Goal: Task Accomplishment & Management: Use online tool/utility

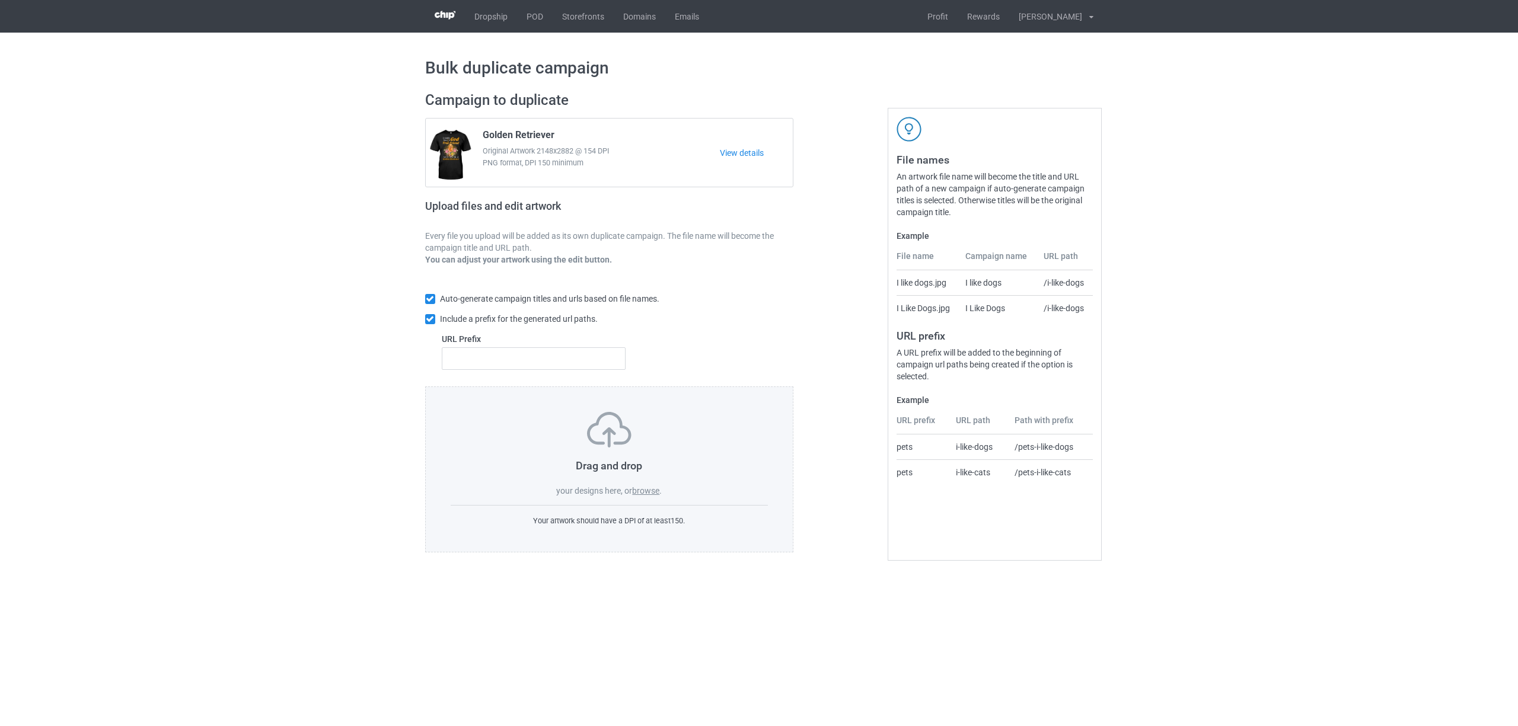
click at [644, 491] on label "browse" at bounding box center [645, 490] width 27 height 9
click at [0, 0] on input "browse" at bounding box center [0, 0] width 0 height 0
click at [645, 486] on div "Drag and drop your designs here, or browse ." at bounding box center [610, 454] width 318 height 85
click at [648, 493] on label "browse" at bounding box center [645, 490] width 27 height 9
click at [0, 0] on input "browse" at bounding box center [0, 0] width 0 height 0
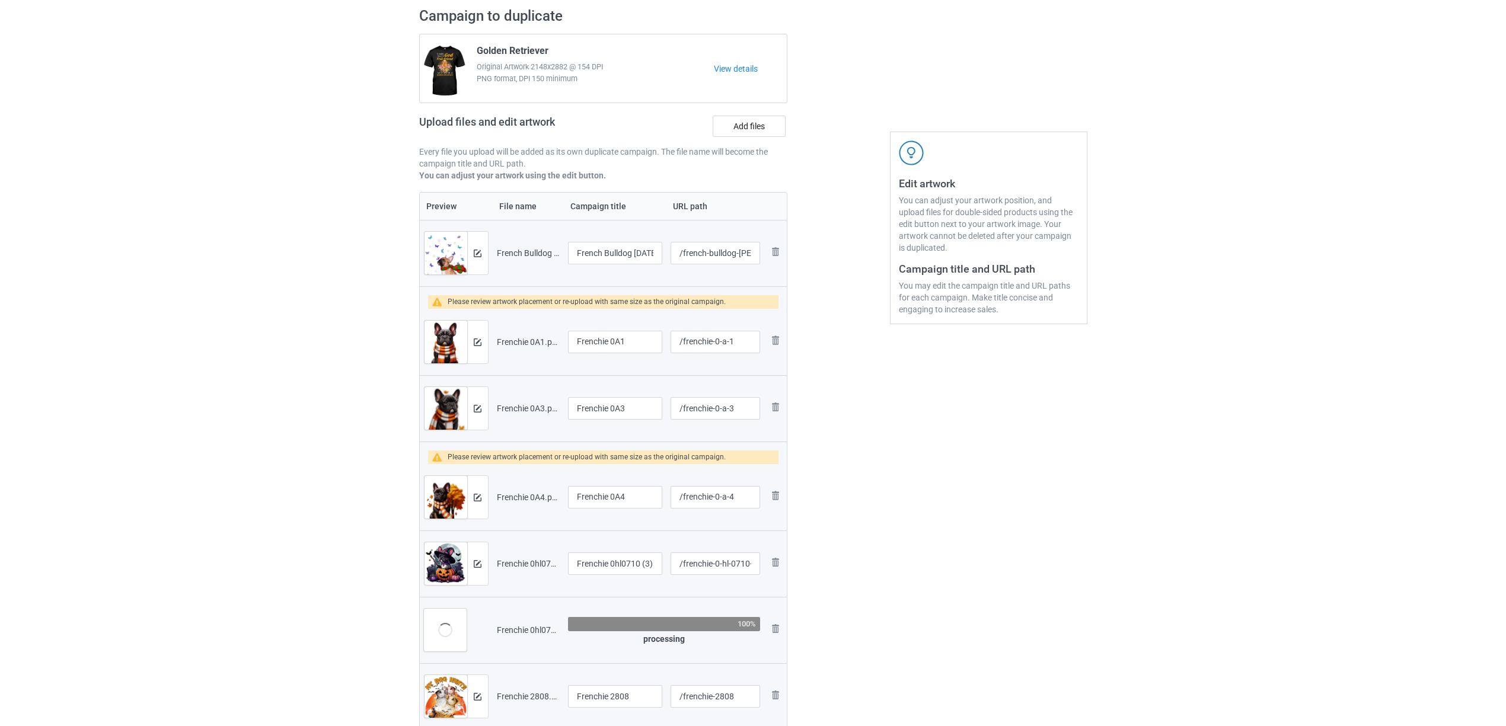
scroll to position [316, 0]
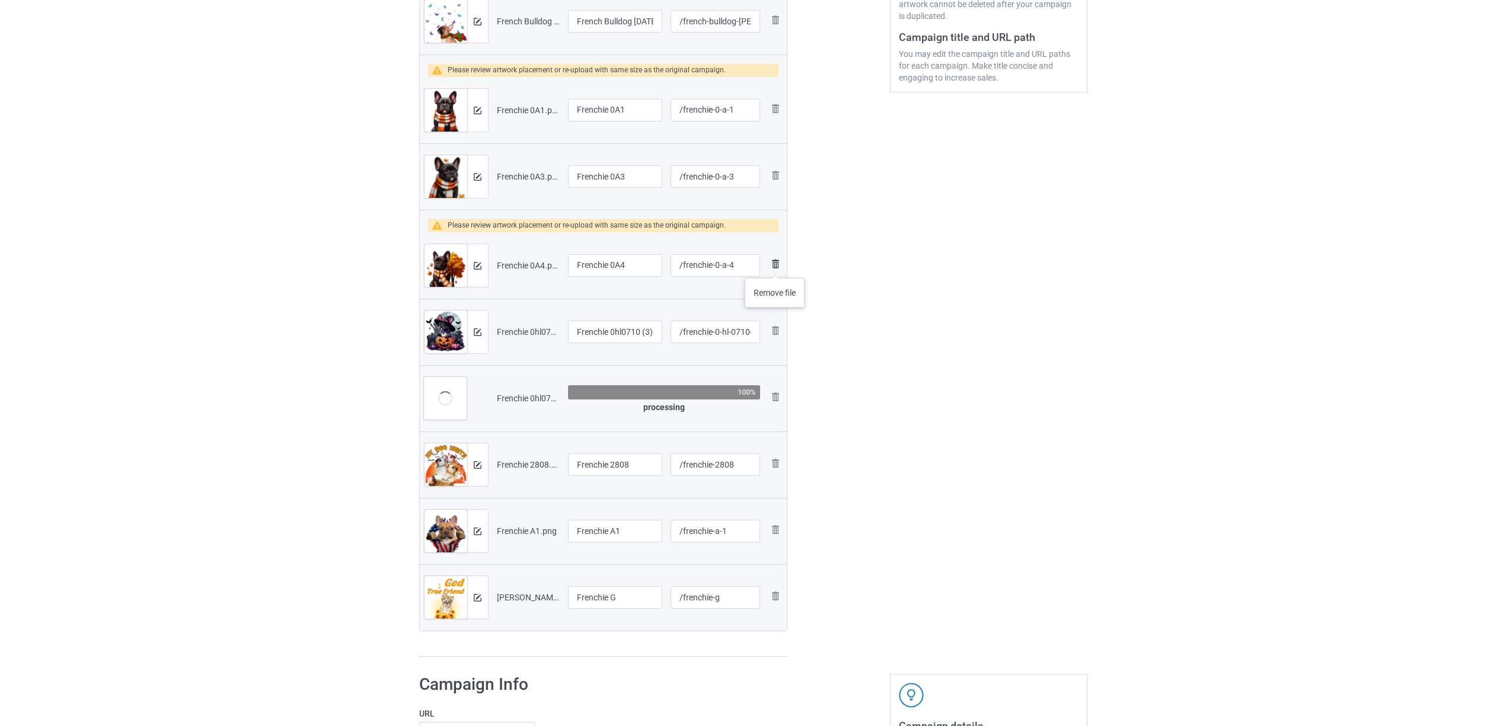
click at [776, 266] on img at bounding box center [776, 264] width 14 height 14
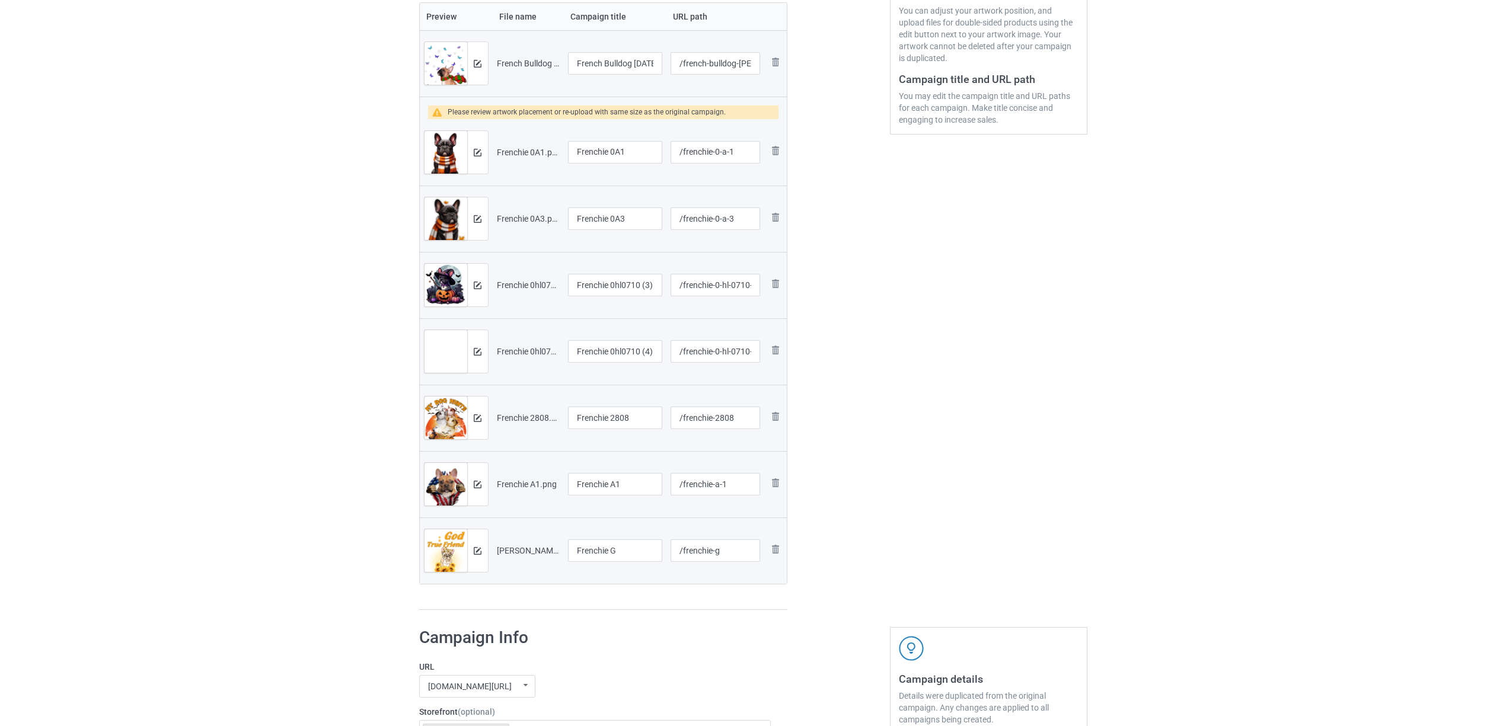
scroll to position [158, 0]
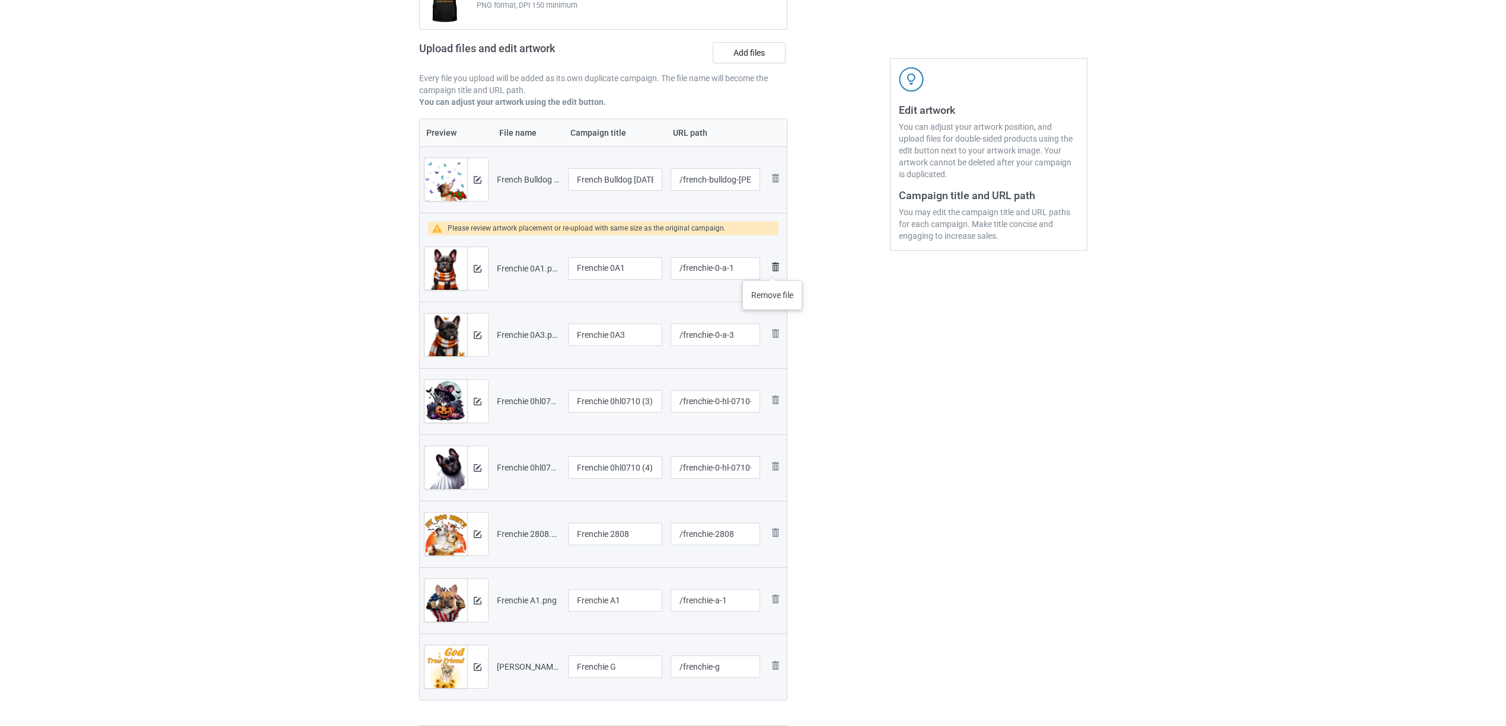
click at [773, 269] on img at bounding box center [776, 267] width 14 height 14
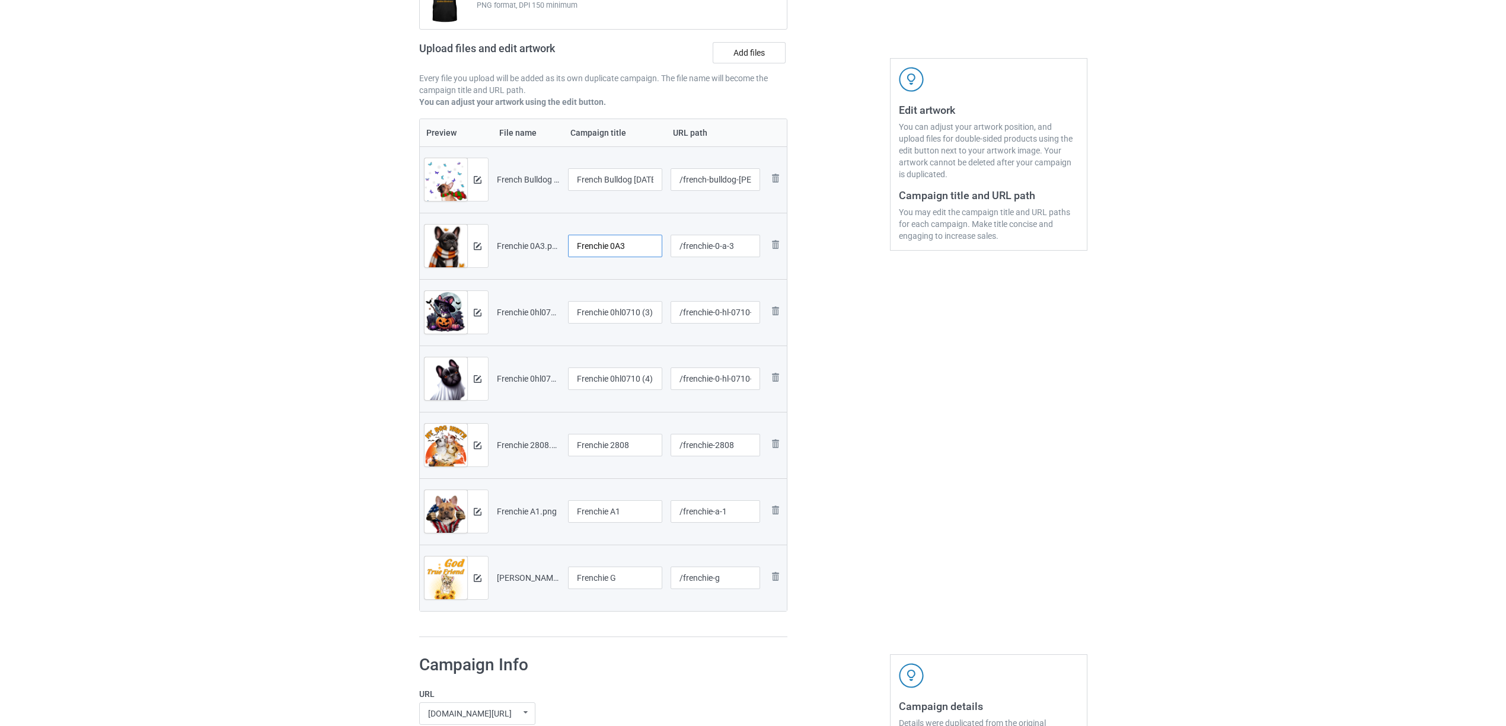
drag, startPoint x: 612, startPoint y: 250, endPoint x: 645, endPoint y: 247, distance: 33.3
click at [645, 247] on input "Frenchie 0A3" at bounding box center [615, 246] width 95 height 23
drag, startPoint x: 627, startPoint y: 242, endPoint x: 431, endPoint y: 235, distance: 196.4
click at [431, 235] on tr "Preview and edit artwork Frenchie 0A3.png Frenchie /frenchie-0-a-3 Remove file" at bounding box center [604, 246] width 368 height 66
type input "Frenchie"
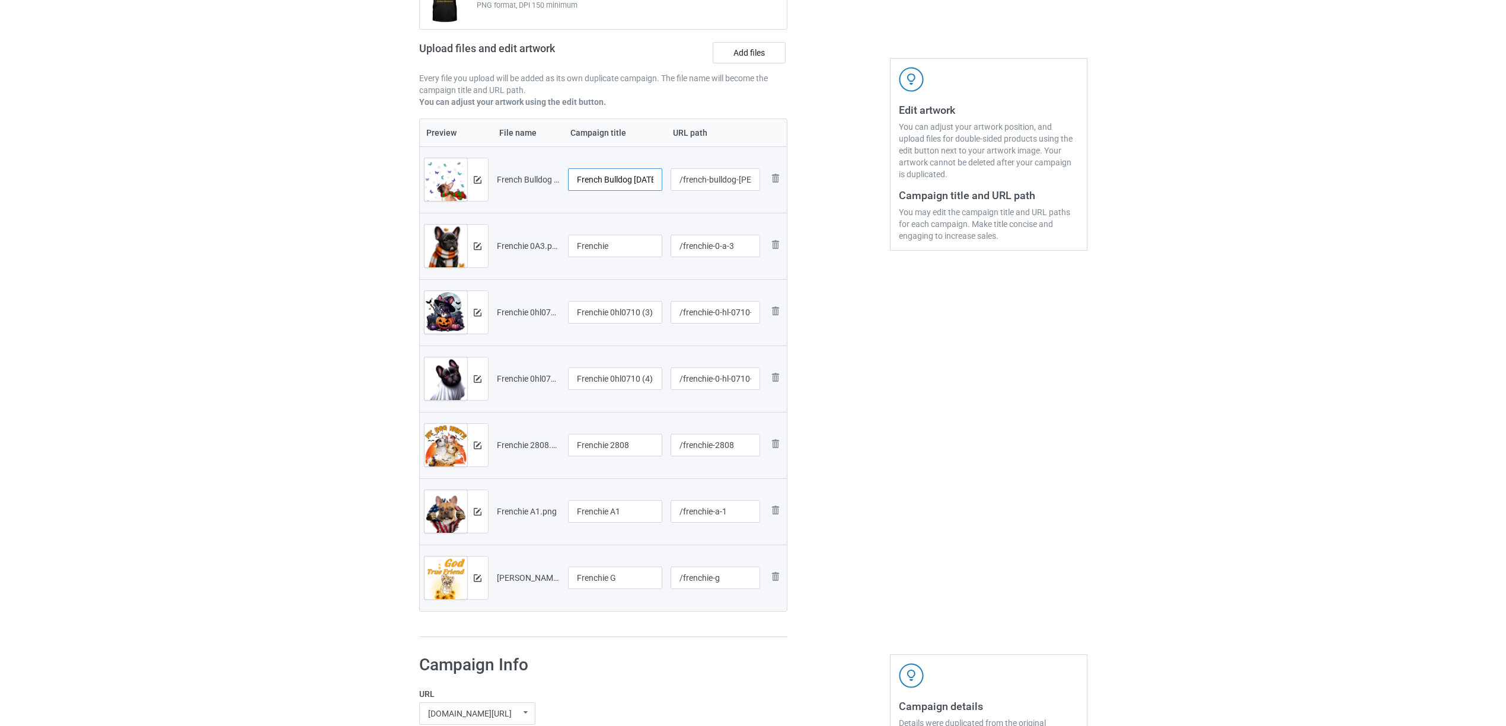
click at [601, 179] on input "French Bulldog Noel 2" at bounding box center [615, 179] width 95 height 23
paste input "ie"
type input "Frenchie"
click at [603, 312] on input "Frenchie 0hl0710 (3)" at bounding box center [615, 312] width 95 height 23
paste input "text"
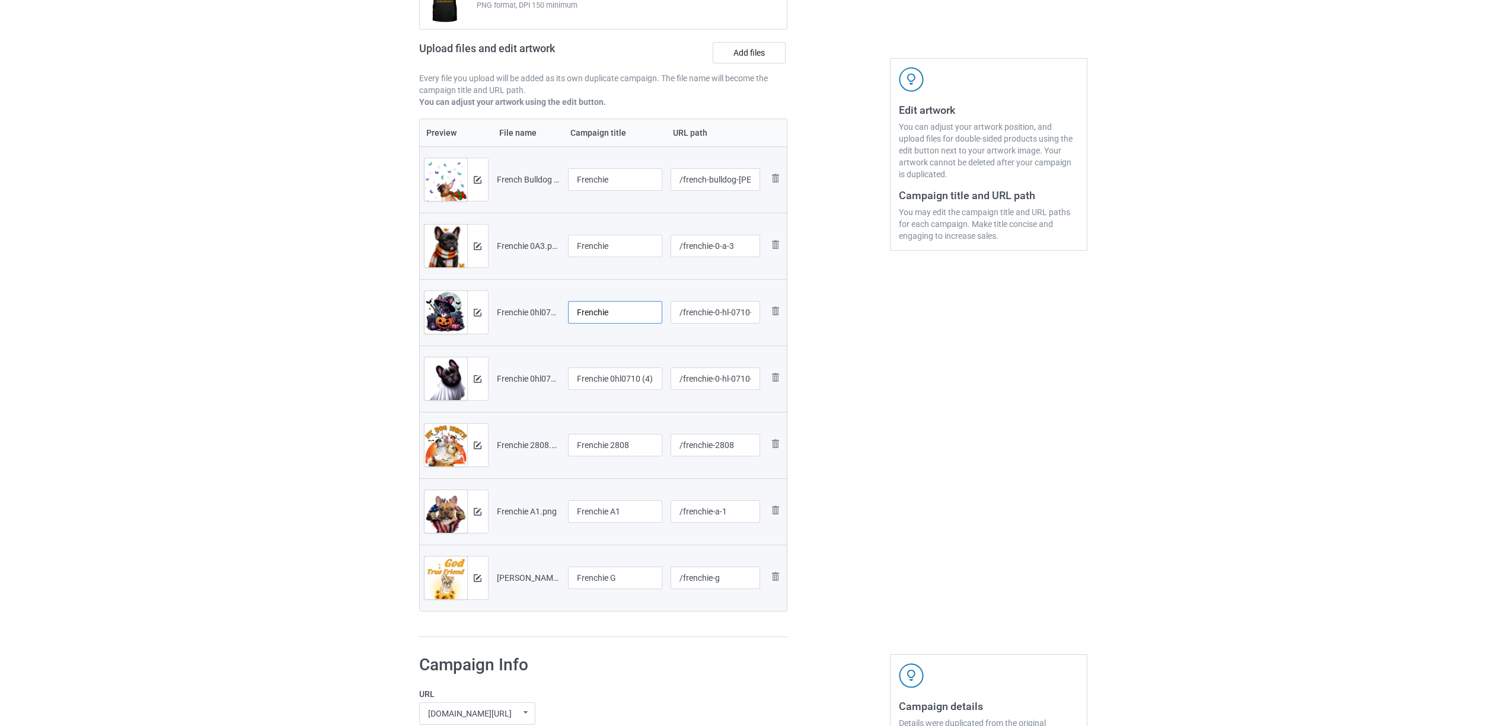
type input "Frenchie"
click at [624, 382] on input "Frenchie 0hl0710 (4)" at bounding box center [615, 379] width 95 height 23
paste input "text"
type input "Frenchie"
click at [613, 445] on input "Frenchie 2808" at bounding box center [615, 445] width 95 height 23
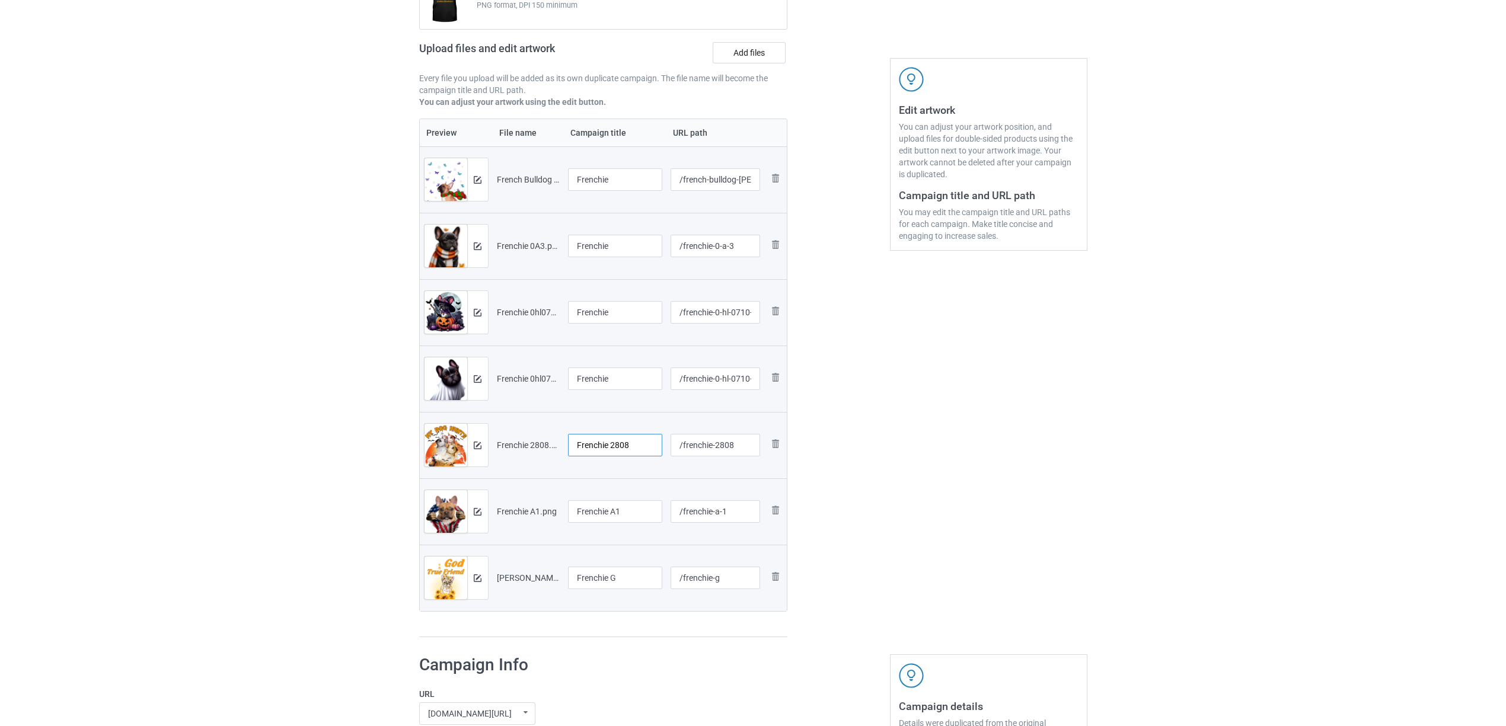
paste input "text"
type input "Frenchie"
click at [601, 514] on input "Frenchie A1" at bounding box center [615, 512] width 95 height 23
paste input "text"
type input "Frenchie"
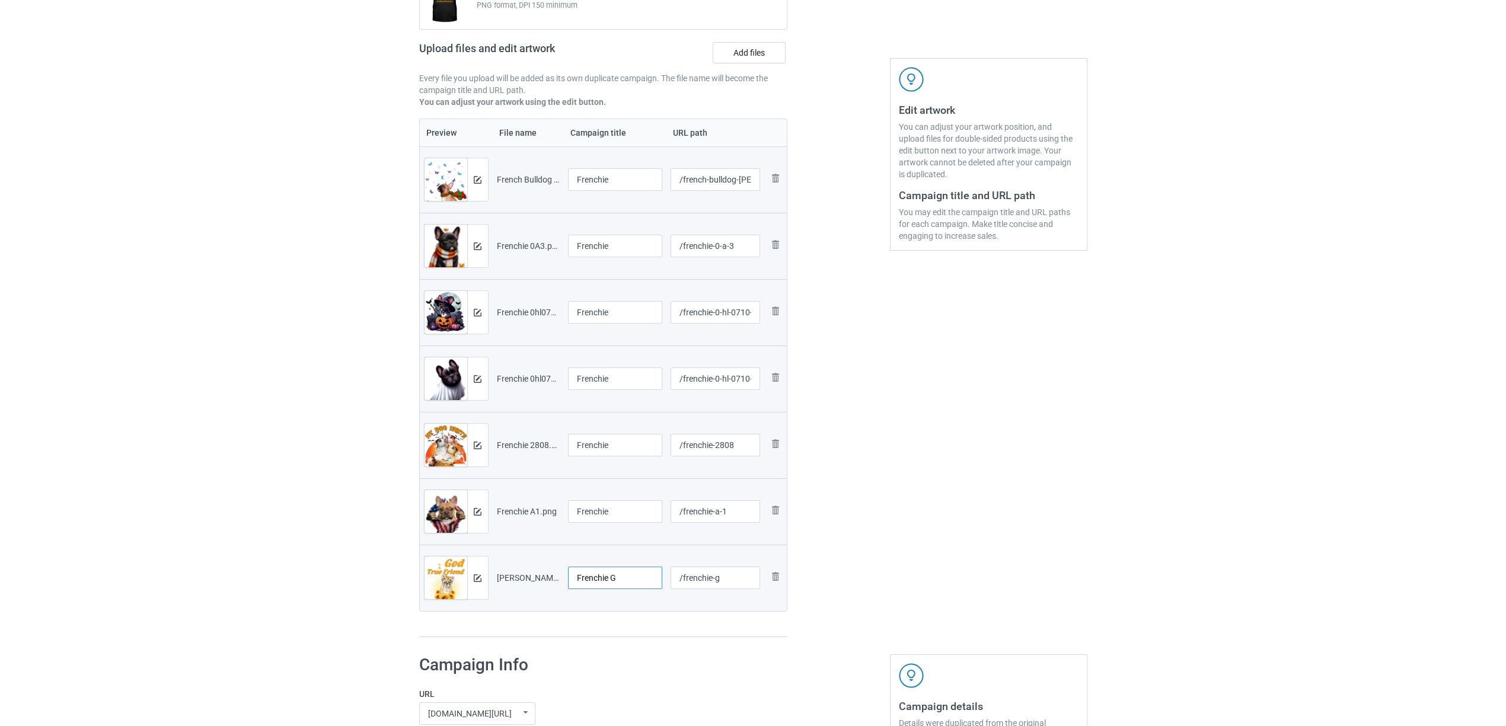
click at [597, 575] on input "Frenchie G" at bounding box center [615, 578] width 95 height 23
paste input "text"
type input "Frenchie"
click at [606, 618] on div "Preview File name Campaign title URL path Preview and edit artwork French Bulld…" at bounding box center [603, 379] width 369 height 520
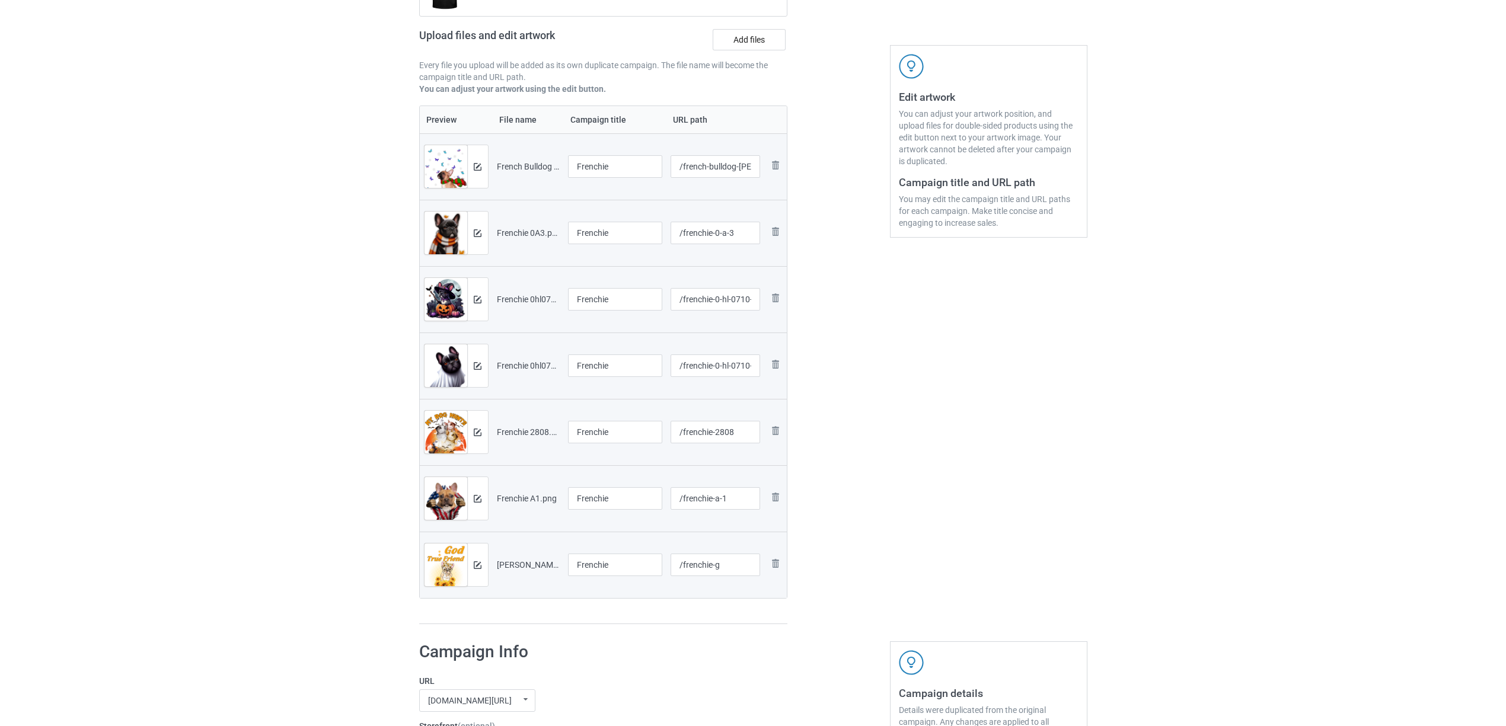
scroll to position [395, 0]
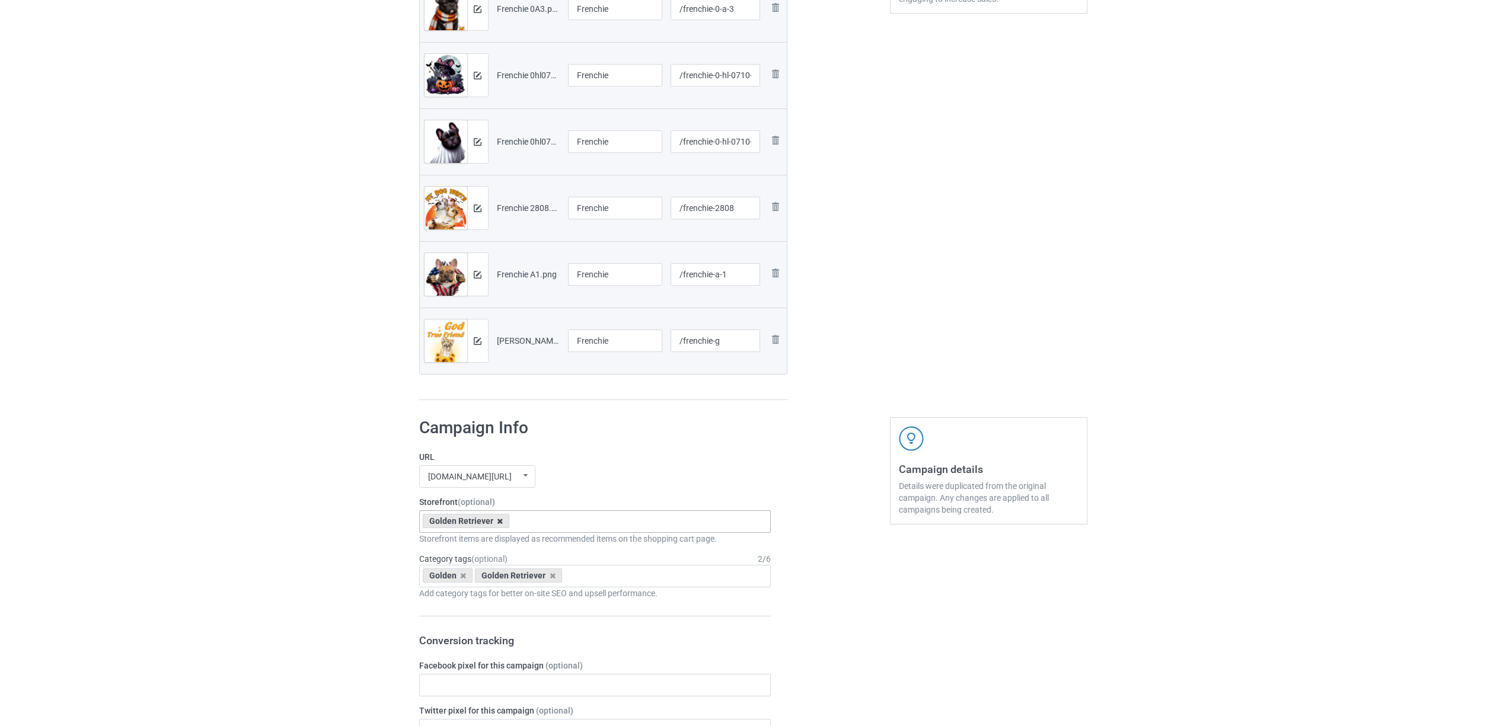
click at [498, 525] on icon at bounding box center [500, 522] width 6 height 8
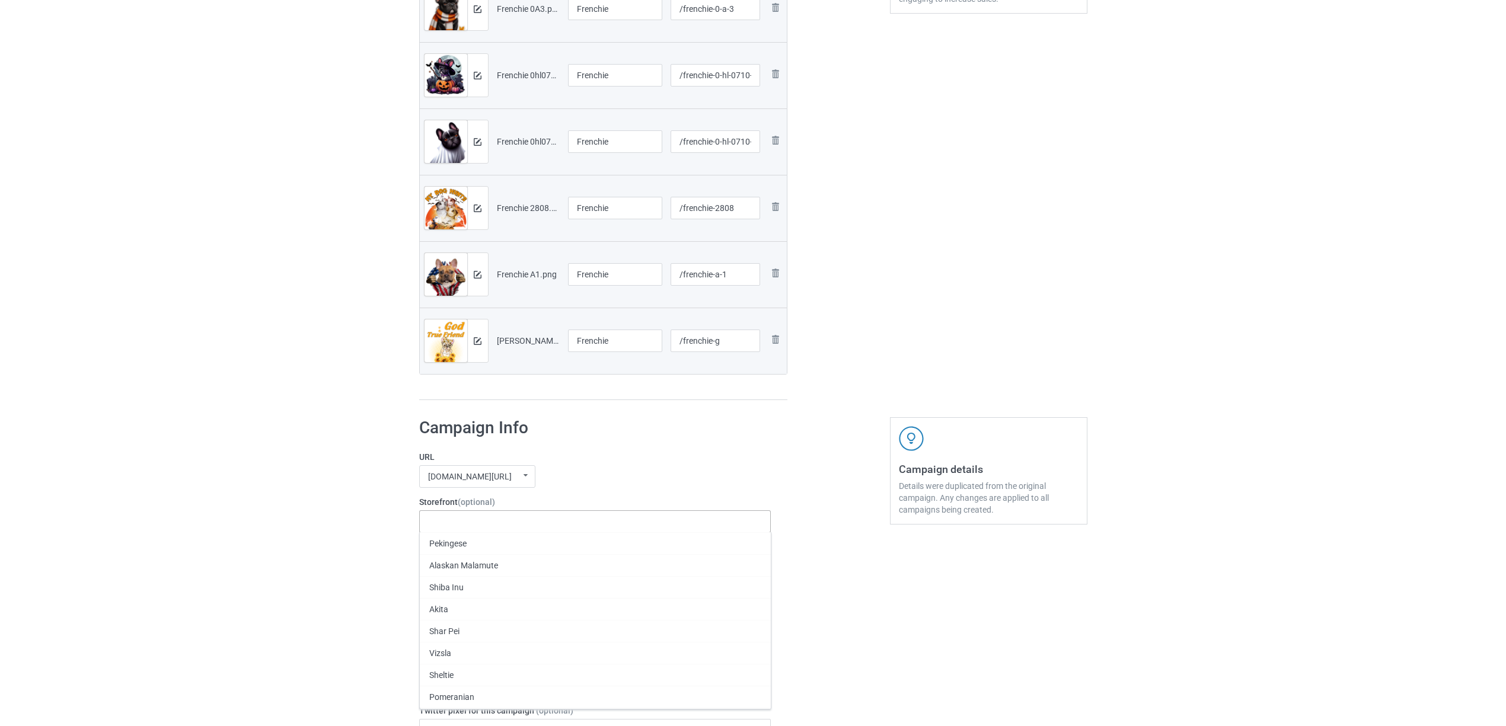
paste input "Frenchie"
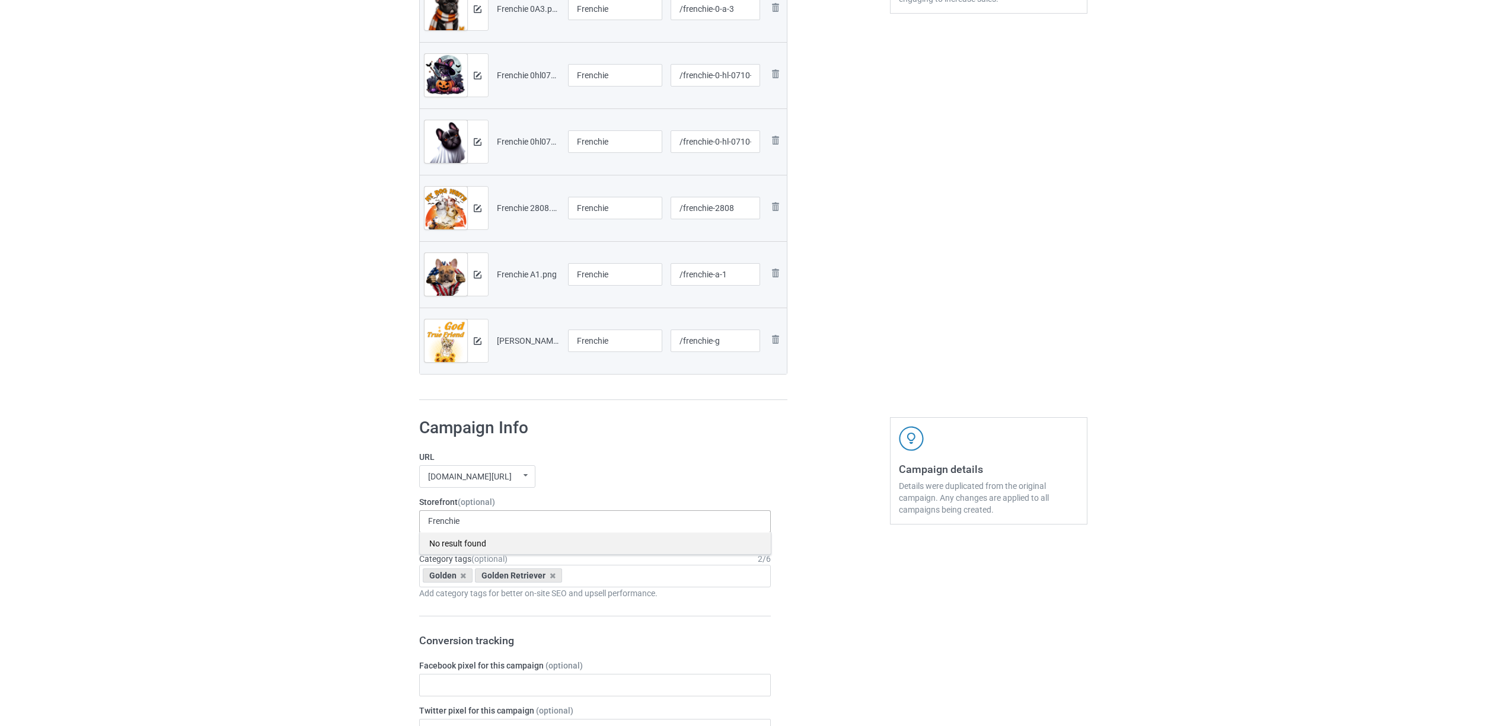
click at [458, 544] on div "No result found" at bounding box center [595, 544] width 351 height 22
click at [485, 524] on div "Frenchie No result found" at bounding box center [595, 522] width 352 height 23
type input "French"
click at [464, 546] on div "French Bulldog" at bounding box center [595, 544] width 351 height 22
click at [461, 575] on icon at bounding box center [463, 576] width 6 height 8
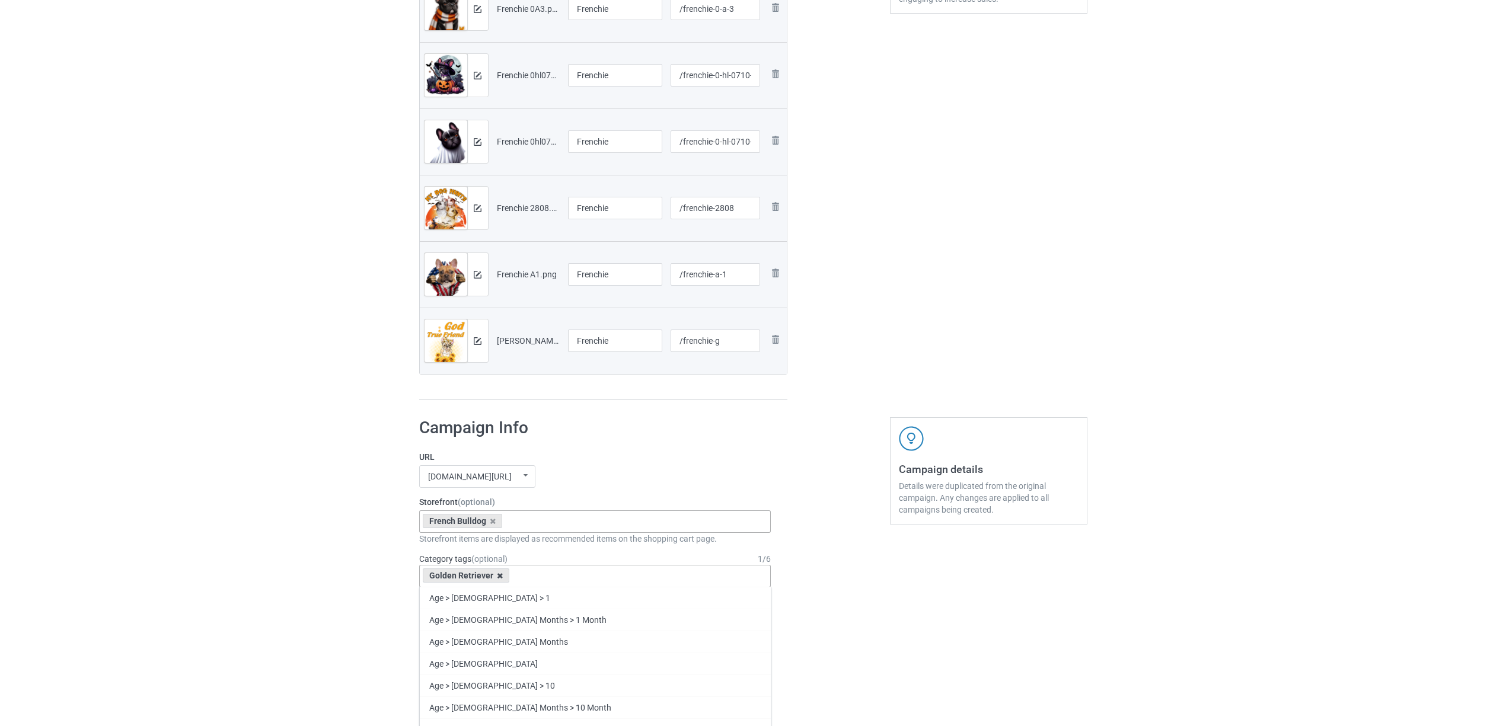
click at [499, 575] on icon at bounding box center [500, 576] width 6 height 8
paste input "Frenchie"
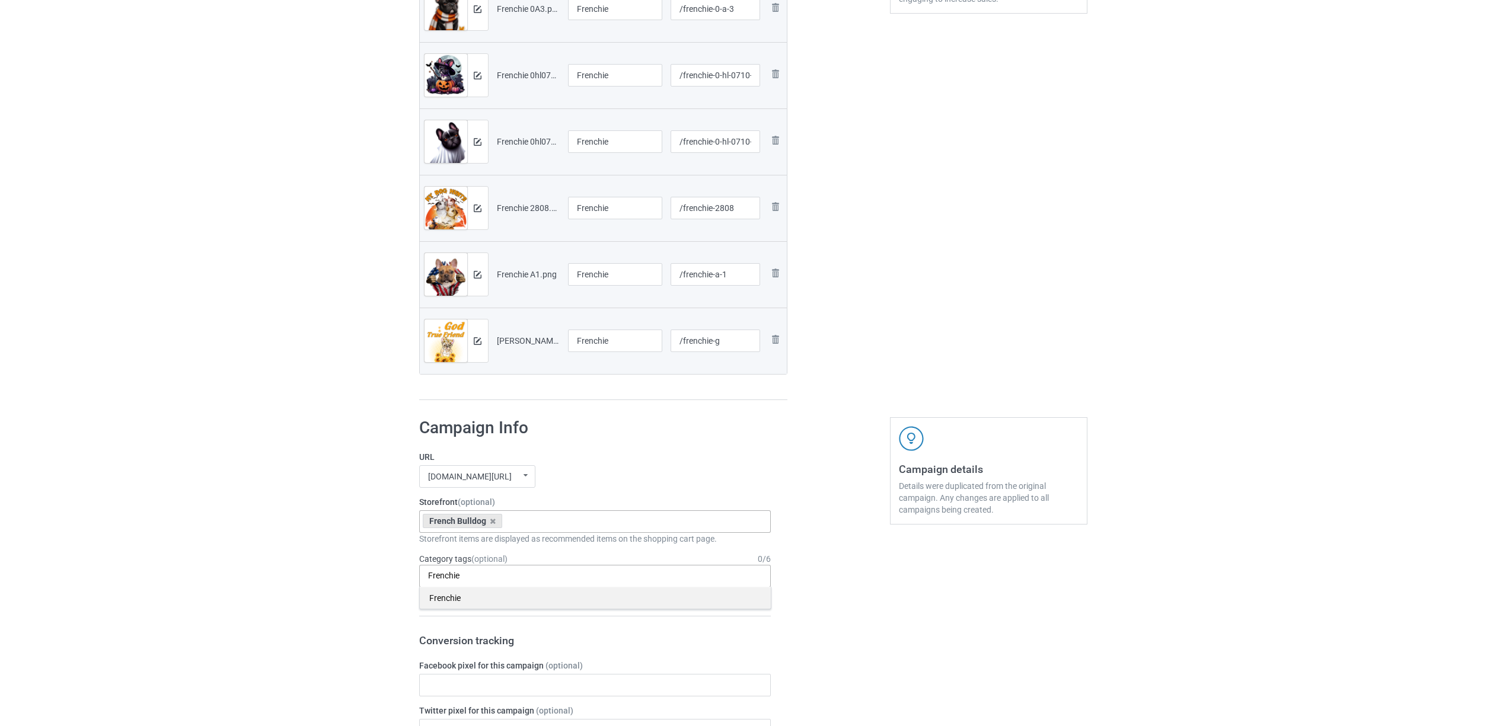
type input "Frenchie"
click at [468, 597] on div "Frenchie" at bounding box center [595, 598] width 351 height 22
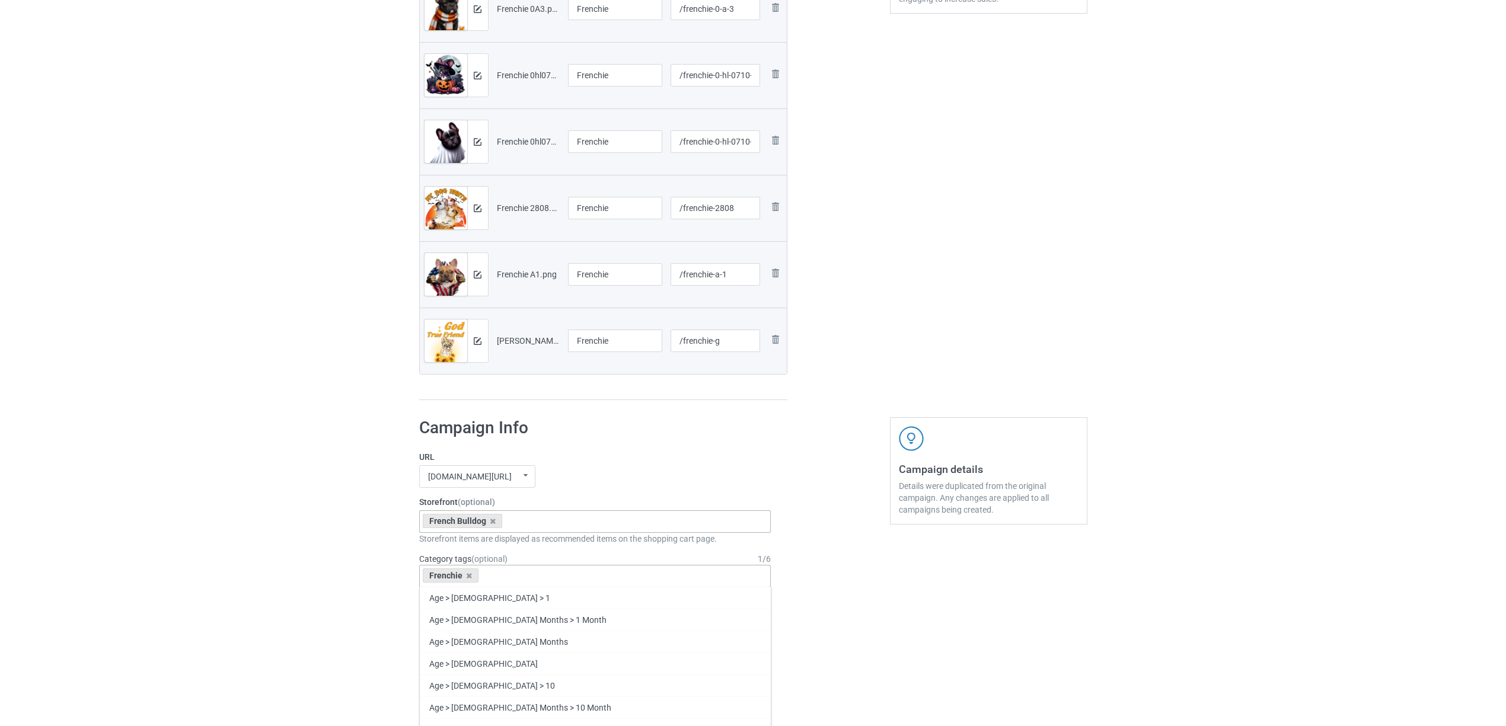
paste input "Frenchie"
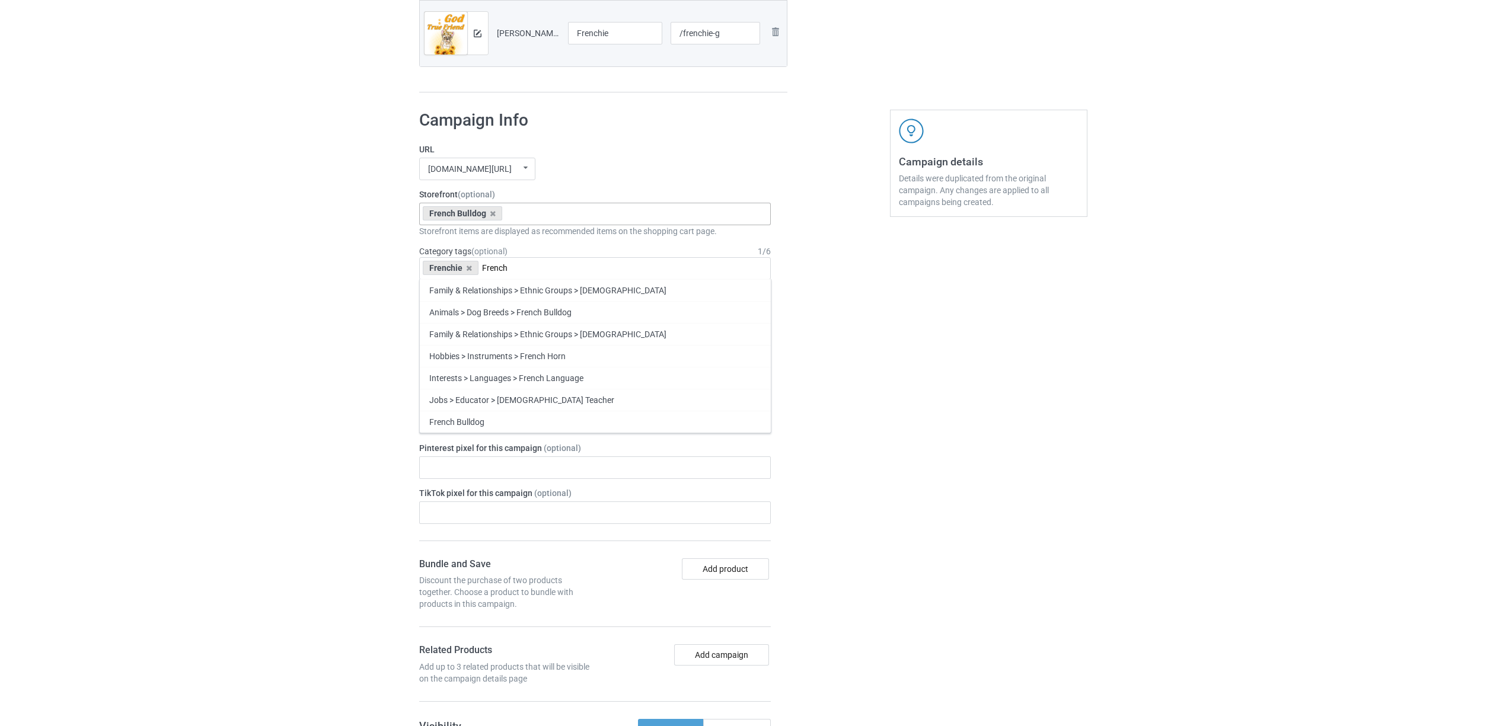
scroll to position [712, 0]
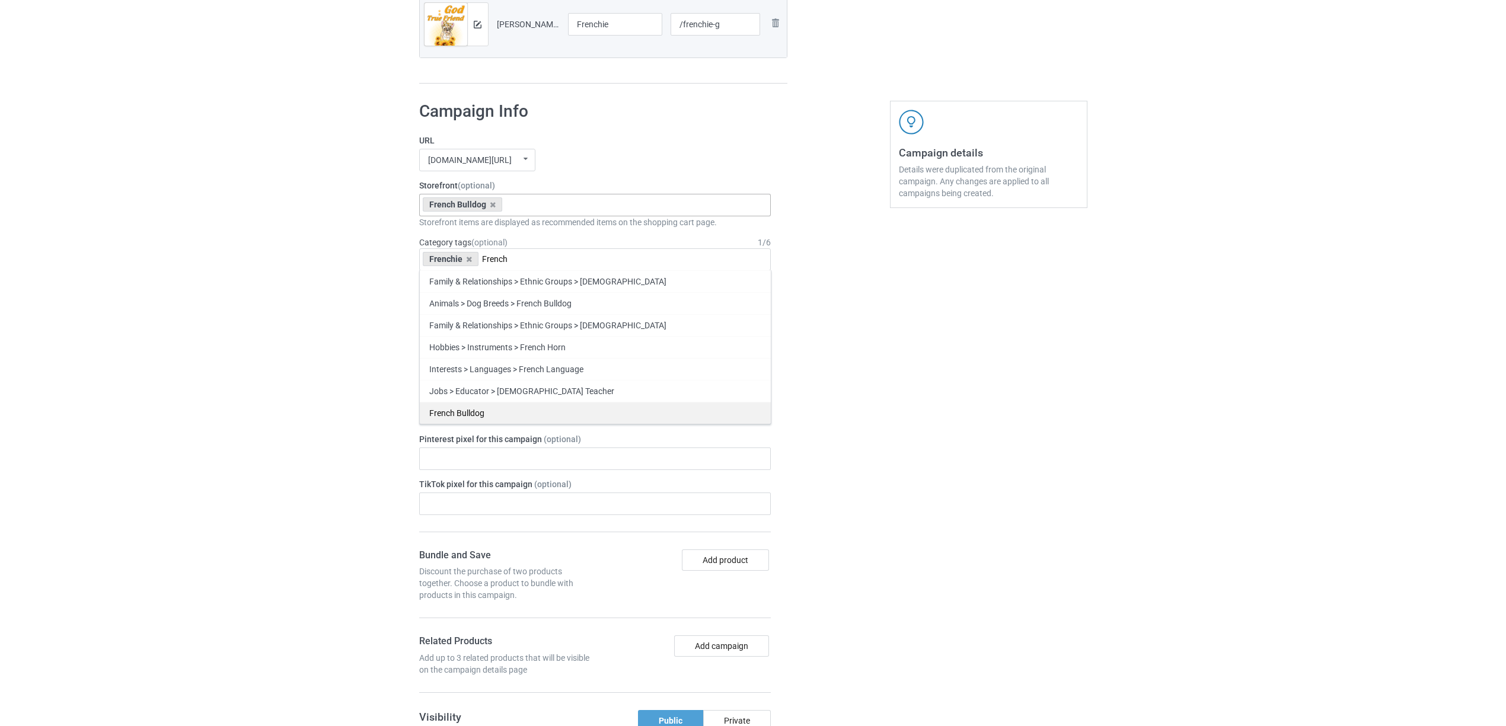
type input "French"
click at [469, 418] on div "French Bulldog" at bounding box center [595, 413] width 351 height 22
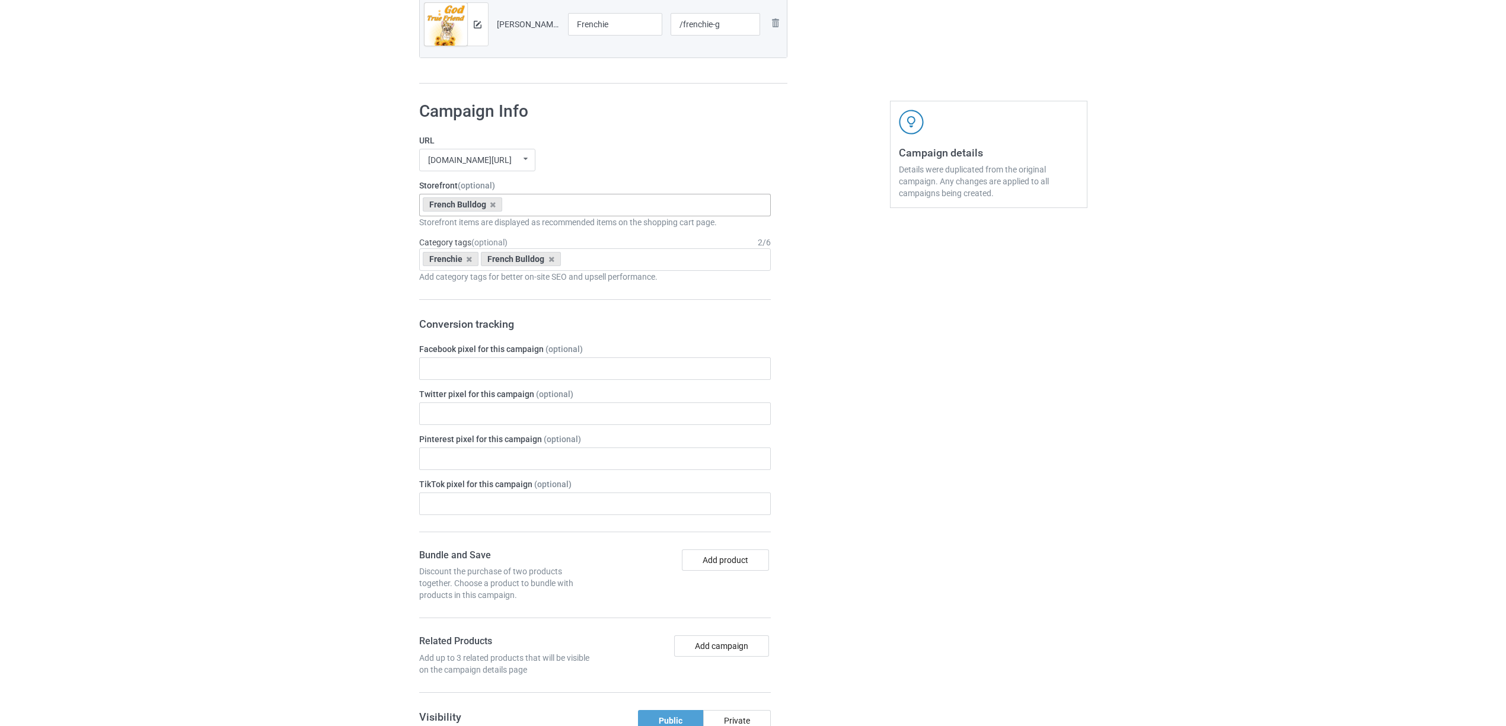
click at [945, 471] on div "Campaign details Details were duplicated from the original campaign. Any change…" at bounding box center [989, 637] width 214 height 1088
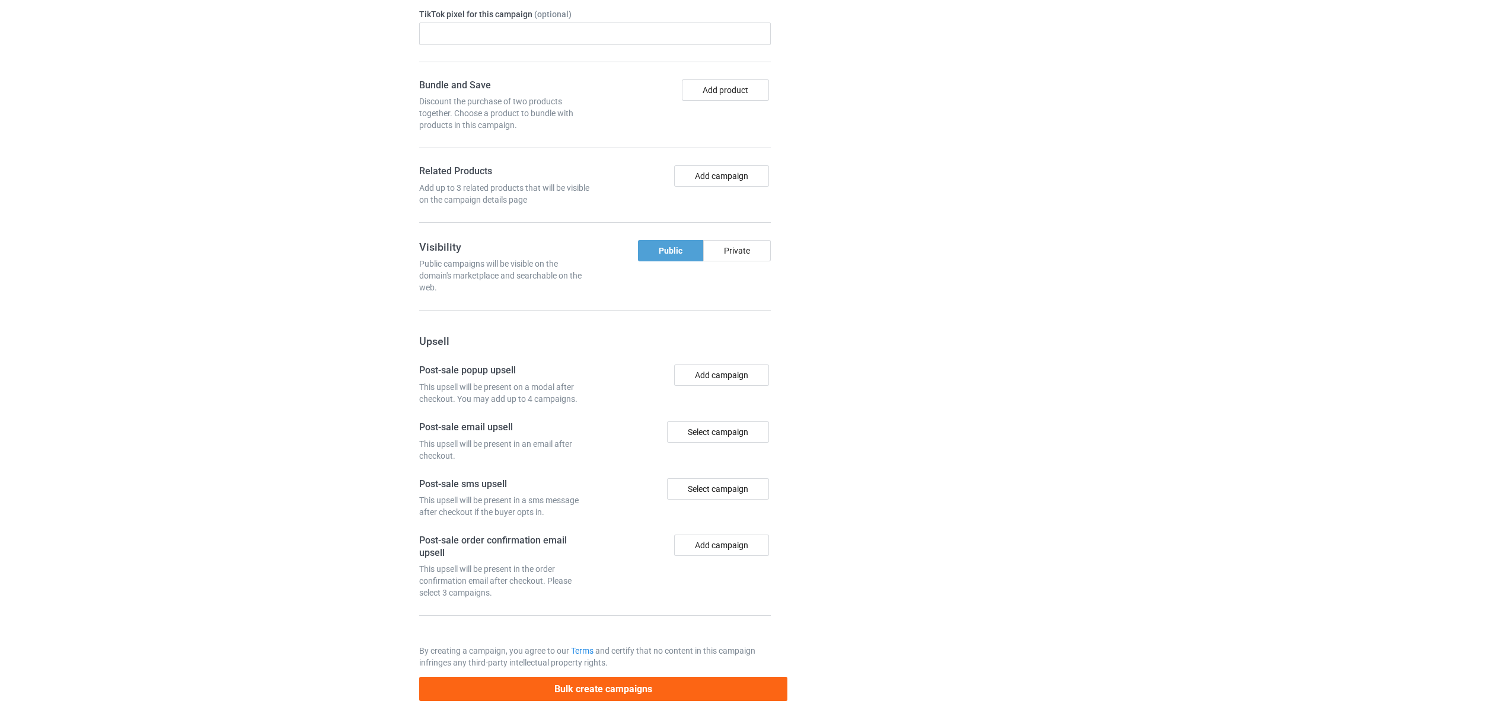
scroll to position [1188, 0]
click at [660, 677] on button "Bulk create campaigns" at bounding box center [603, 689] width 369 height 24
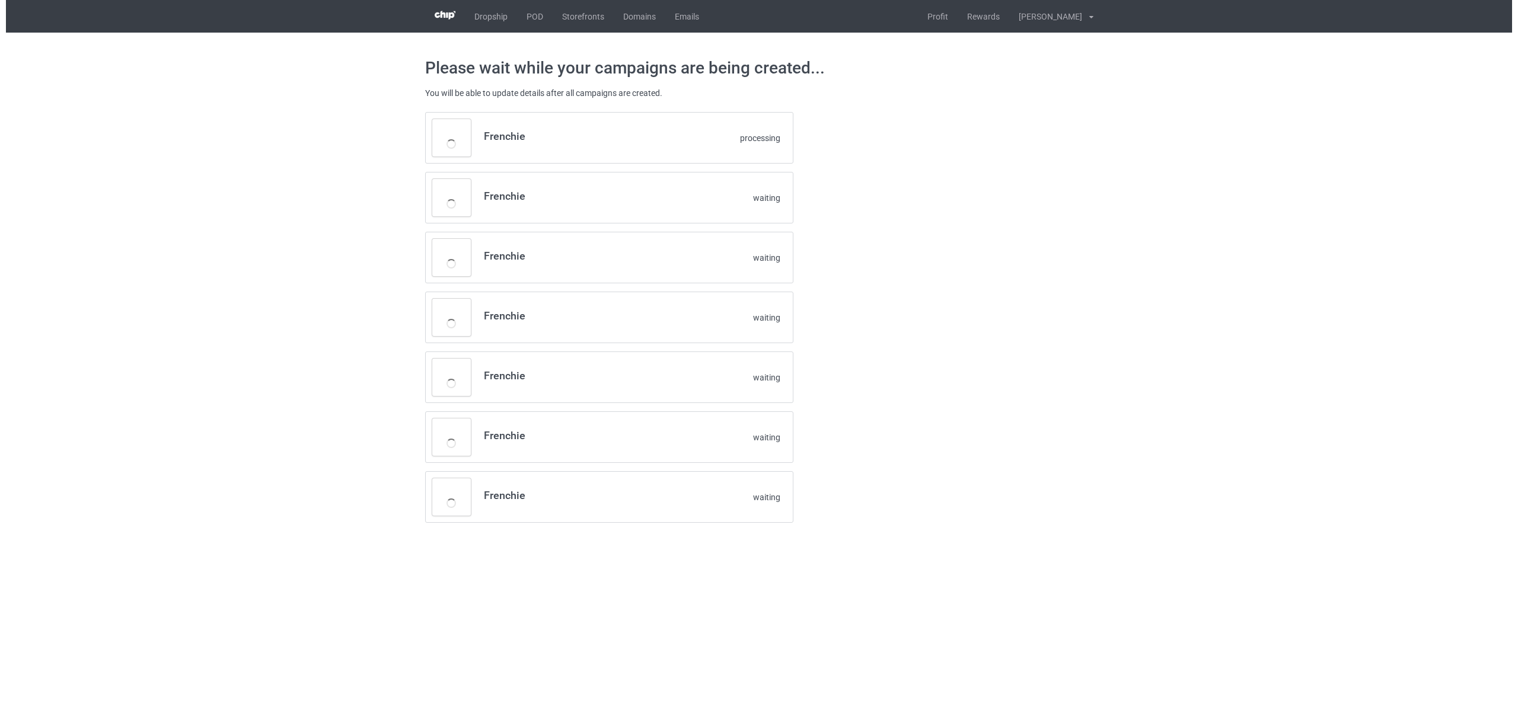
scroll to position [0, 0]
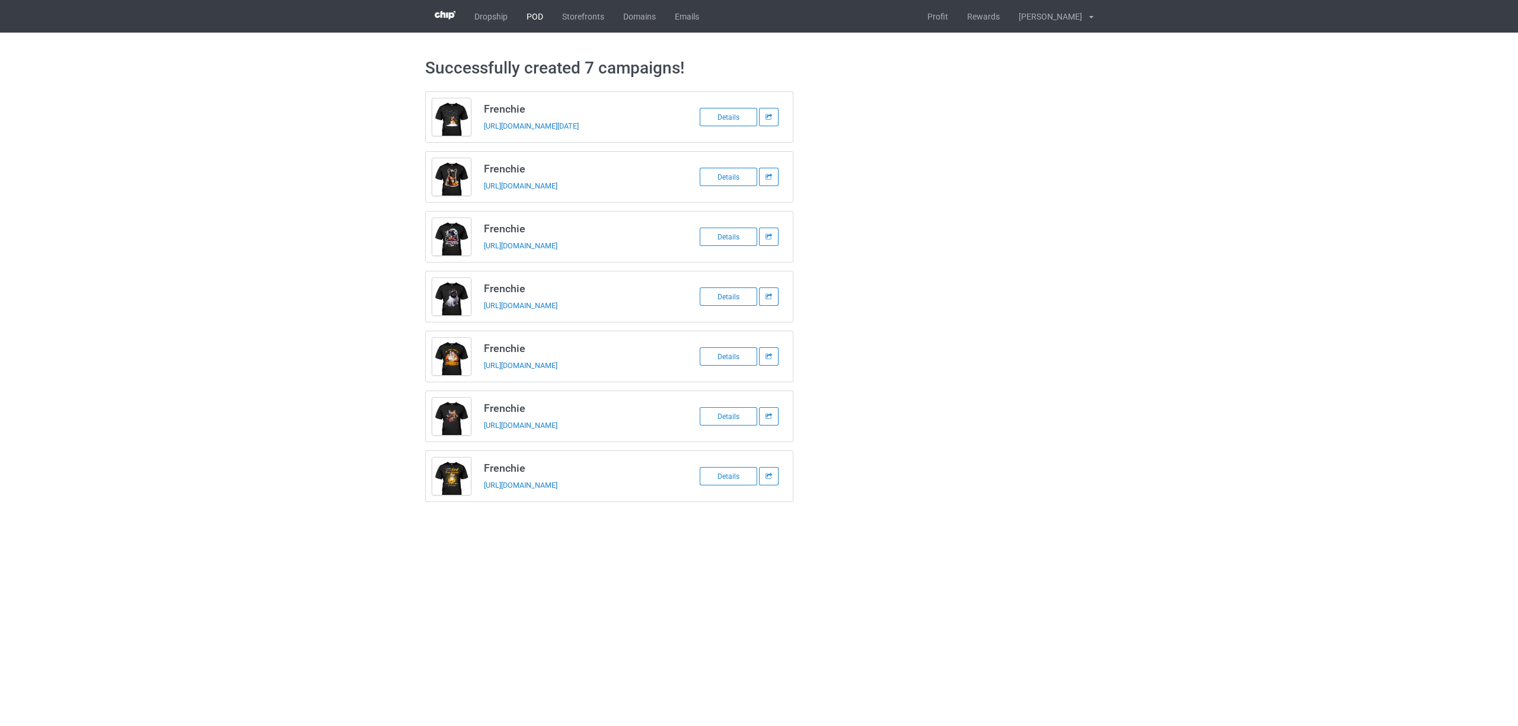
click at [528, 17] on link "POD" at bounding box center [535, 16] width 36 height 33
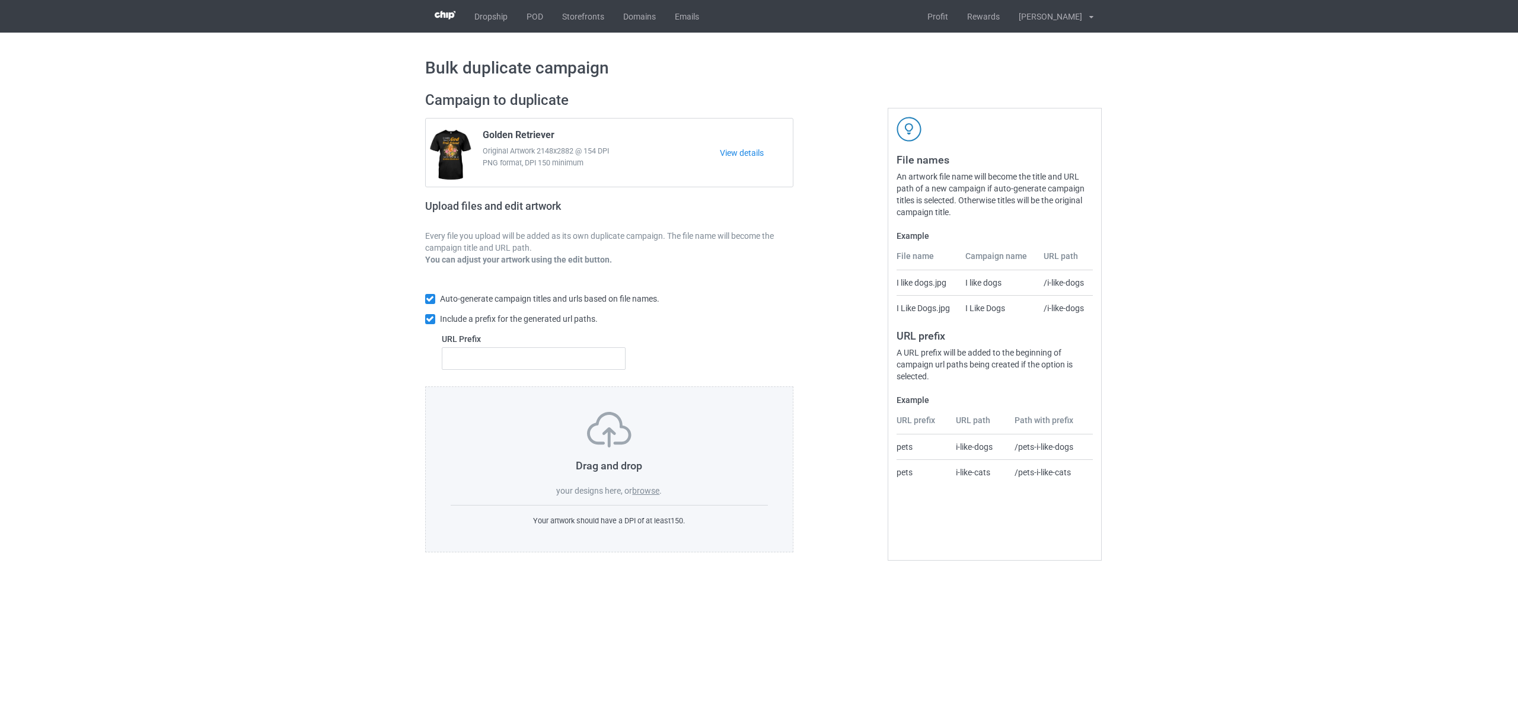
click at [648, 492] on label "browse" at bounding box center [645, 490] width 27 height 9
click at [0, 0] on input "browse" at bounding box center [0, 0] width 0 height 0
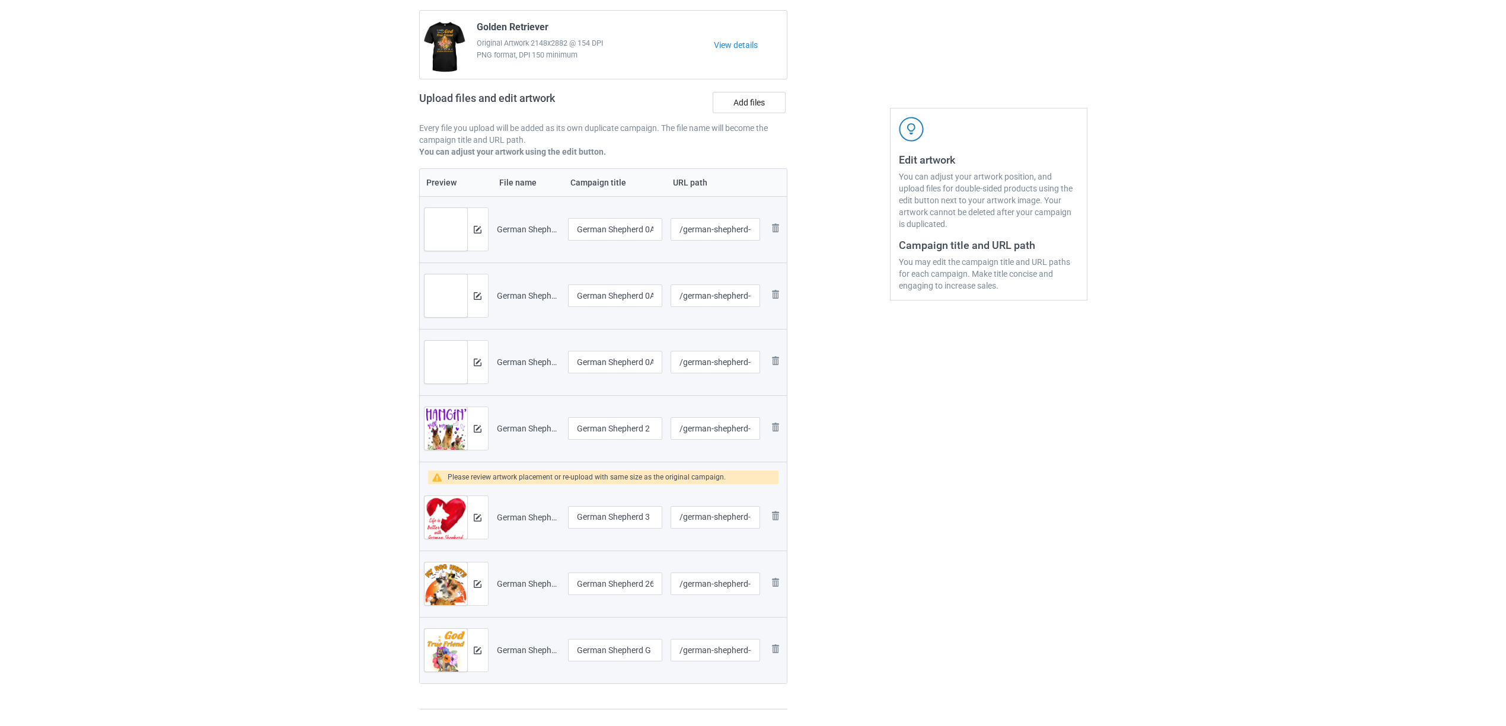
scroll to position [237, 0]
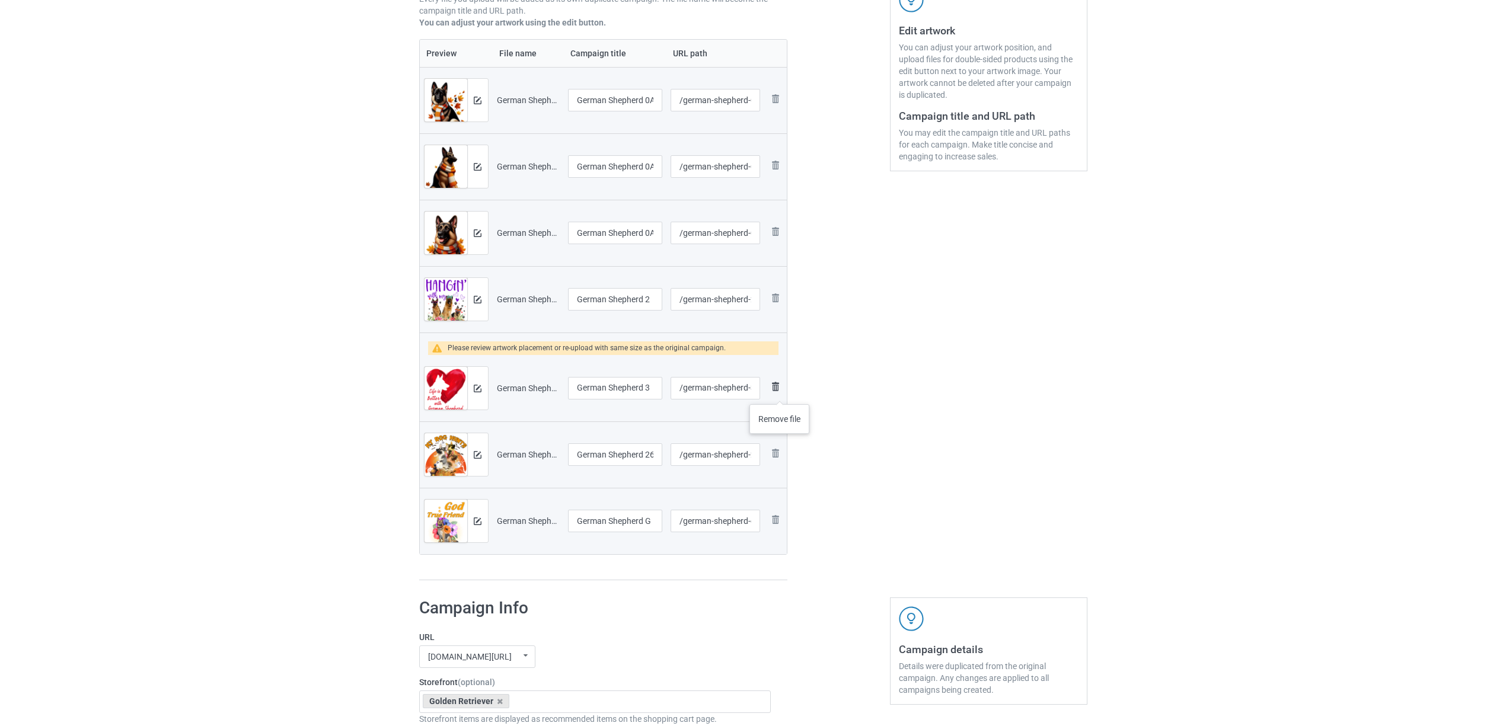
click at [780, 393] on img at bounding box center [776, 387] width 14 height 14
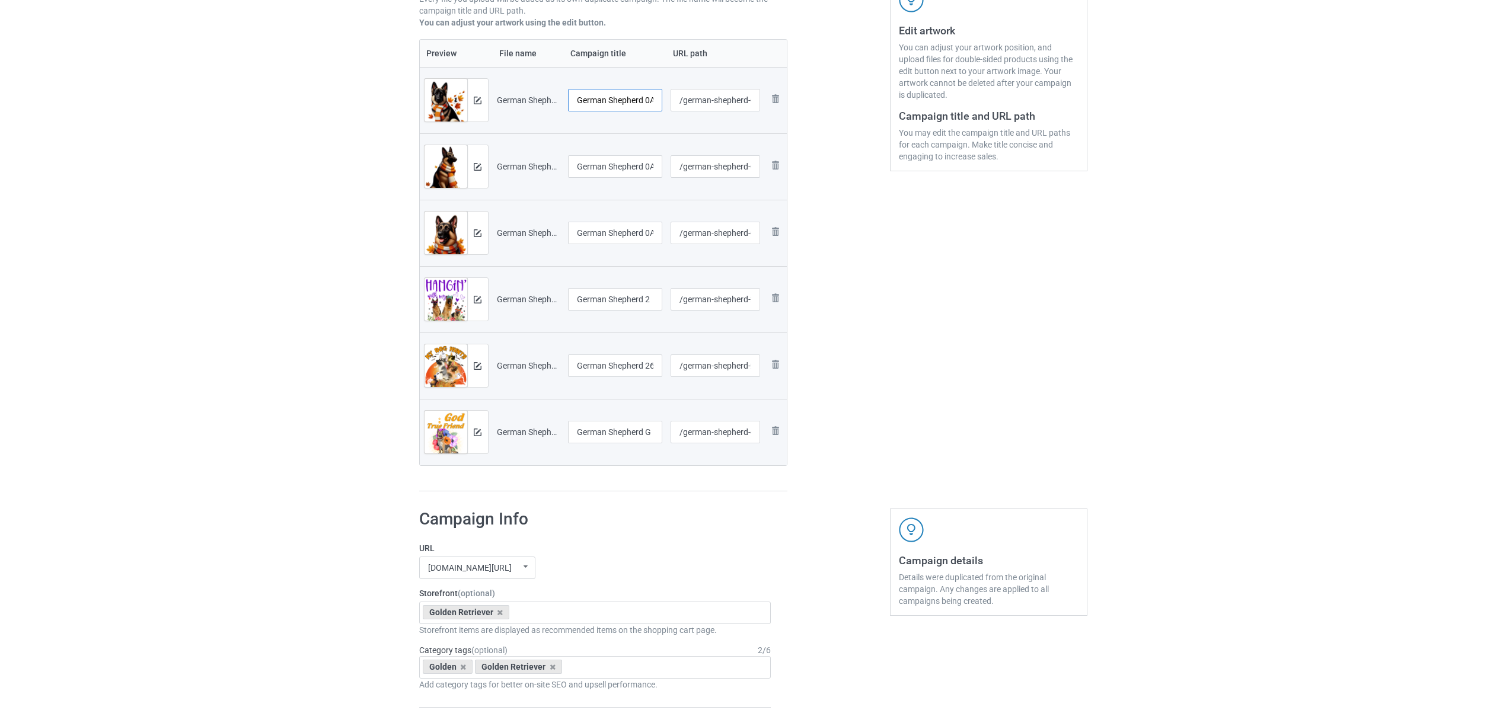
scroll to position [0, 7]
drag, startPoint x: 646, startPoint y: 100, endPoint x: 720, endPoint y: 100, distance: 73.5
click at [720, 100] on tr "Preview and edit artwork German Shepherd 0A2.png German Shepherd 0A2 /german-sh…" at bounding box center [604, 100] width 368 height 66
drag, startPoint x: 651, startPoint y: 98, endPoint x: 492, endPoint y: 90, distance: 159.7
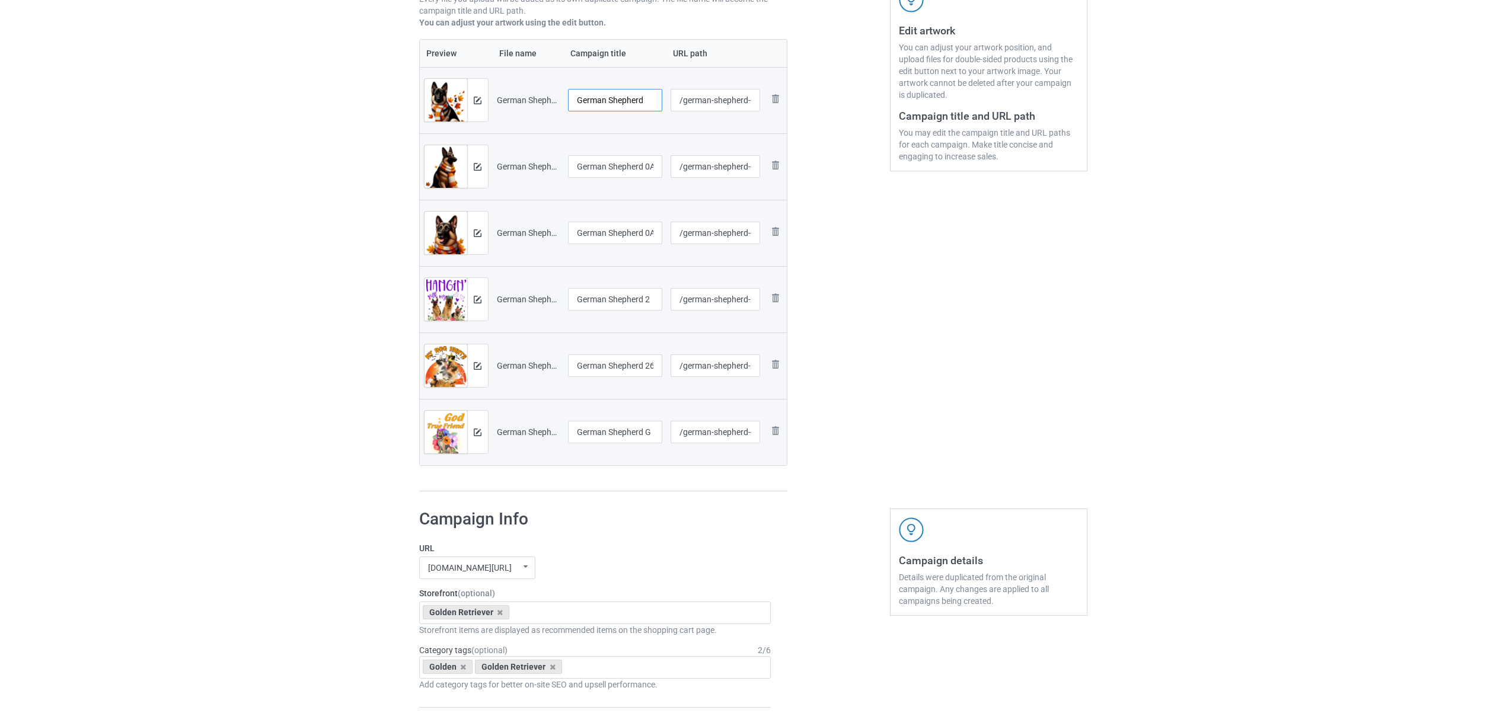
click at [492, 90] on tr "Preview and edit artwork German Shepherd 0A2.png German Shepherd /german-shephe…" at bounding box center [604, 100] width 368 height 66
type input "German Shepherd"
click at [620, 167] on input "German Shepherd 0A3" at bounding box center [615, 166] width 95 height 23
paste input "text"
type input "German Shepherd"
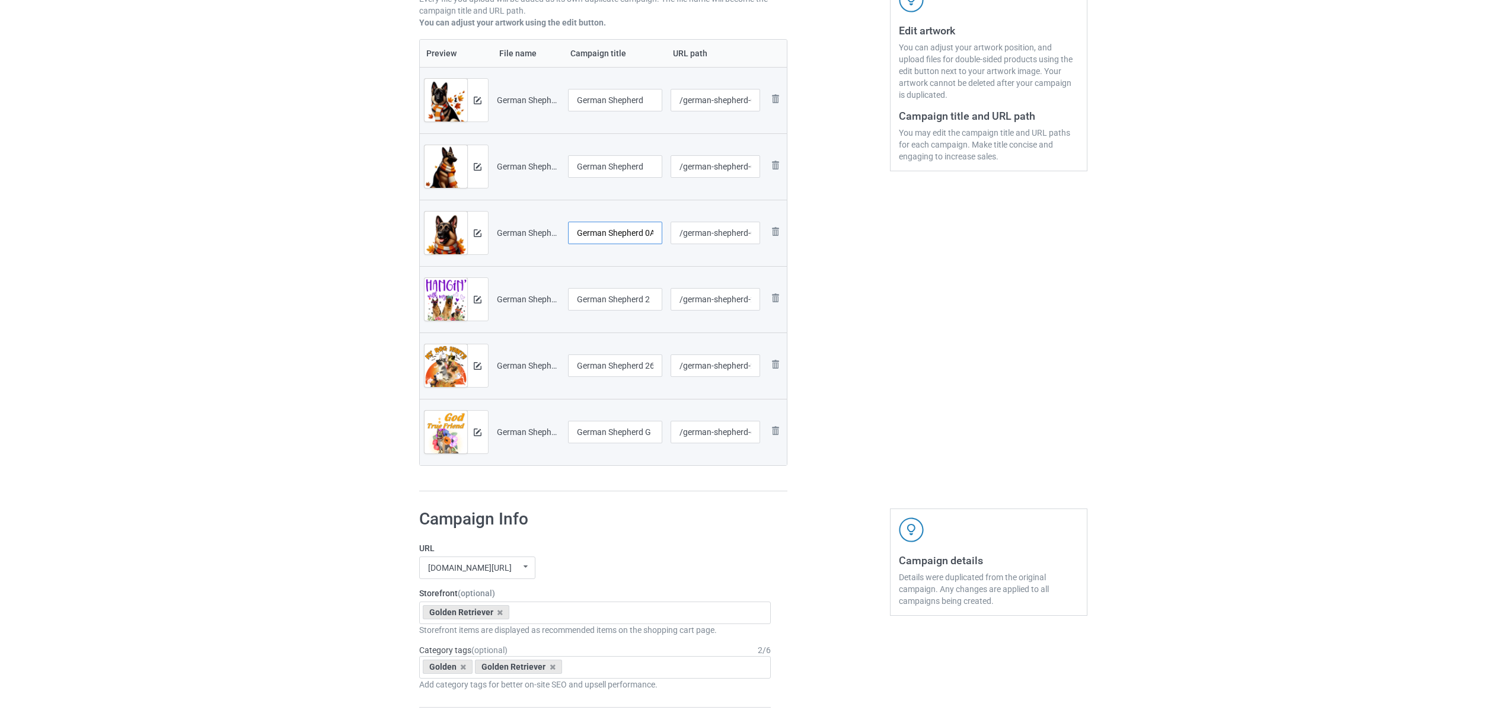
click at [623, 232] on input "German Shepherd 0A4" at bounding box center [615, 233] width 95 height 23
paste input "text"
type input "German Shepherd"
click at [625, 307] on input "German Shepherd 2" at bounding box center [615, 299] width 95 height 23
paste input "text"
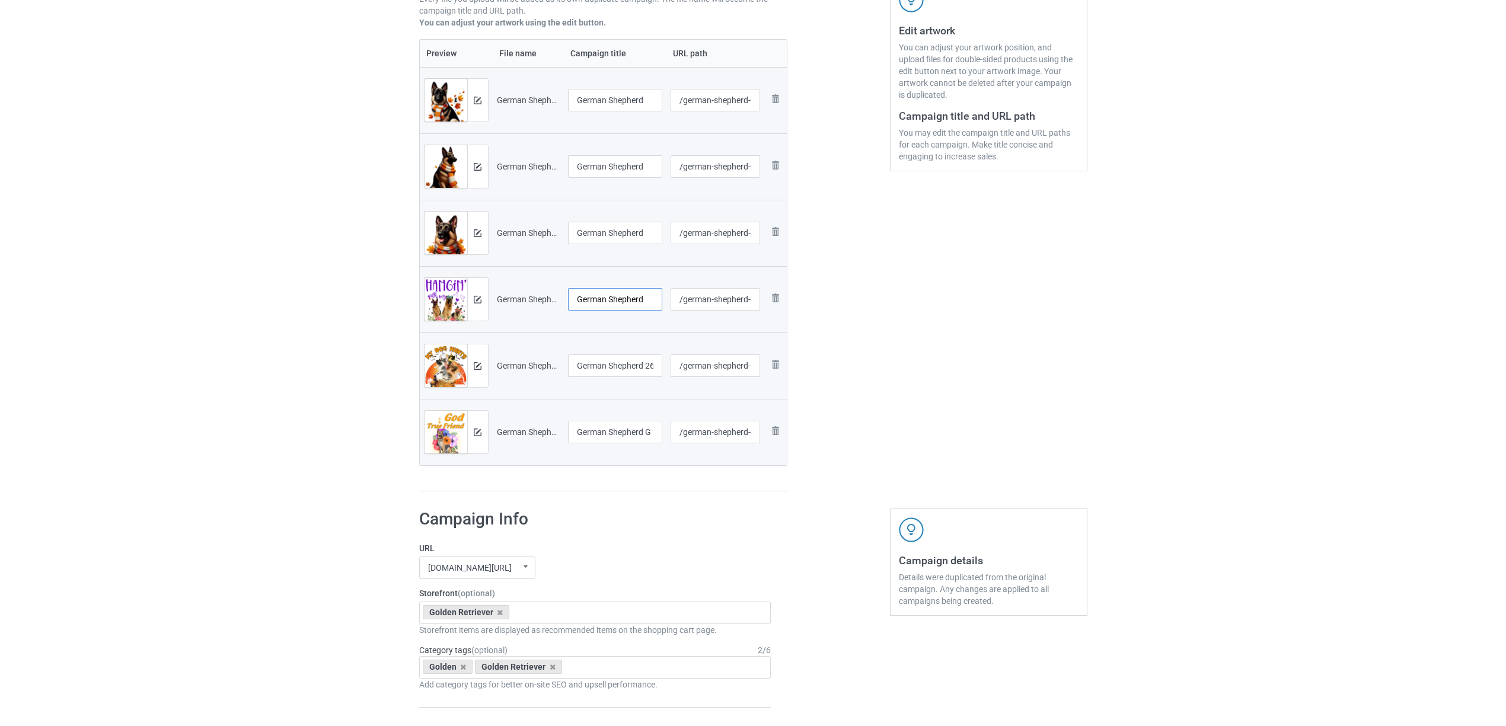
type input "German Shepherd"
click at [606, 375] on input "German Shepherd 2608" at bounding box center [615, 366] width 95 height 23
paste input "text"
type input "German Shepherd"
click at [599, 422] on input "German Shepherd G" at bounding box center [615, 432] width 95 height 23
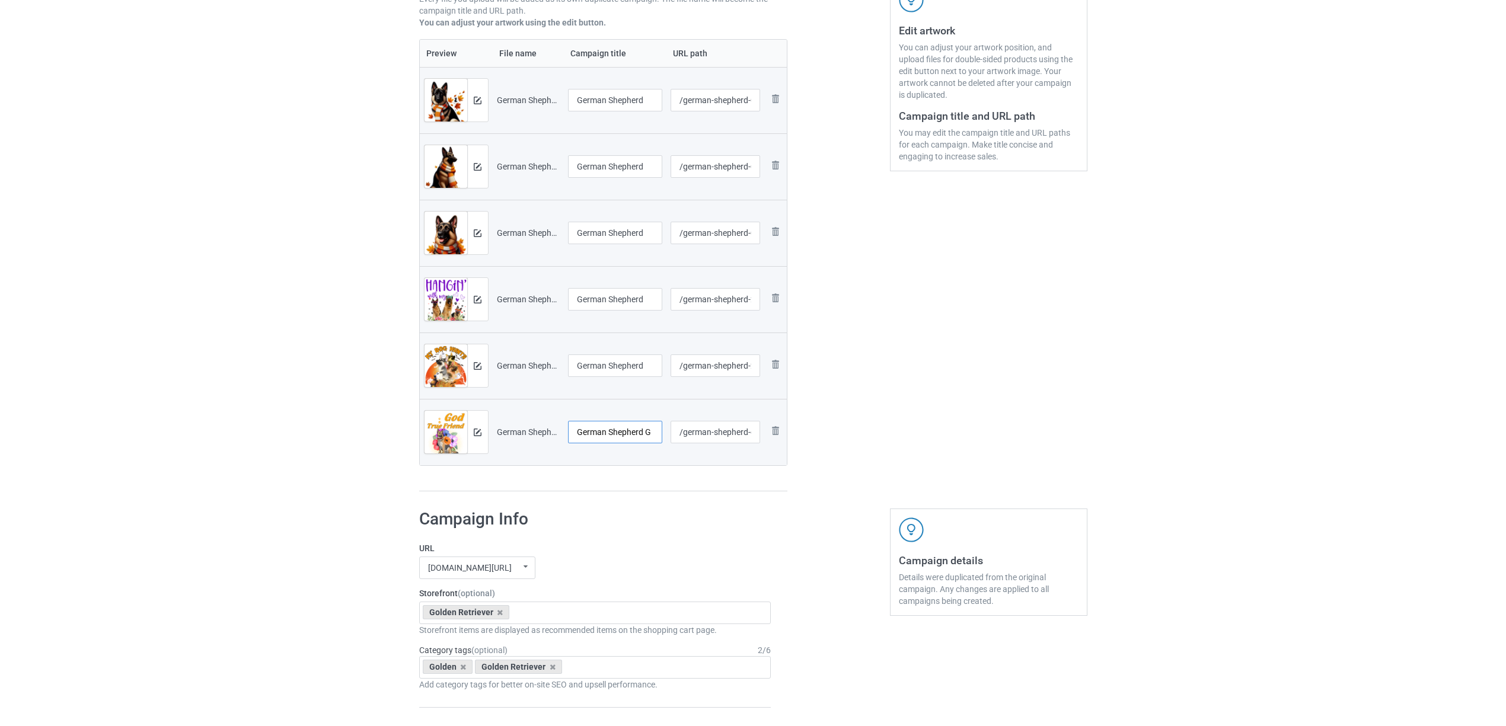
paste input "text"
type input "German Shepherd"
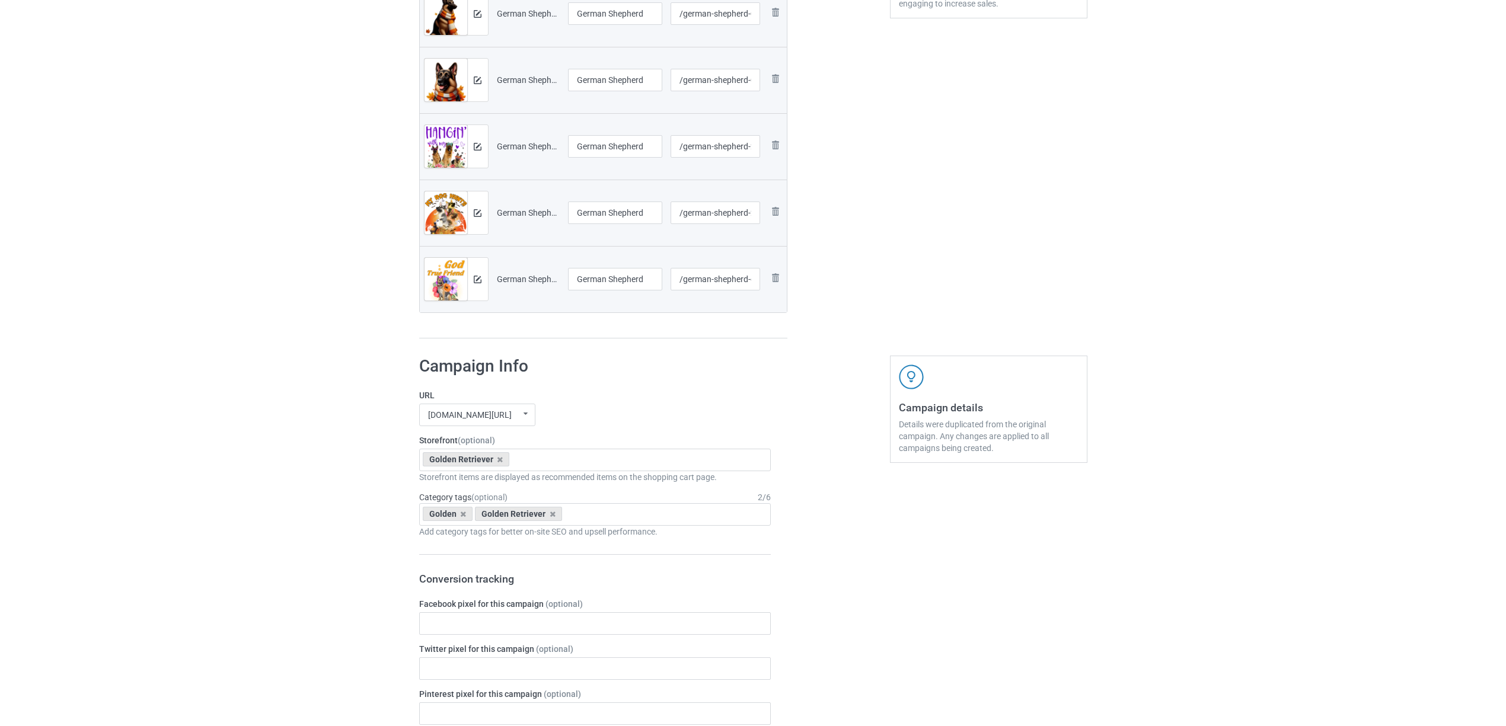
scroll to position [553, 0]
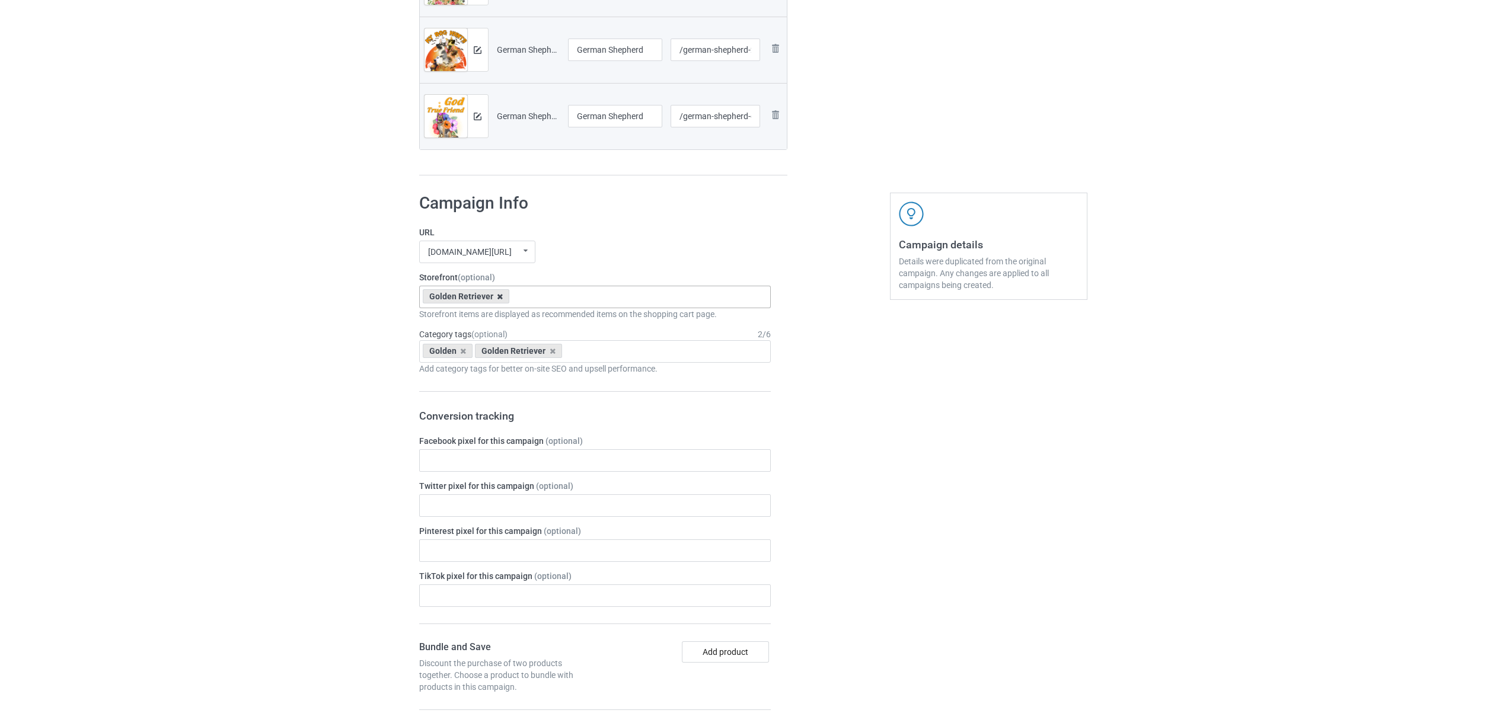
click at [497, 297] on icon at bounding box center [500, 297] width 6 height 8
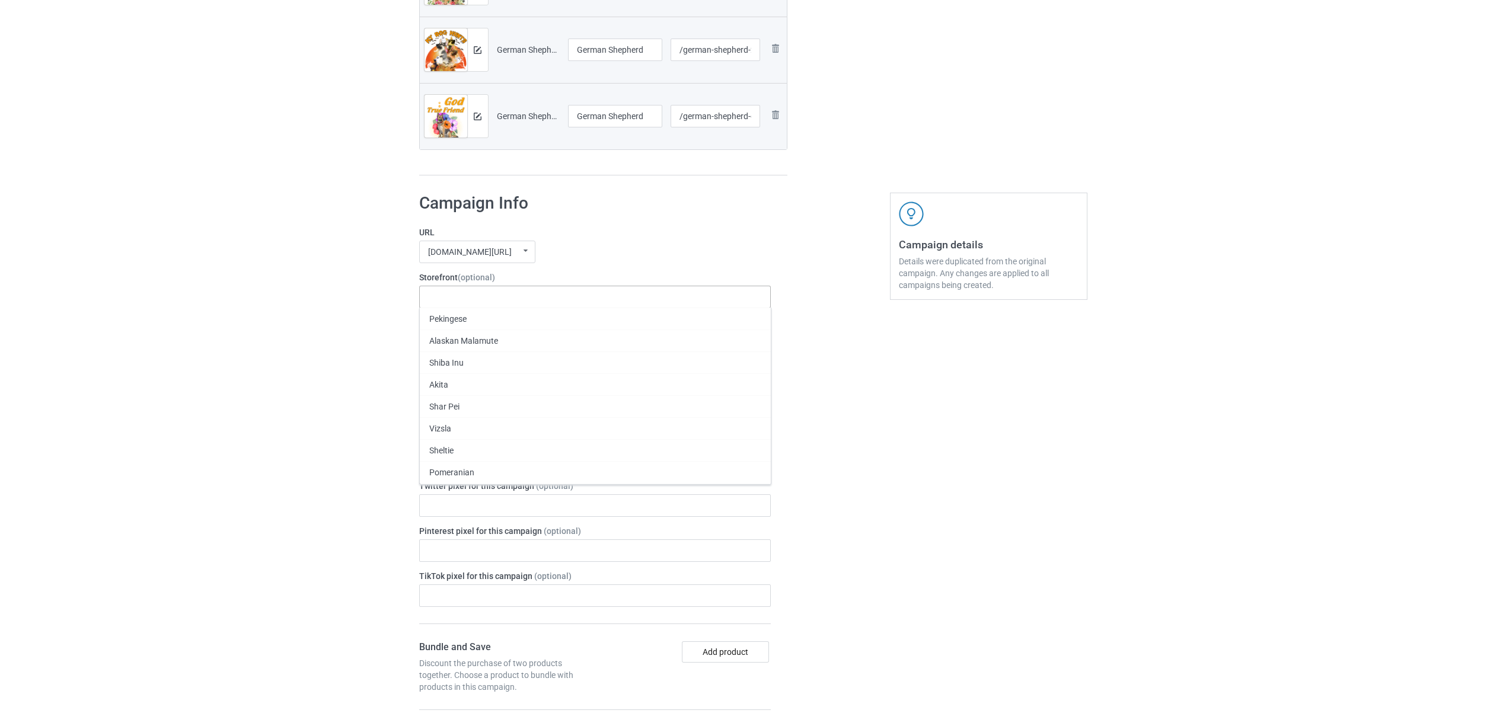
paste input "German Shepherd"
type input "German Shepherd"
click at [471, 323] on div "German Shepherd" at bounding box center [595, 319] width 351 height 22
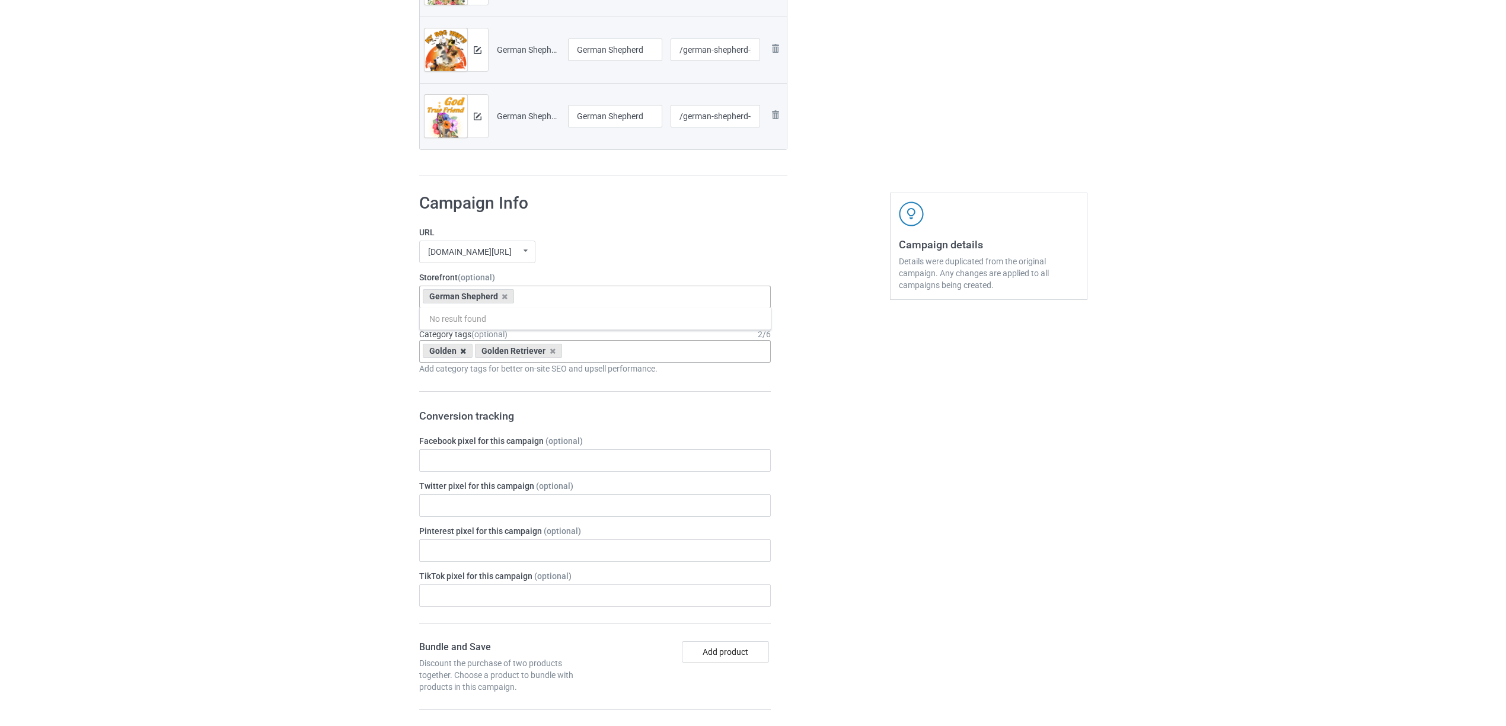
click at [463, 352] on icon at bounding box center [463, 352] width 6 height 8
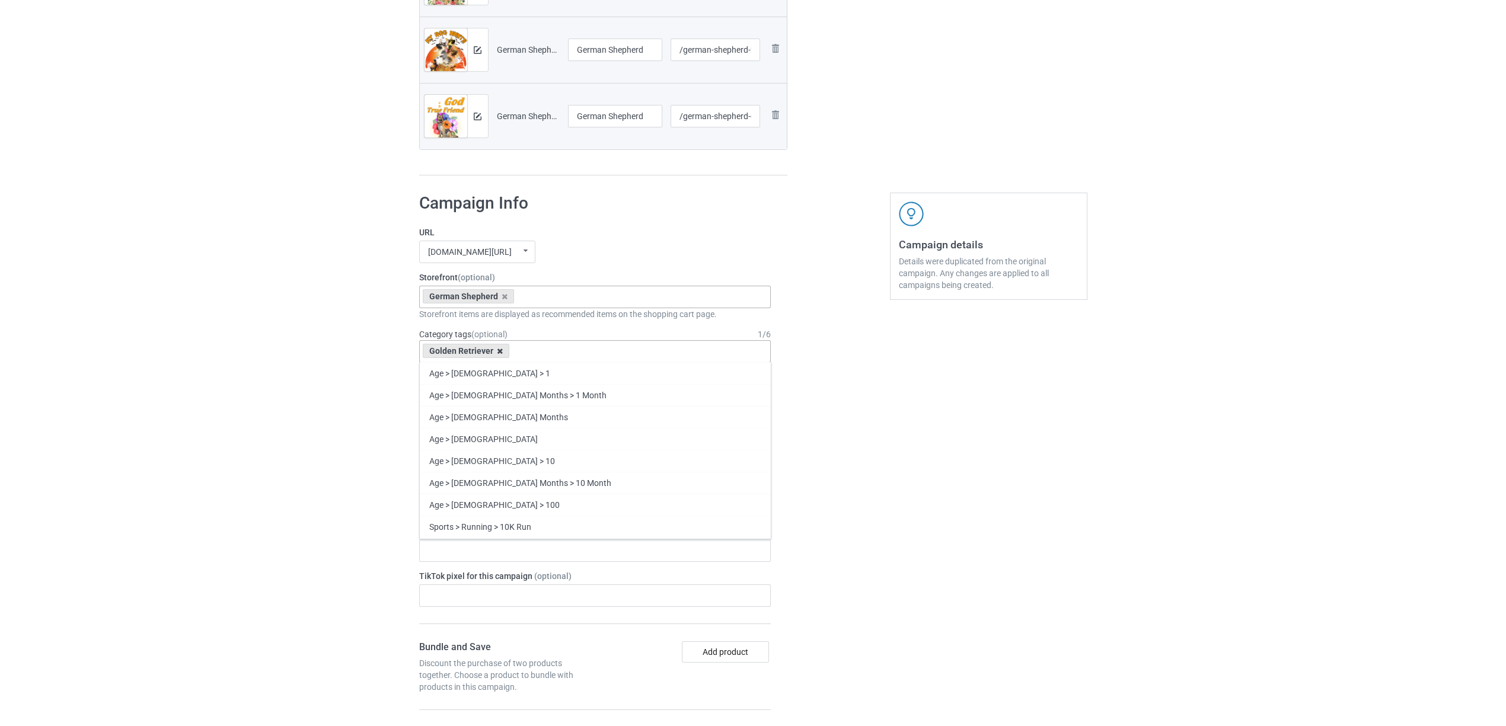
click at [498, 352] on icon at bounding box center [500, 352] width 6 height 8
paste input "German Shepherd"
type input "German Shepherd"
click at [471, 391] on div "German Shepherd" at bounding box center [595, 395] width 351 height 22
click at [231, 342] on div "Bulk duplicate campaign Campaign to duplicate Golden Retriever Original Artwork…" at bounding box center [753, 383] width 1506 height 1809
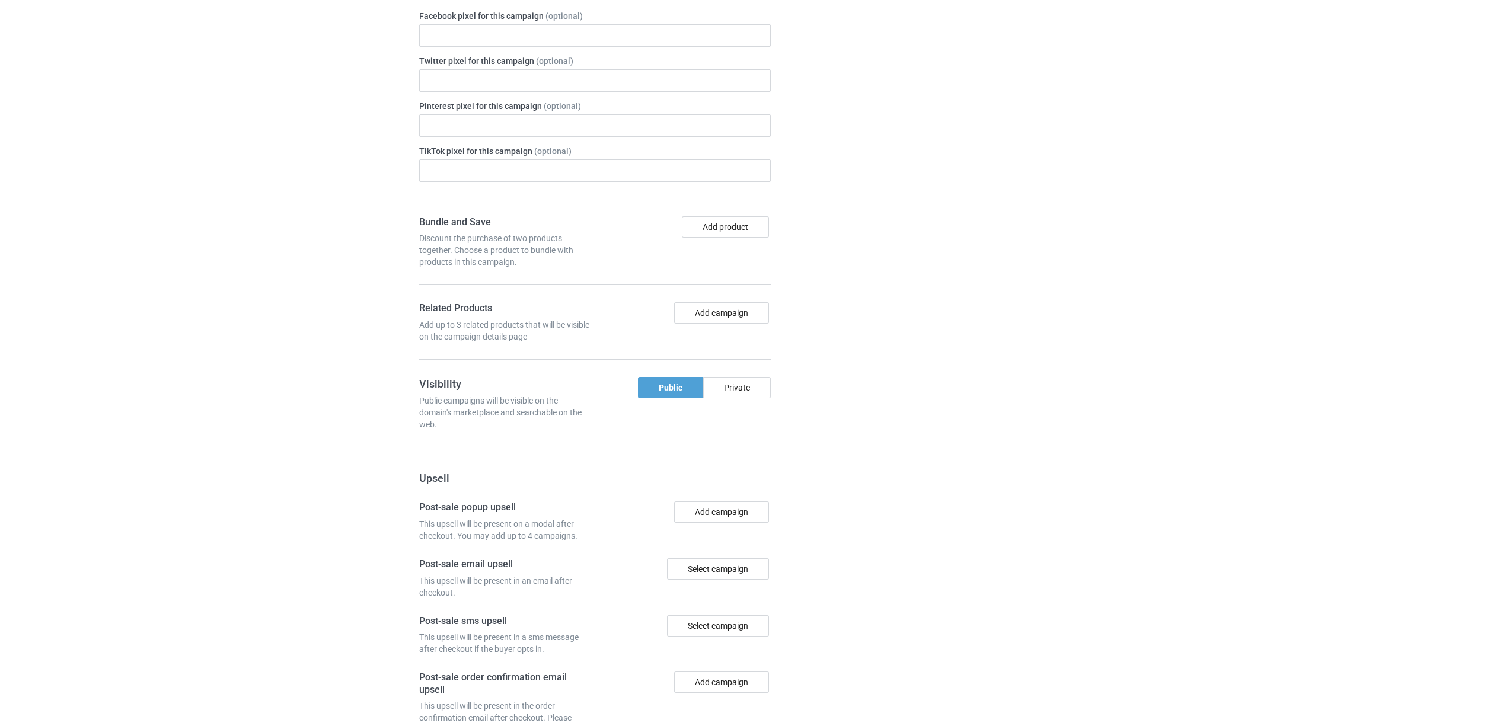
scroll to position [1122, 0]
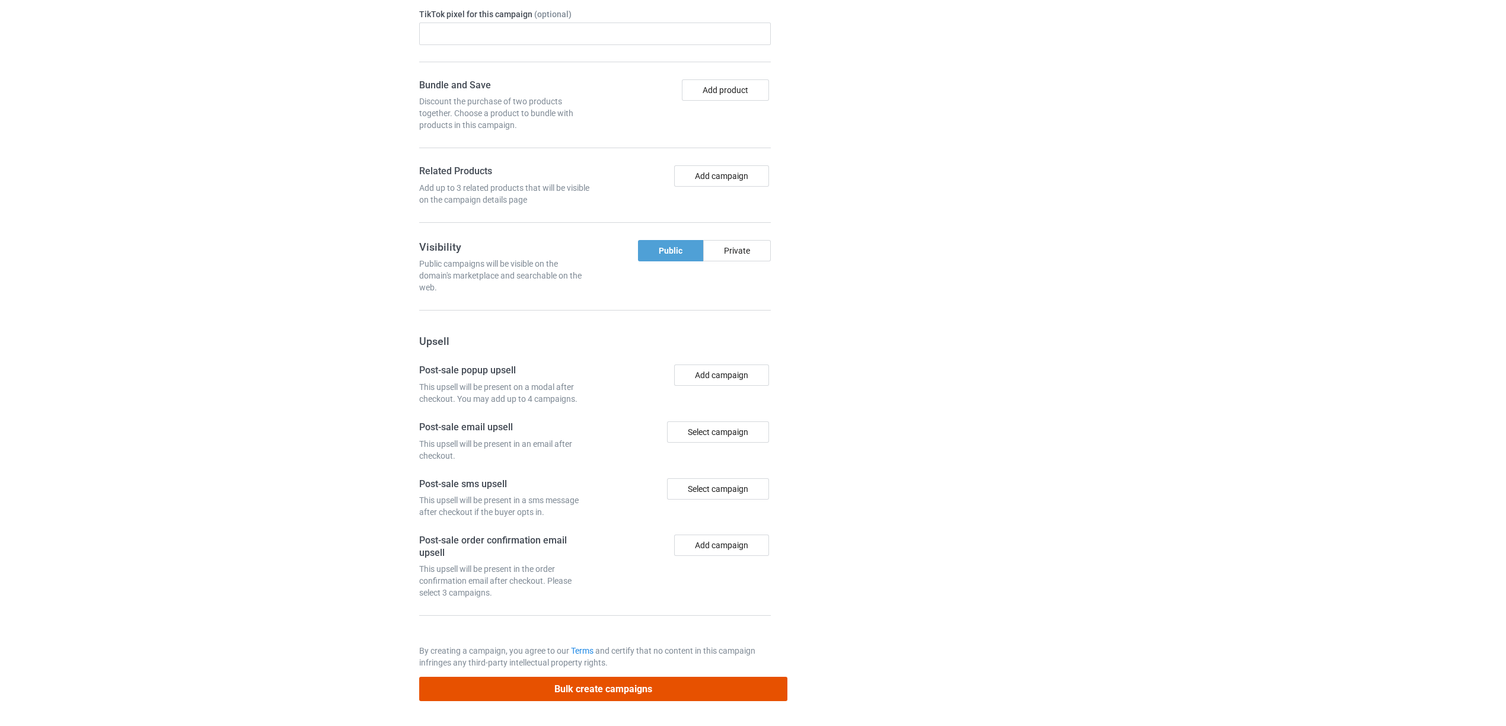
click at [624, 689] on button "Bulk create campaigns" at bounding box center [603, 689] width 369 height 24
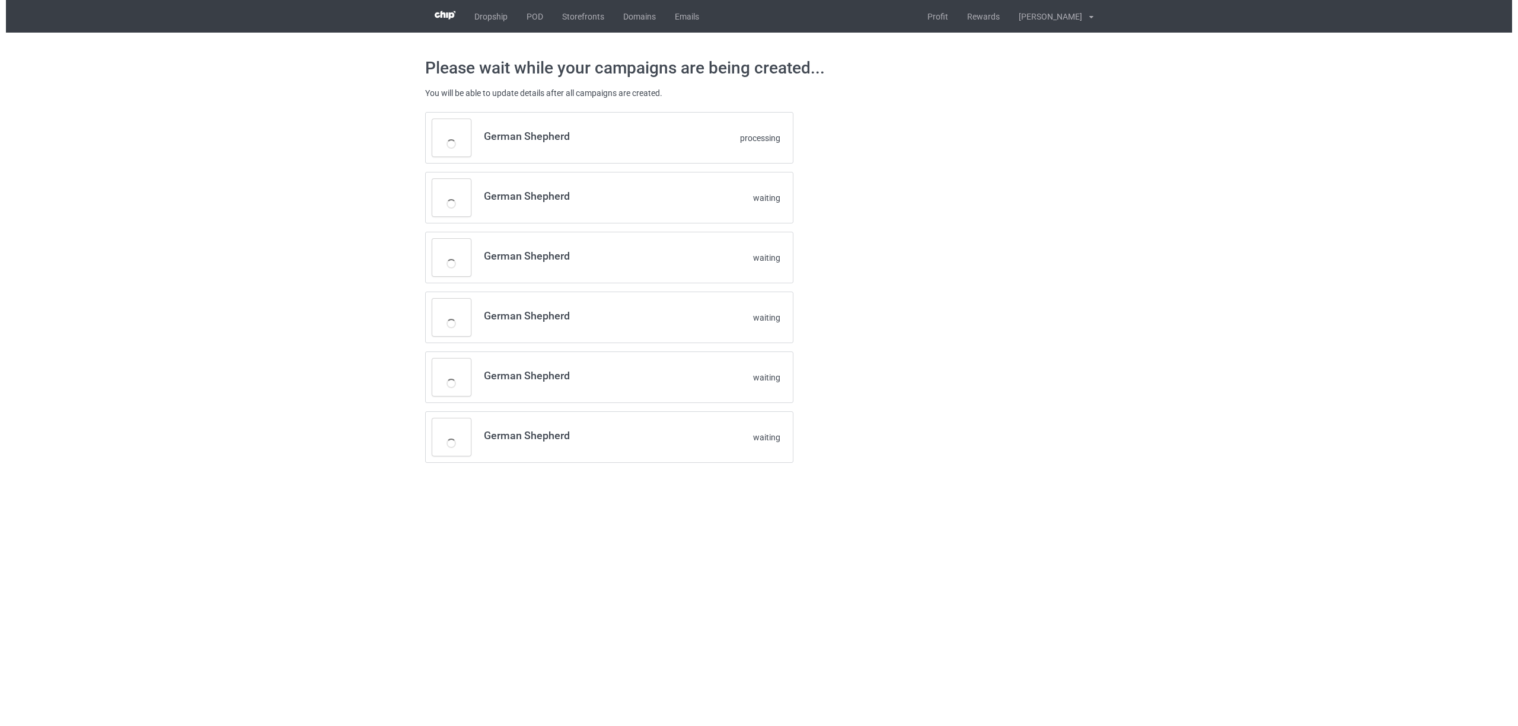
scroll to position [0, 0]
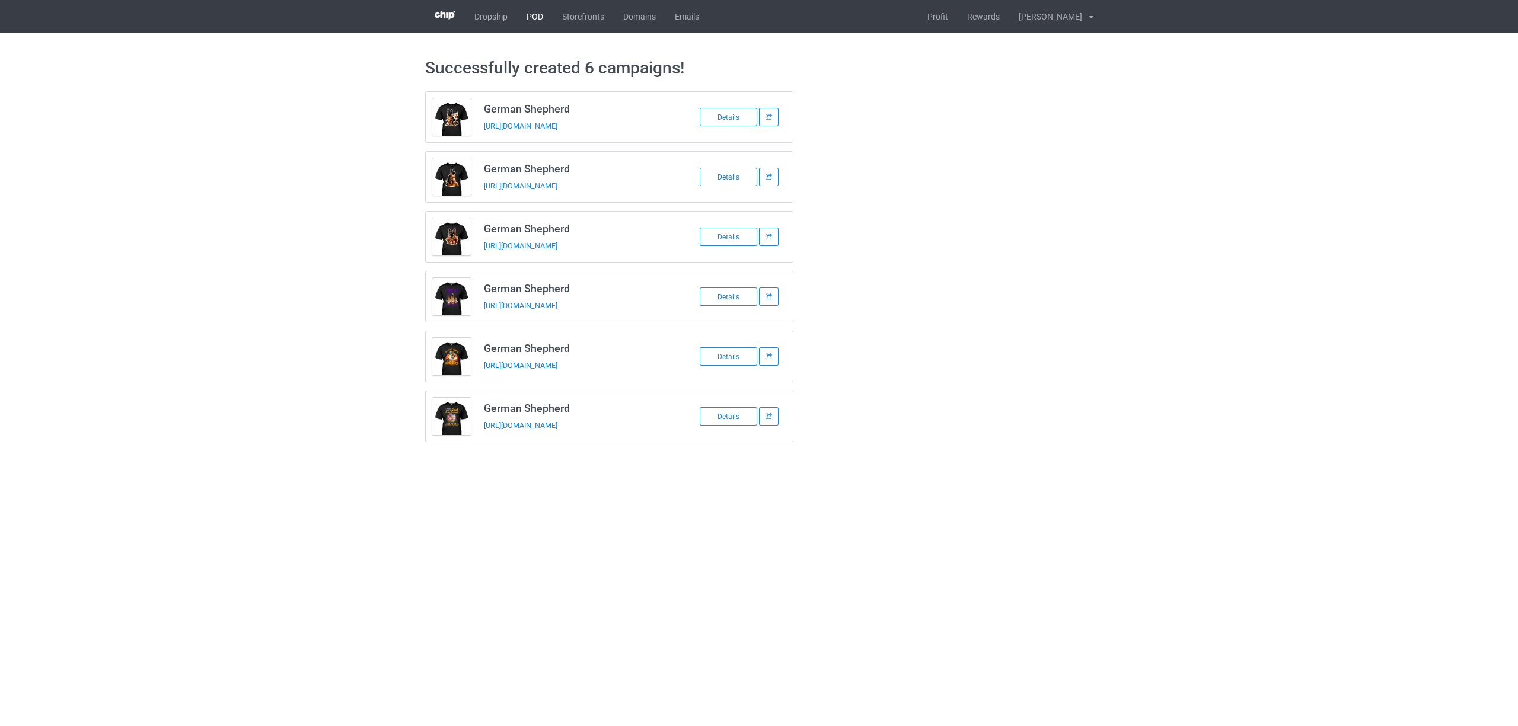
click at [541, 21] on link "POD" at bounding box center [535, 16] width 36 height 33
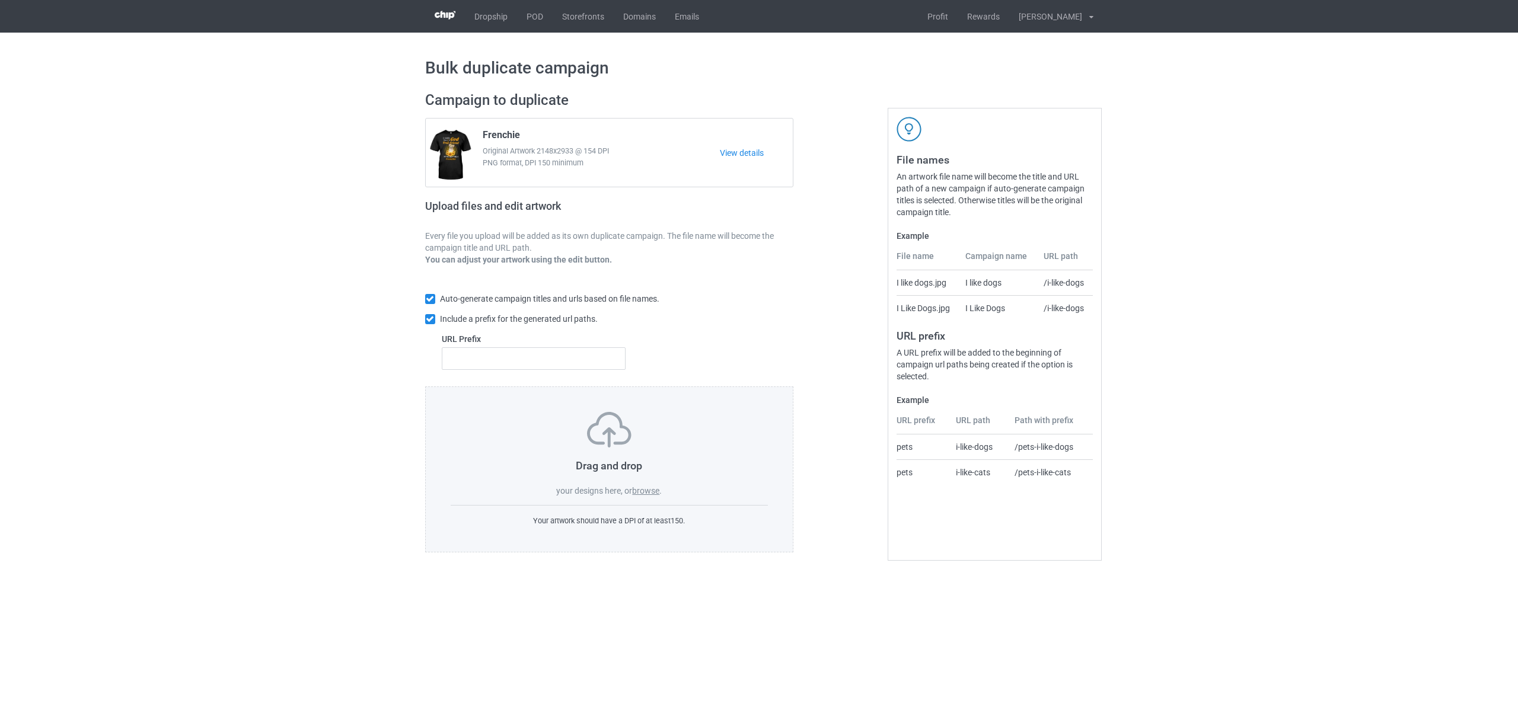
click at [644, 492] on label "browse" at bounding box center [645, 490] width 27 height 9
click at [0, 0] on input "browse" at bounding box center [0, 0] width 0 height 0
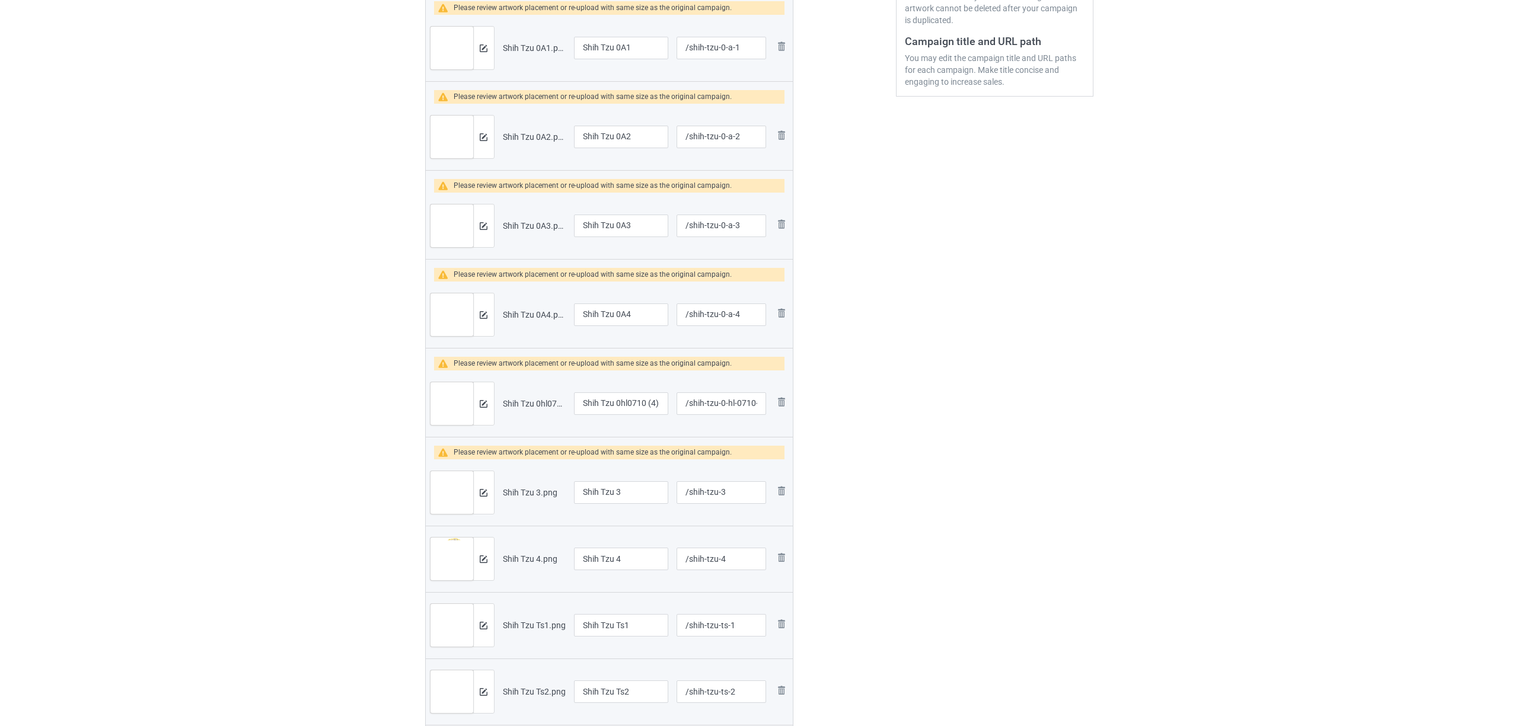
scroll to position [237, 0]
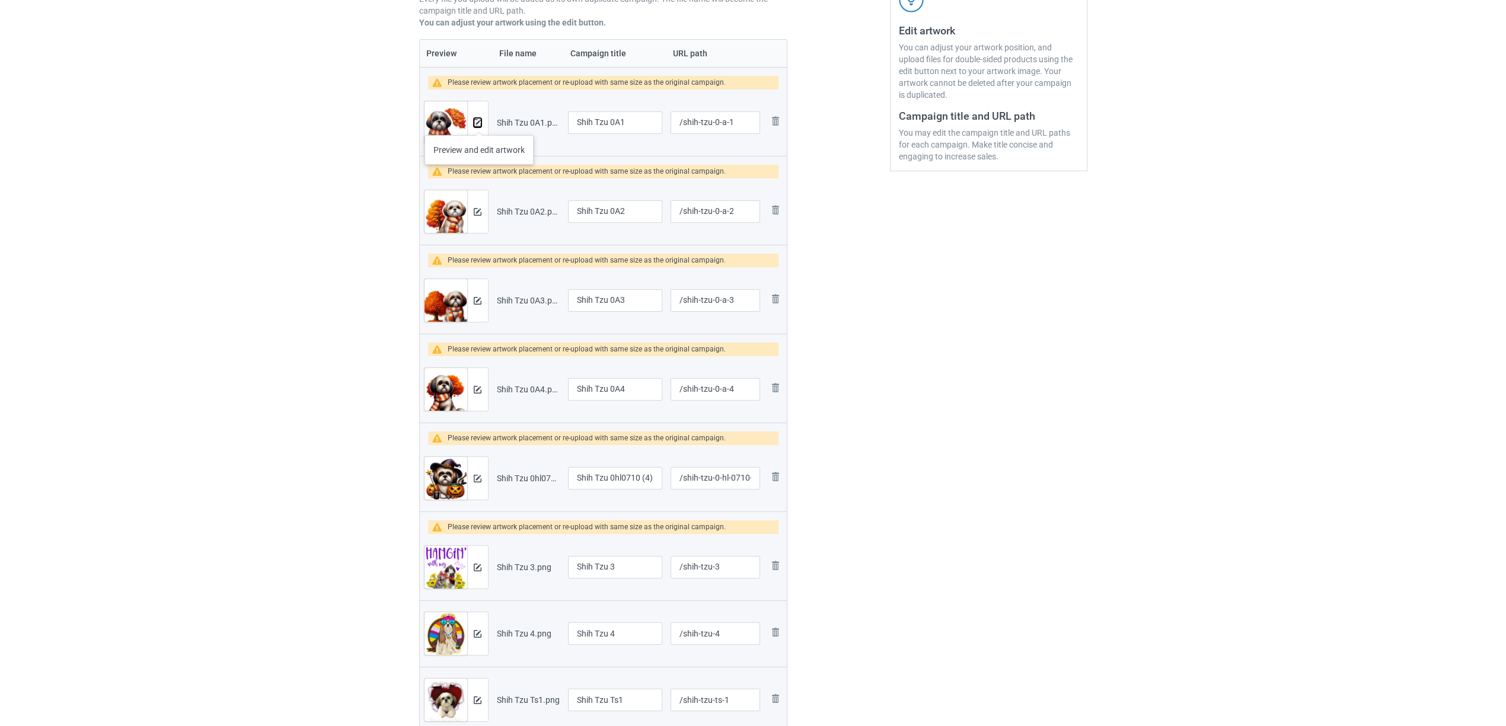
click at [479, 123] on img at bounding box center [478, 123] width 8 height 8
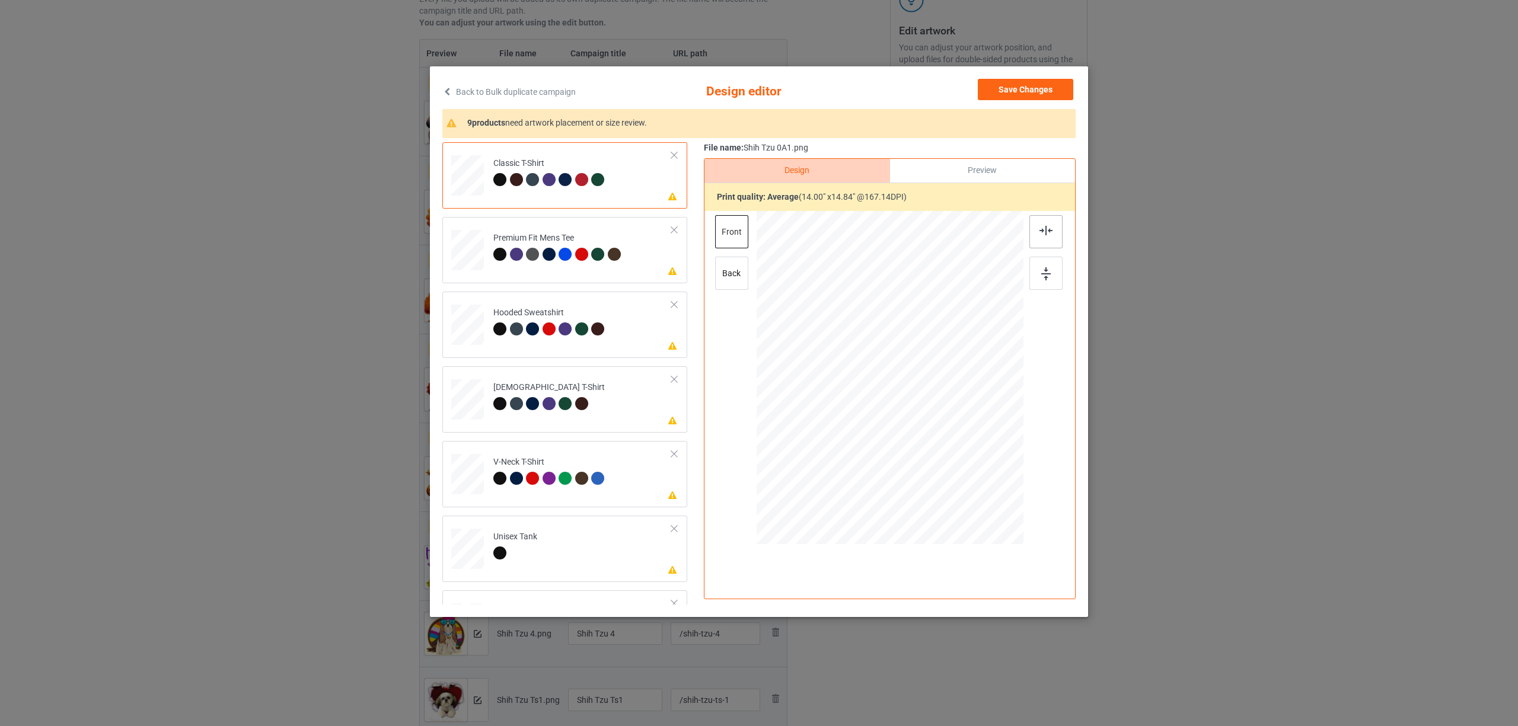
click at [1045, 226] on img at bounding box center [1046, 230] width 13 height 9
click at [558, 241] on div "Premium Fit Mens Tee" at bounding box center [558, 246] width 130 height 28
click at [1040, 234] on img at bounding box center [1046, 230] width 13 height 9
click at [566, 327] on div at bounding box center [565, 329] width 13 height 13
click at [1043, 228] on img at bounding box center [1046, 230] width 13 height 9
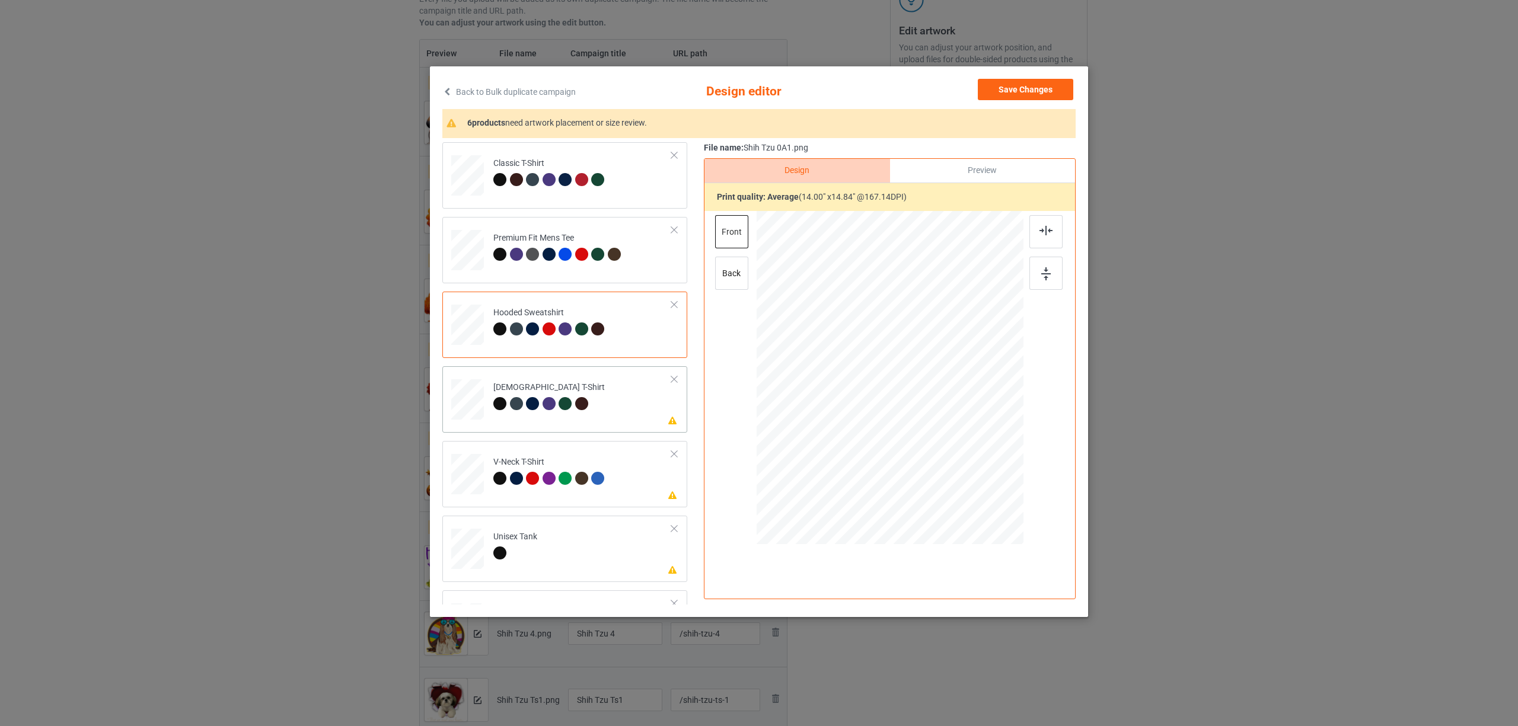
click at [595, 399] on td "Please review artwork placement Ladies T-Shirt" at bounding box center [583, 397] width 192 height 52
click at [1041, 229] on img at bounding box center [1046, 230] width 13 height 9
click at [530, 473] on div at bounding box center [532, 478] width 13 height 13
click at [1047, 234] on img at bounding box center [1046, 230] width 13 height 9
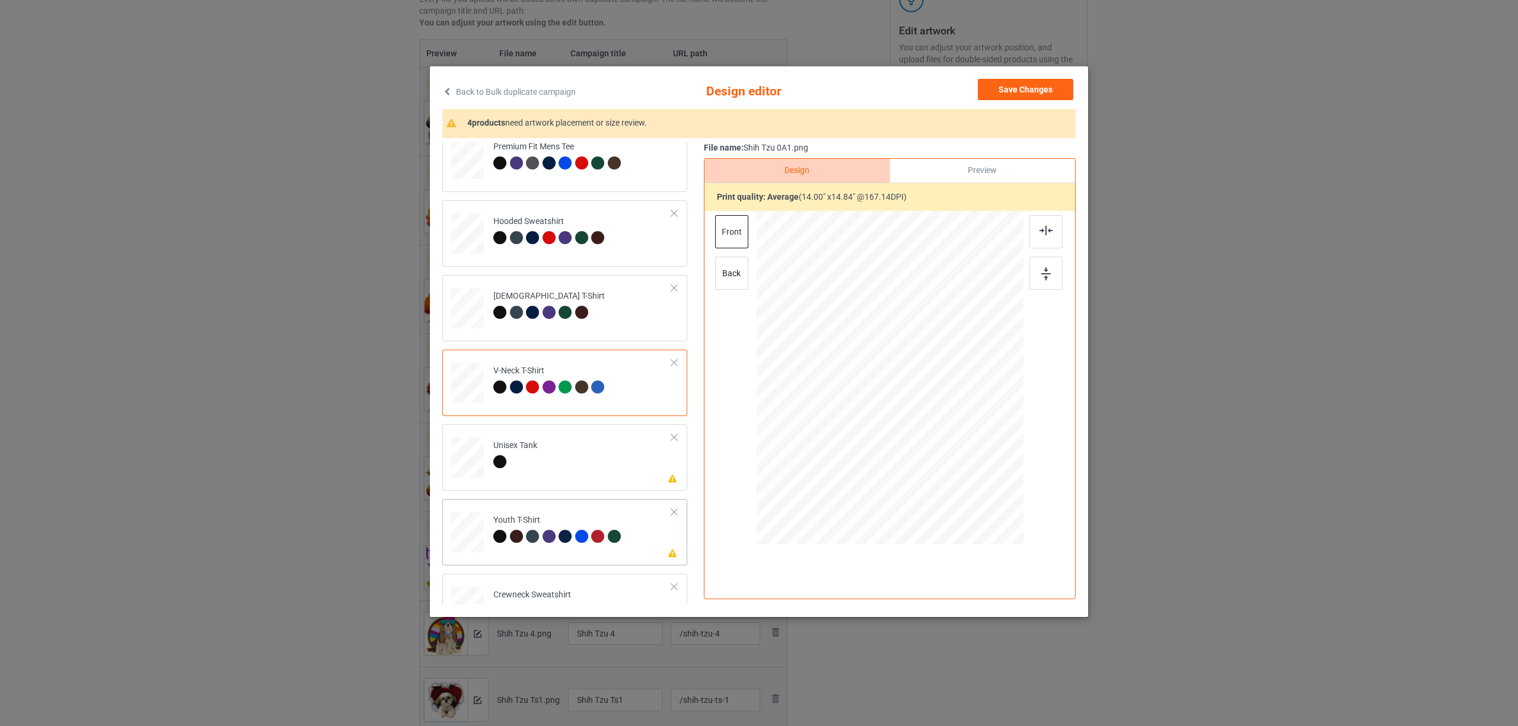
scroll to position [158, 0]
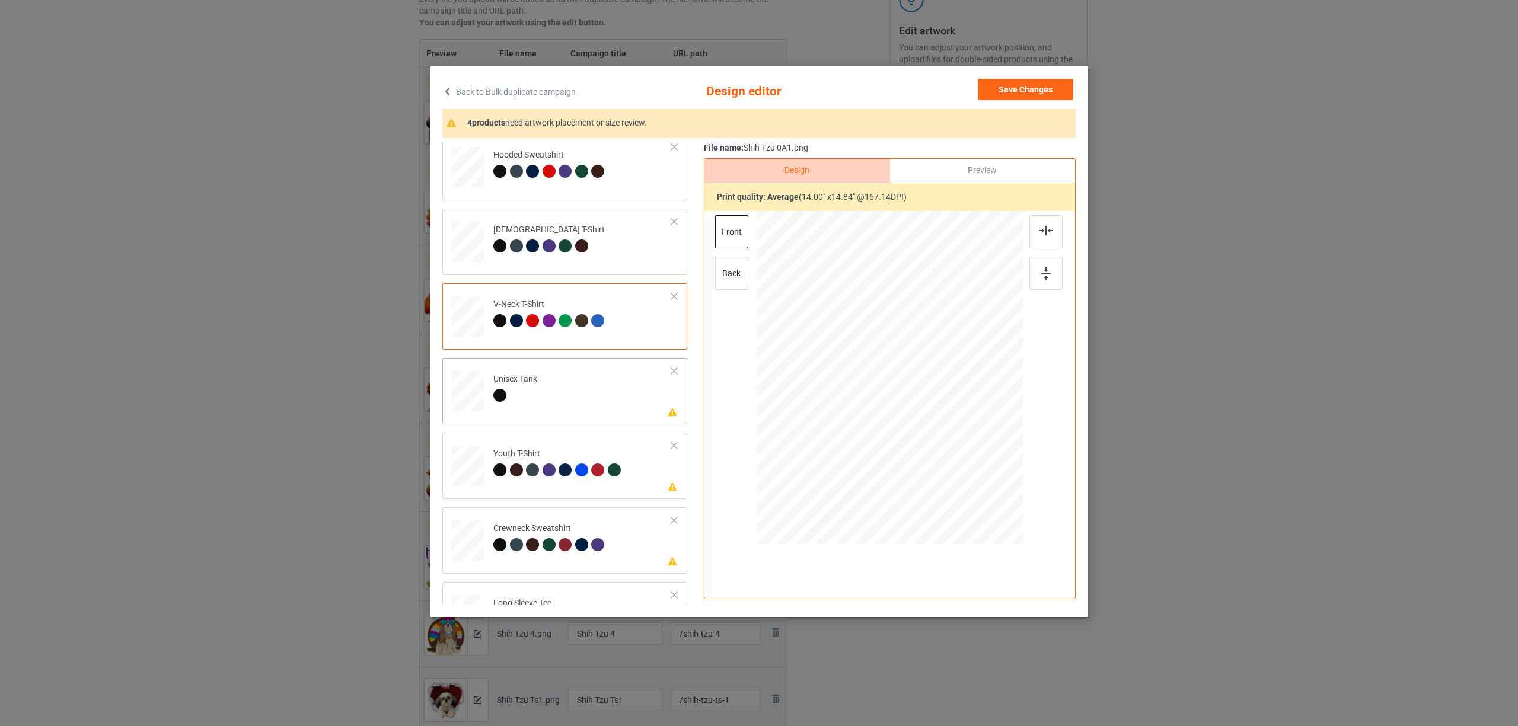
click at [540, 399] on td "Please review artwork placement Unisex Tank" at bounding box center [583, 389] width 192 height 52
click at [1039, 224] on div at bounding box center [1046, 231] width 33 height 33
click at [556, 452] on div "Youth T-Shirt" at bounding box center [558, 462] width 130 height 28
click at [1044, 235] on div at bounding box center [1046, 231] width 33 height 33
click at [576, 523] on div "Crewneck Sweatshirt" at bounding box center [550, 537] width 114 height 28
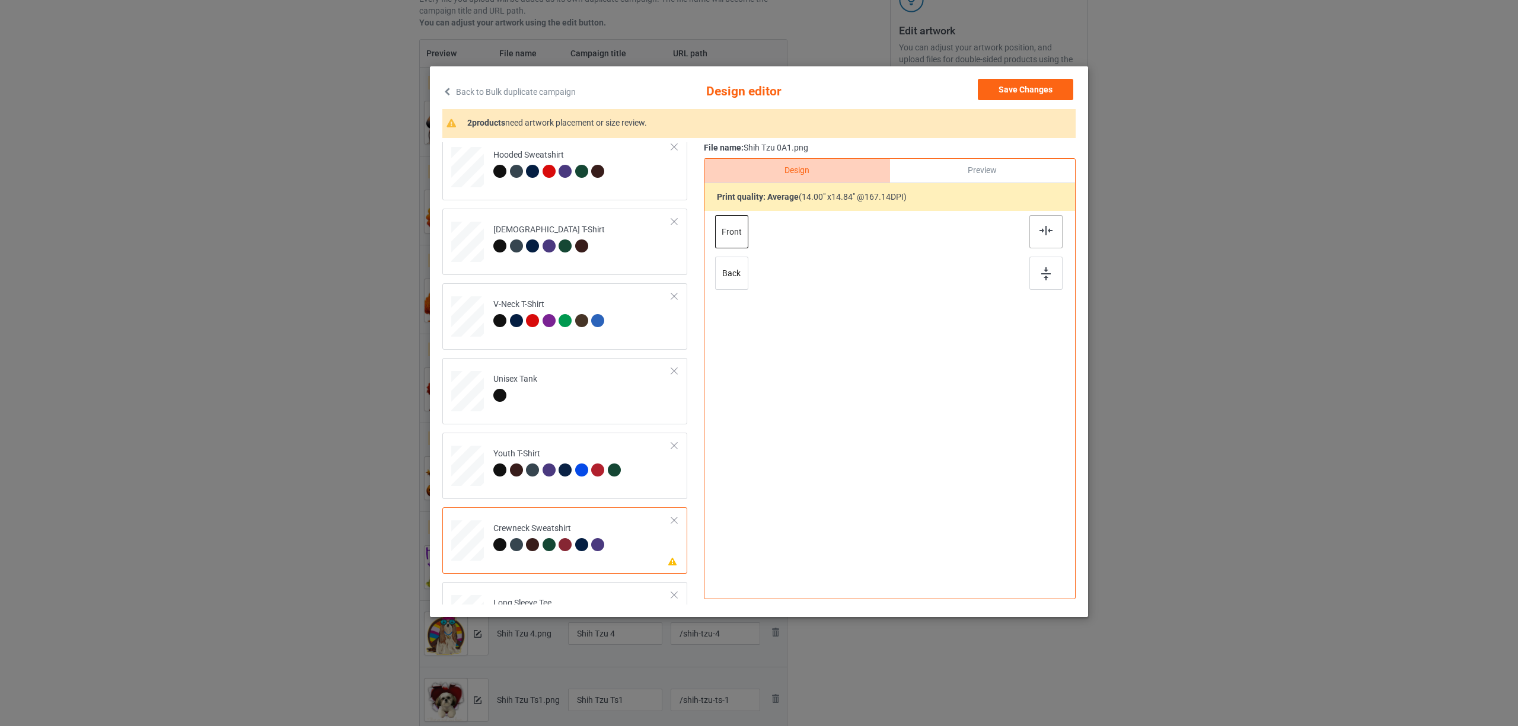
click at [1049, 229] on img at bounding box center [1046, 230] width 13 height 9
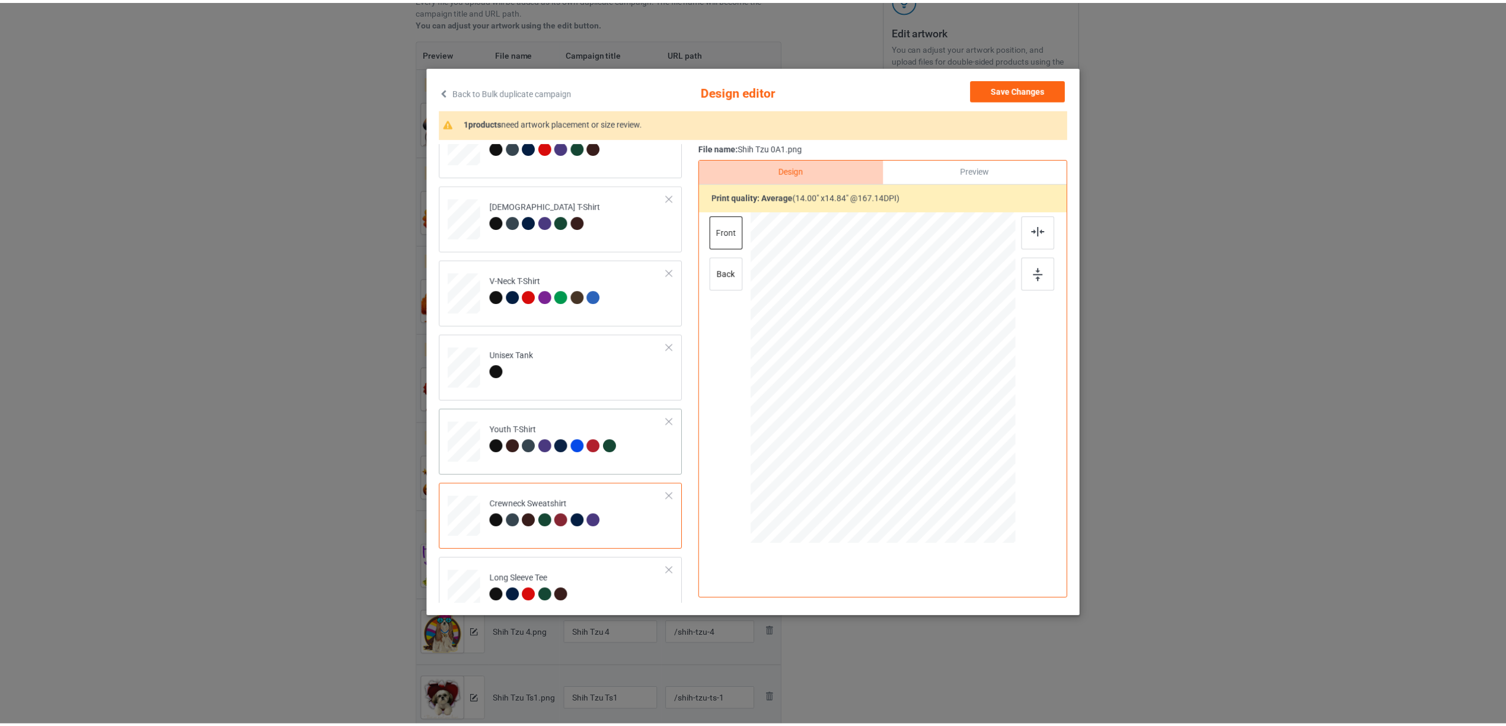
scroll to position [202, 0]
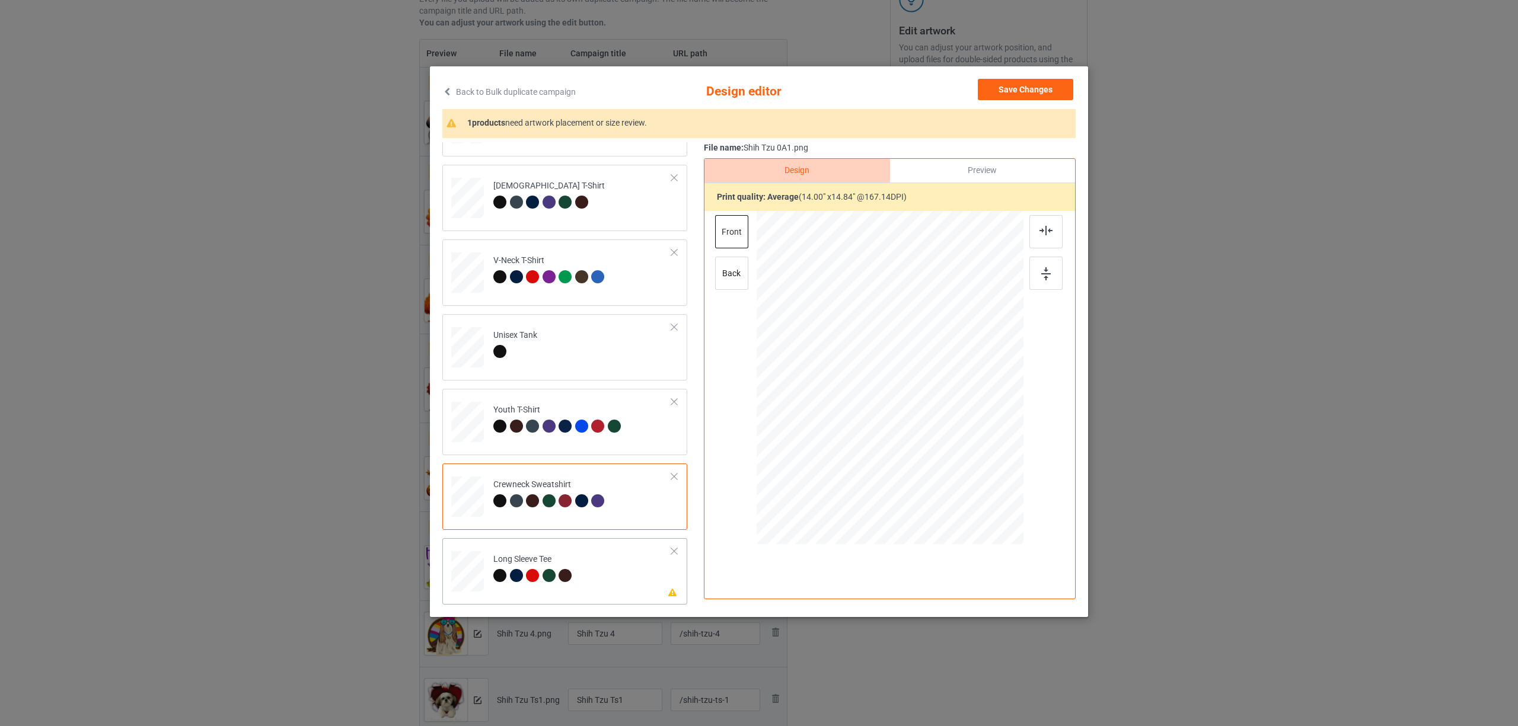
click at [524, 565] on div "Long Sleeve Tee" at bounding box center [534, 568] width 82 height 28
click at [1051, 232] on img at bounding box center [1046, 230] width 13 height 9
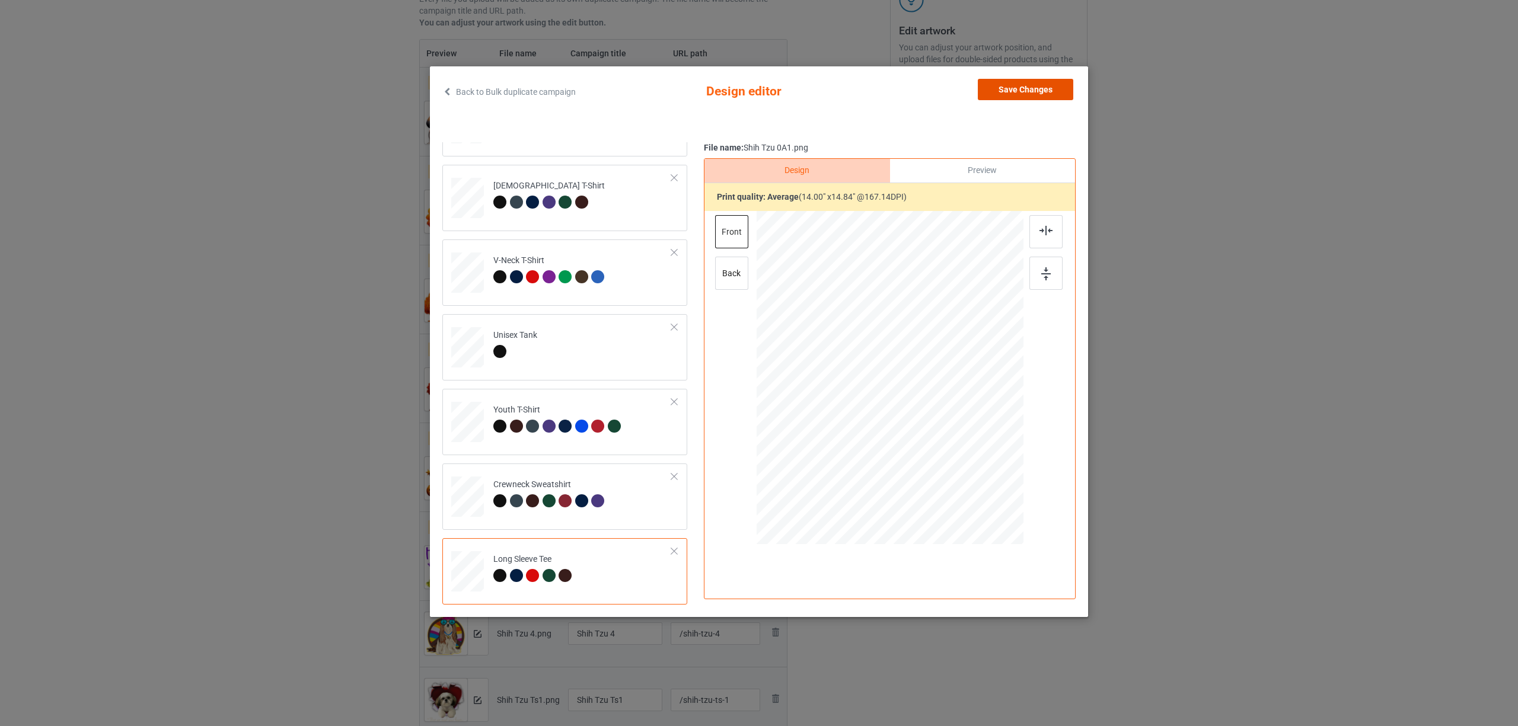
click at [1023, 93] on button "Save Changes" at bounding box center [1025, 89] width 95 height 21
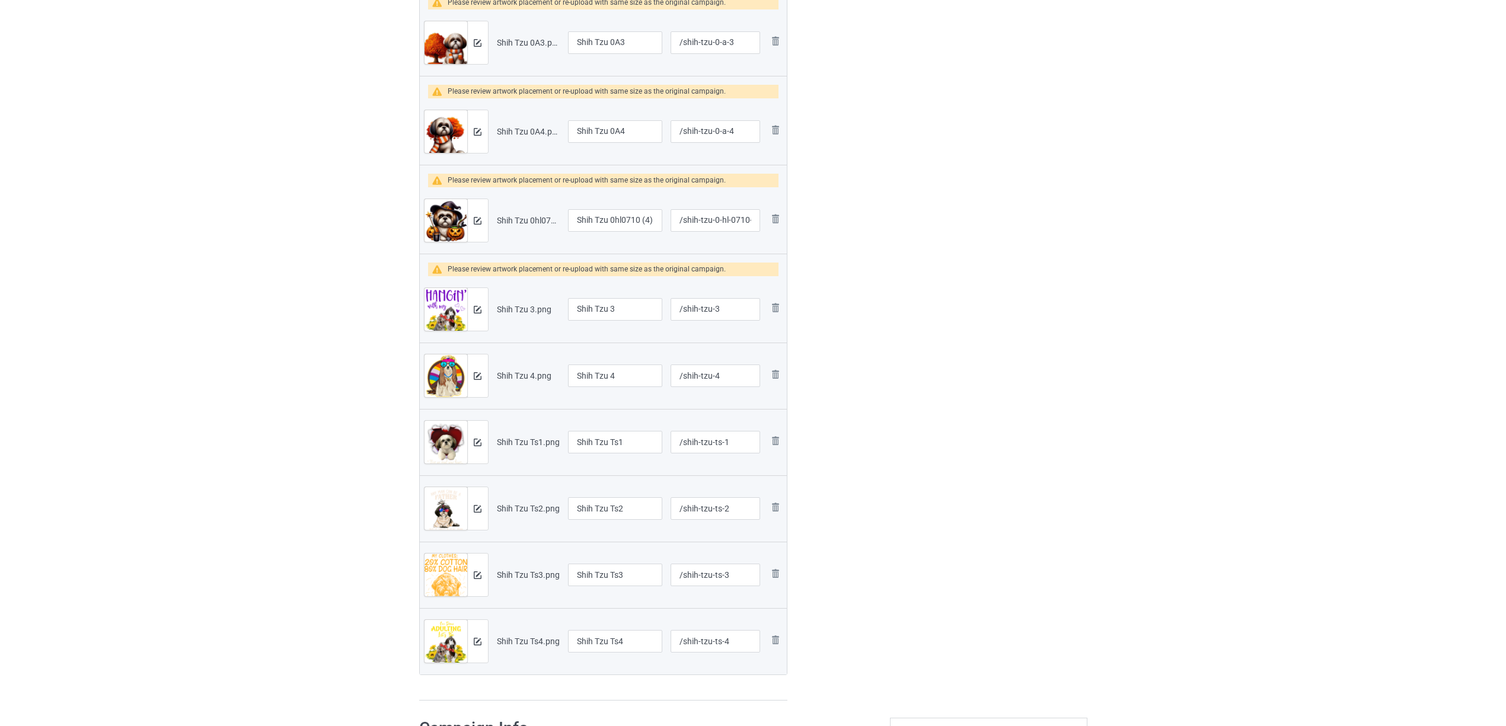
scroll to position [474, 0]
click at [778, 309] on img at bounding box center [776, 306] width 14 height 14
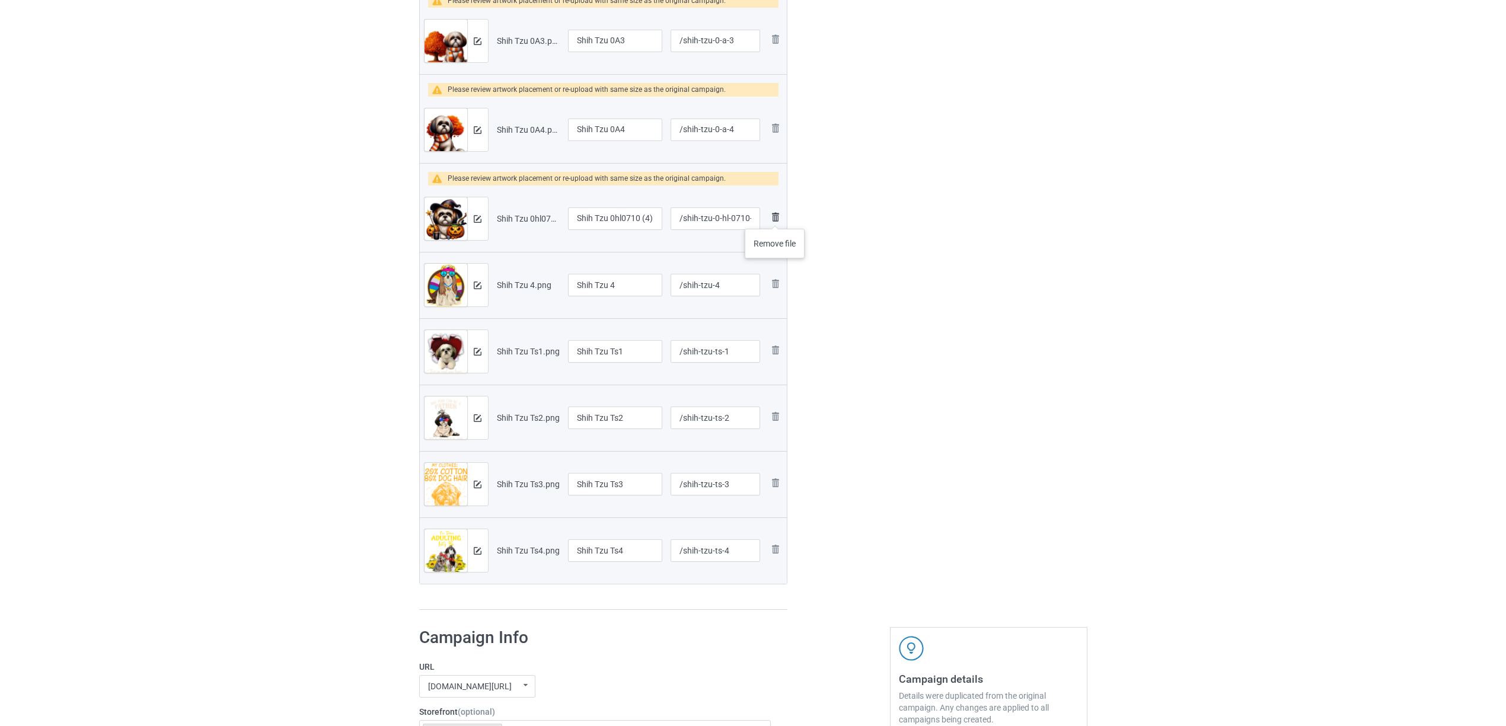
click at [776, 217] on img at bounding box center [776, 217] width 14 height 14
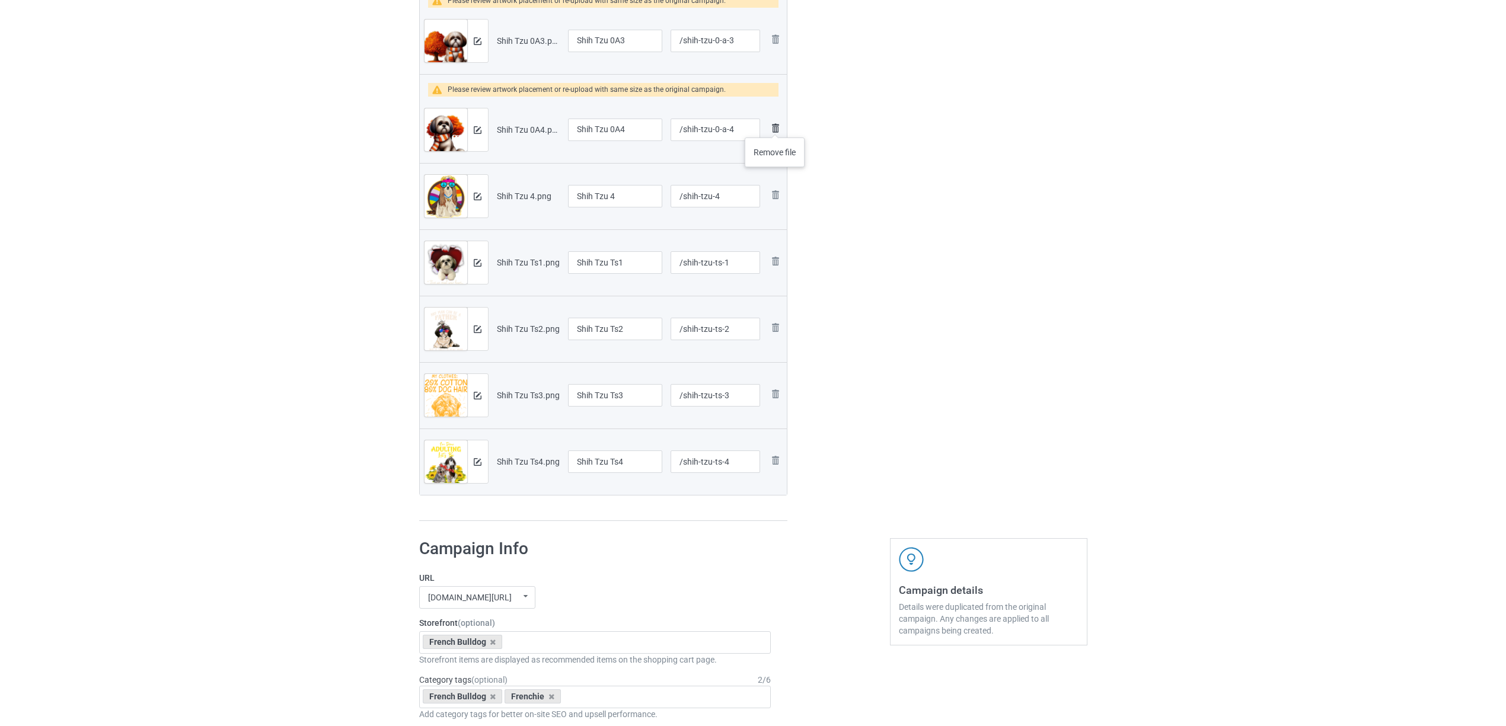
click at [776, 126] on img at bounding box center [776, 128] width 14 height 14
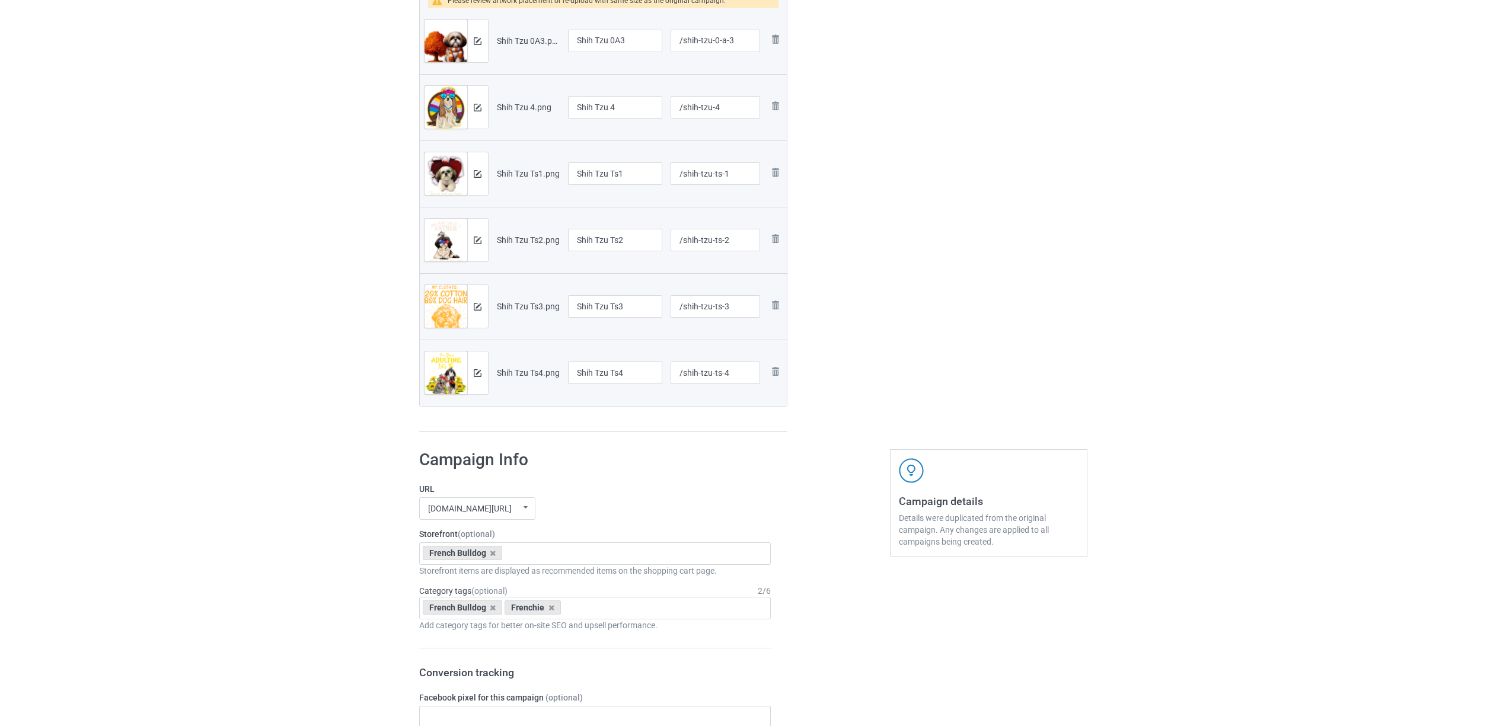
scroll to position [316, 0]
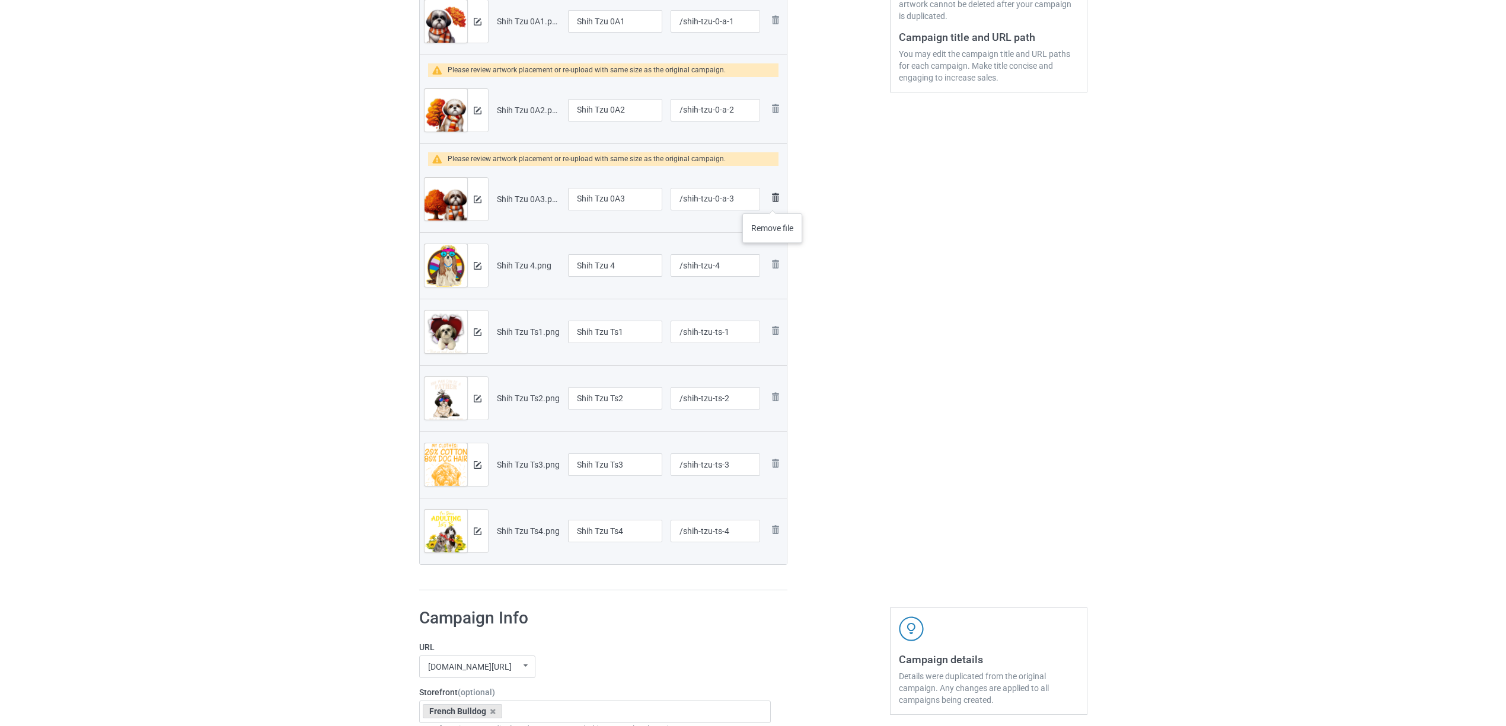
click at [773, 202] on img at bounding box center [776, 197] width 14 height 14
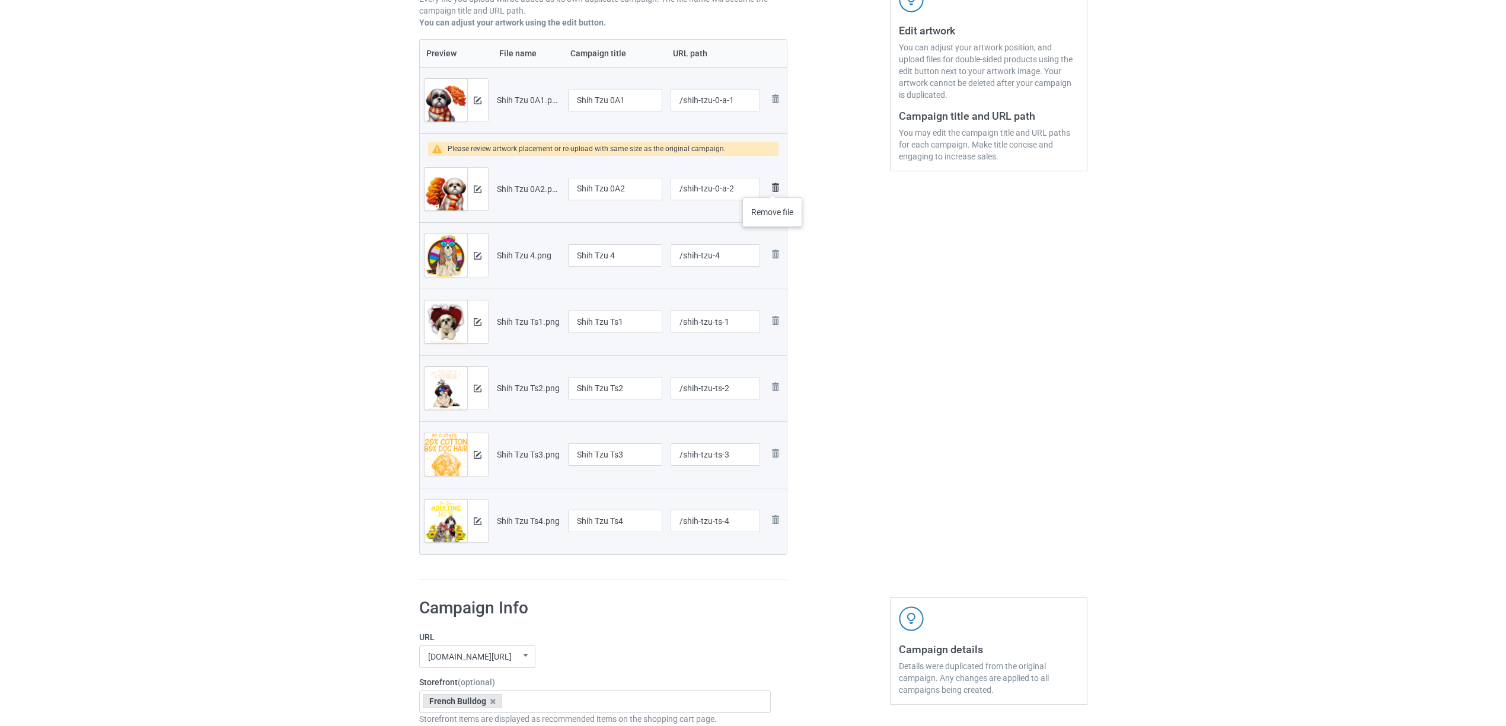
click at [773, 186] on img at bounding box center [776, 187] width 14 height 14
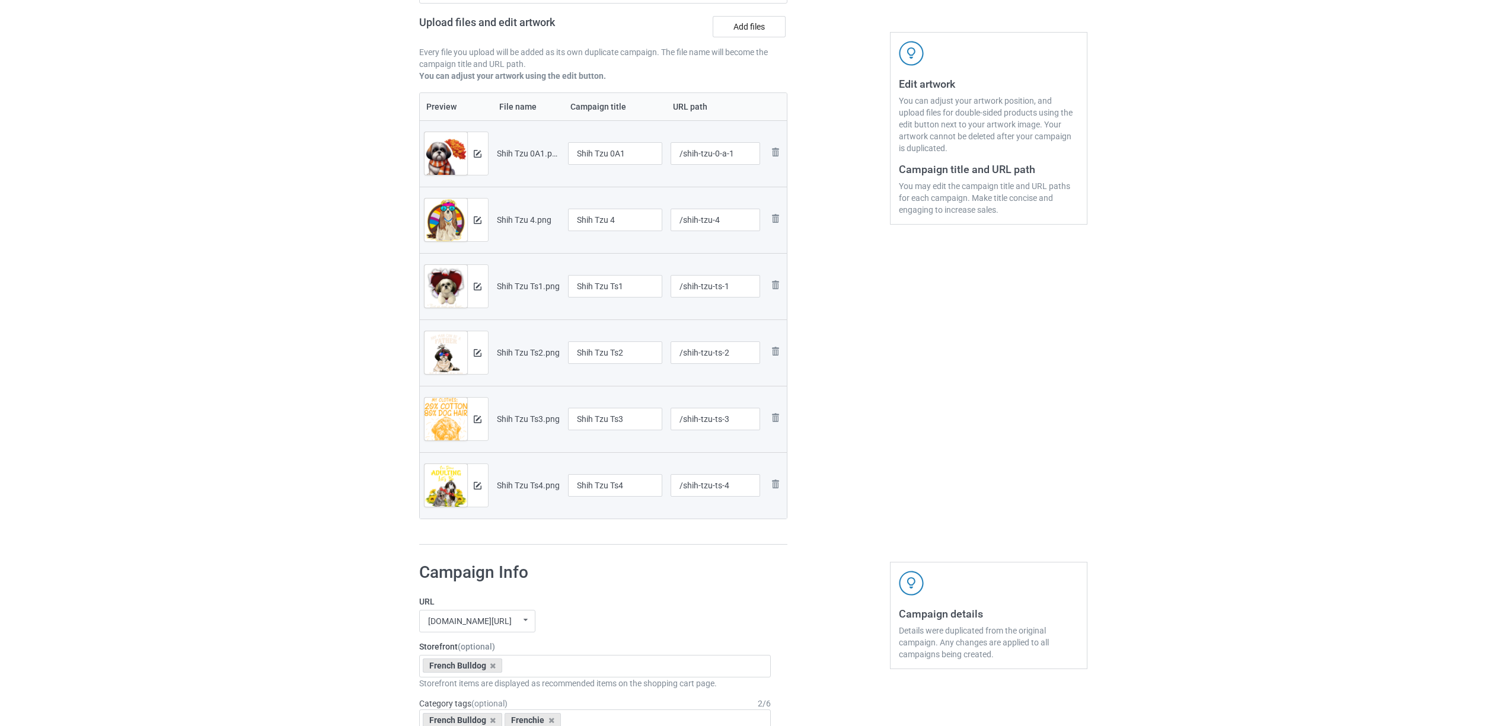
scroll to position [158, 0]
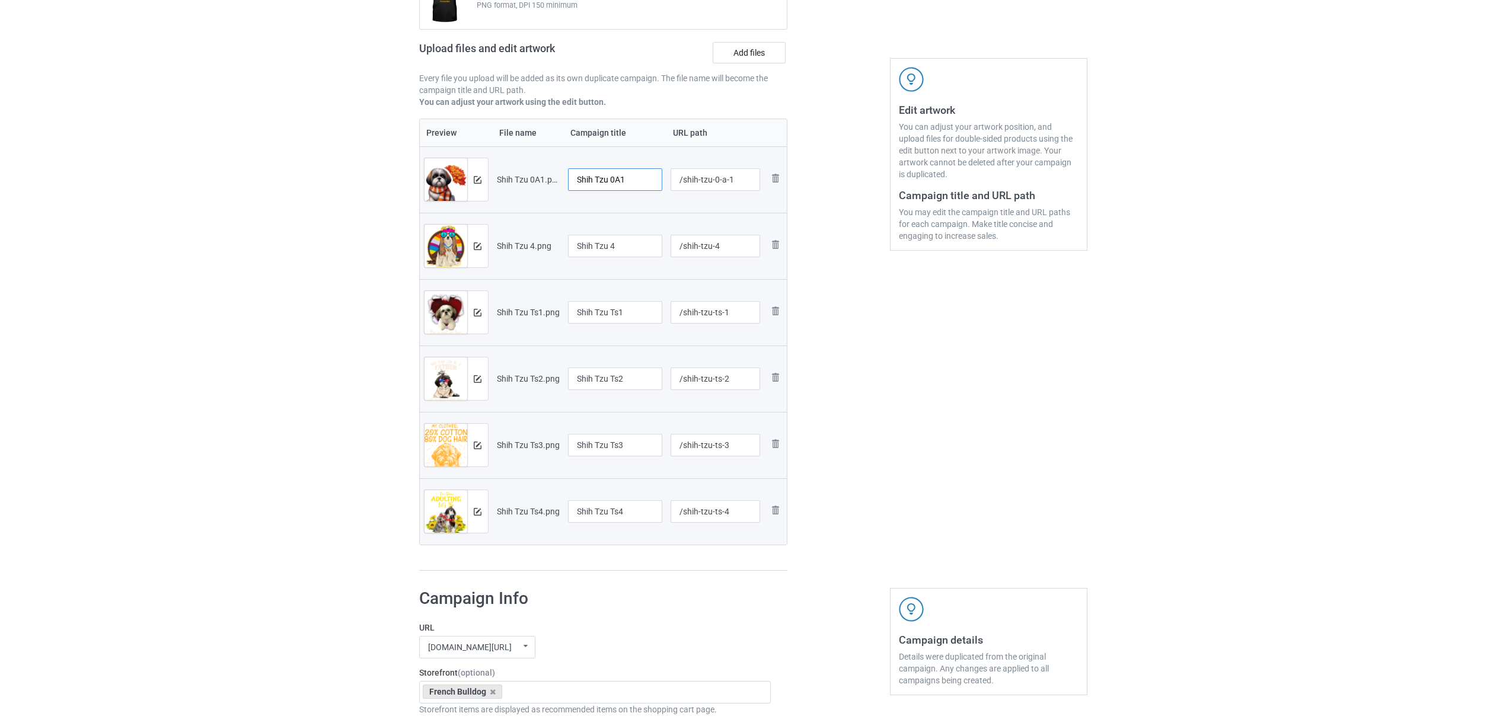
click at [640, 174] on input "Shih Tzu 0A1" at bounding box center [615, 179] width 95 height 23
drag, startPoint x: 626, startPoint y: 180, endPoint x: 487, endPoint y: 177, distance: 138.8
click at [487, 177] on tr "Preview and edit artwork Shih Tzu 0A1.png Shih Tzu /shih-tzu-0-a-1 Remove file" at bounding box center [604, 179] width 368 height 66
type input "Shih Tzu"
drag, startPoint x: 642, startPoint y: 247, endPoint x: 448, endPoint y: 224, distance: 194.6
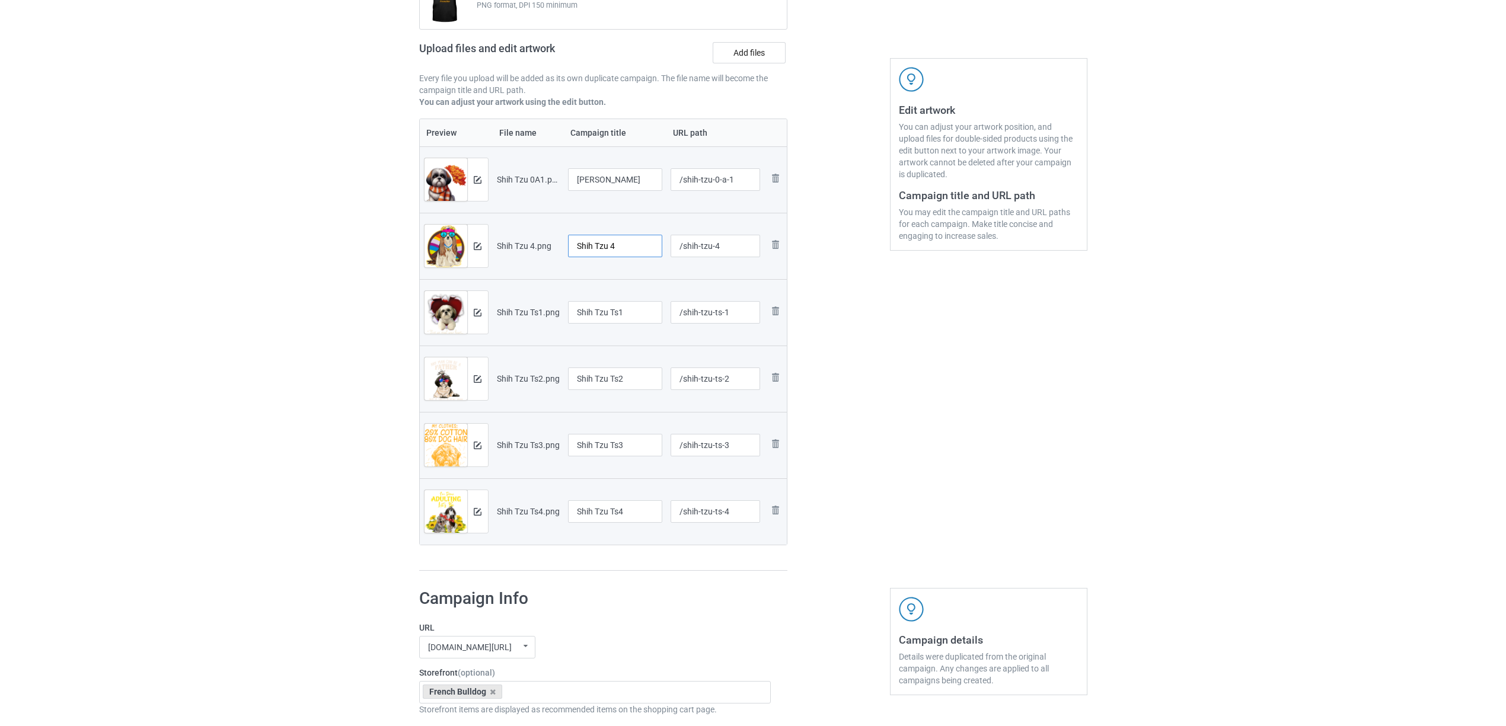
click at [448, 224] on tr "Preview and edit artwork Shih Tzu 4.png Shih Tzu 4 /shih-tzu-4 Remove file" at bounding box center [604, 246] width 368 height 66
paste input "text"
type input "Shih Tzu"
drag, startPoint x: 629, startPoint y: 306, endPoint x: 487, endPoint y: 291, distance: 142.0
click at [489, 291] on tr "Preview and edit artwork Shih Tzu Ts1.png Shih Tzu Ts1 /shih-tzu-ts-1 Remove fi…" at bounding box center [604, 312] width 368 height 66
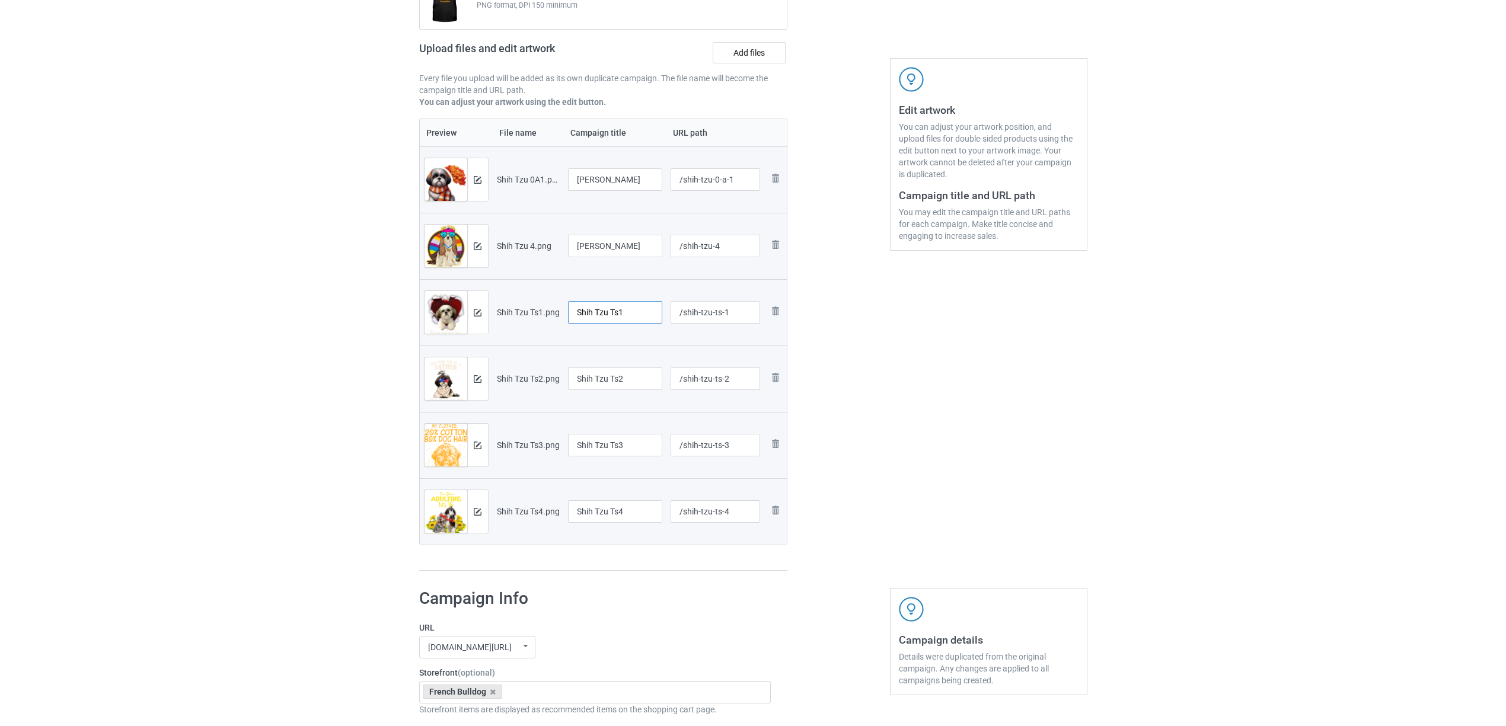
paste input "text"
type input "Shih Tzu"
drag, startPoint x: 633, startPoint y: 382, endPoint x: 433, endPoint y: 363, distance: 201.3
click at [434, 363] on tr "Preview and edit artwork Shih Tzu Ts2.png Shih Tzu Ts2 /shih-tzu-ts-2 Remove fi…" at bounding box center [604, 379] width 368 height 66
paste input "text"
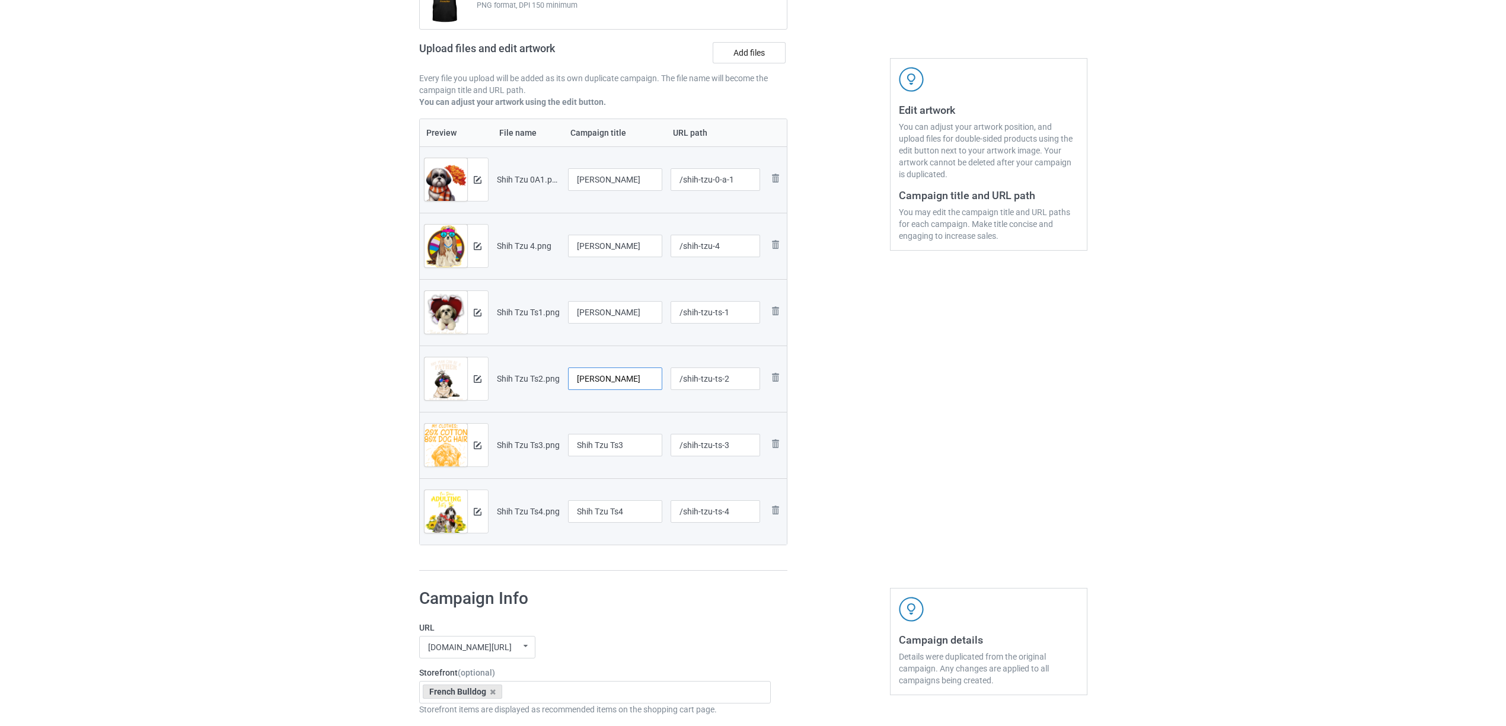
type input "Shih Tzu"
drag, startPoint x: 613, startPoint y: 439, endPoint x: 608, endPoint y: 480, distance: 40.7
click at [518, 439] on tr "Preview and edit artwork Shih Tzu Ts3.png Shih Tzu Ts3 /shih-tzu-ts-3 Remove fi…" at bounding box center [604, 445] width 368 height 66
paste input "text"
type input "Shih Tzu"
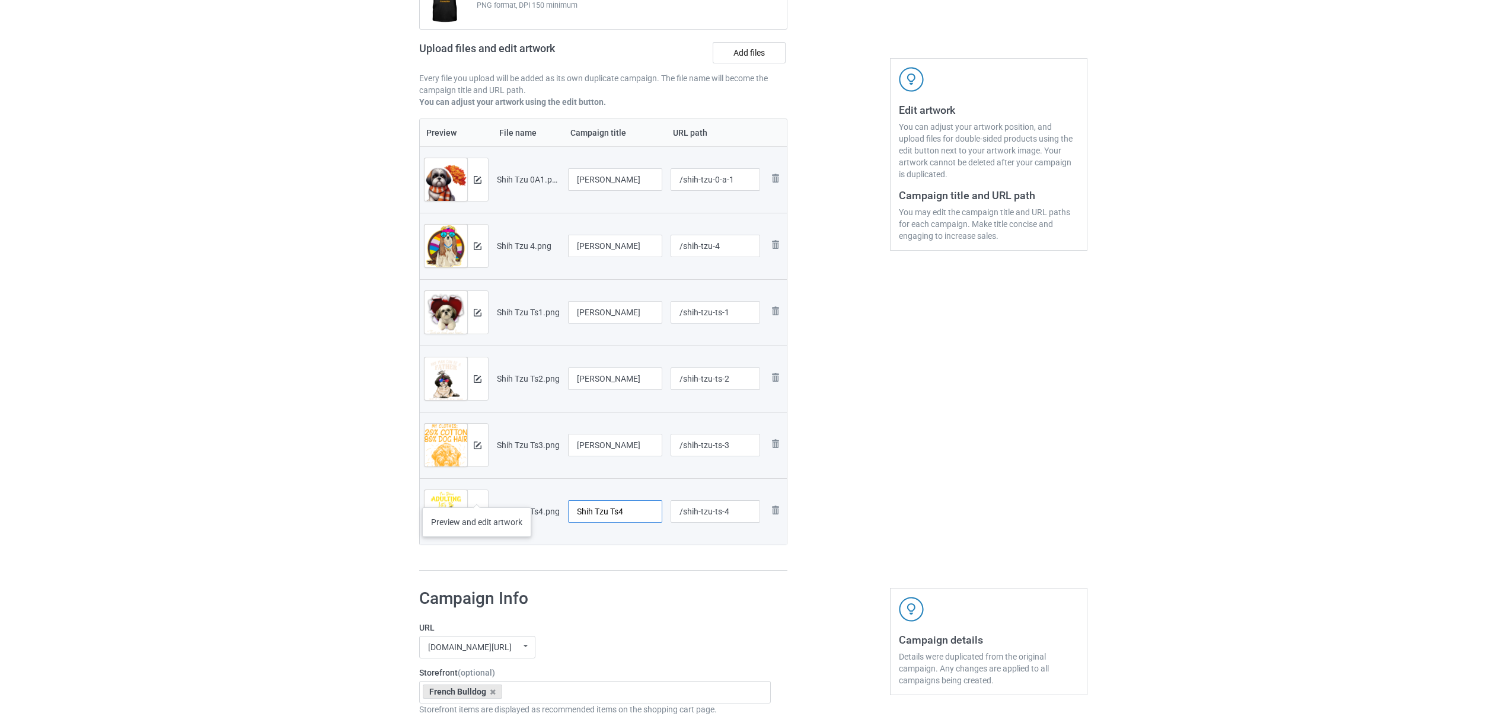
drag, startPoint x: 639, startPoint y: 511, endPoint x: 442, endPoint y: 494, distance: 197.6
click at [444, 494] on tr "Preview and edit artwork Shih Tzu Ts4.png Shih Tzu Ts4 /shih-tzu-ts-4 Remove fi…" at bounding box center [604, 512] width 368 height 66
paste input "text"
type input "Shih Tzu"
click at [639, 603] on h1 "Campaign Info" at bounding box center [595, 598] width 352 height 21
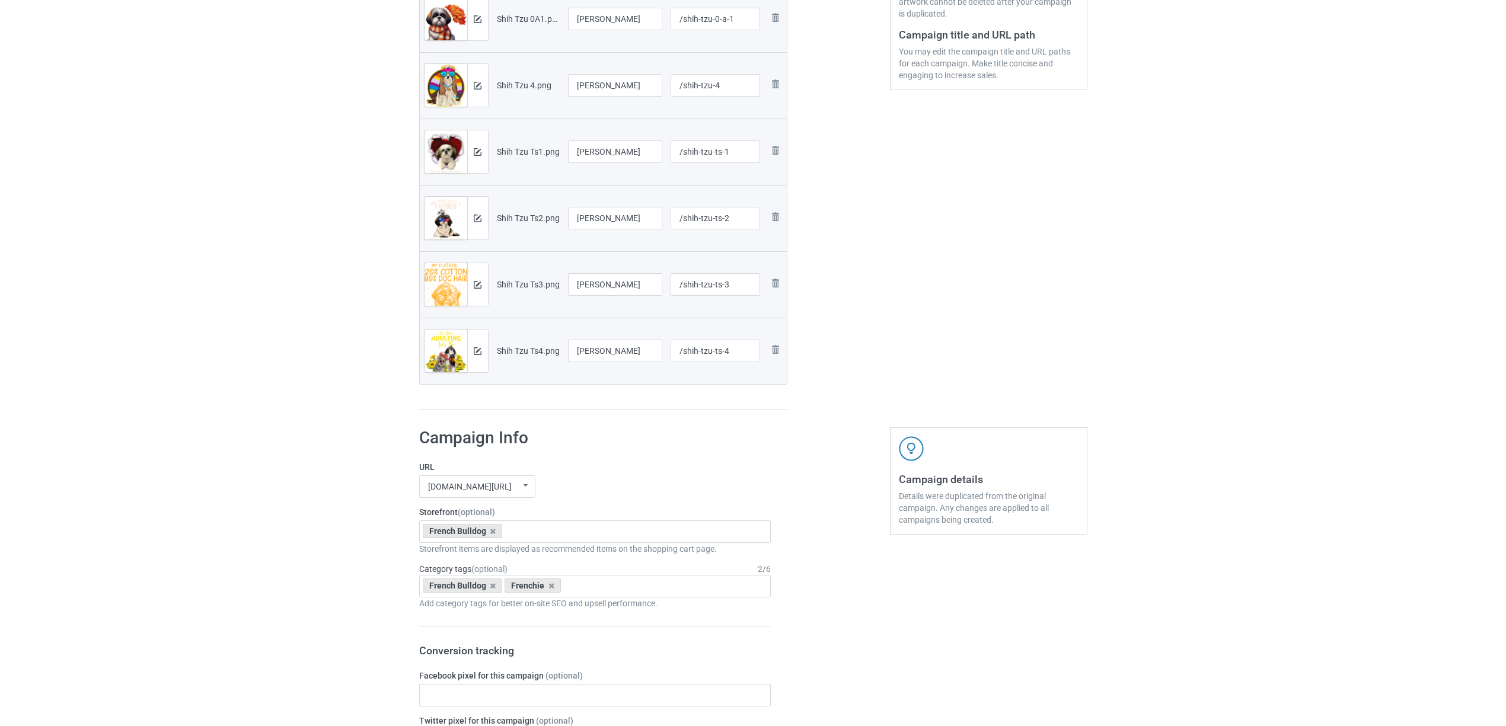
scroll to position [395, 0]
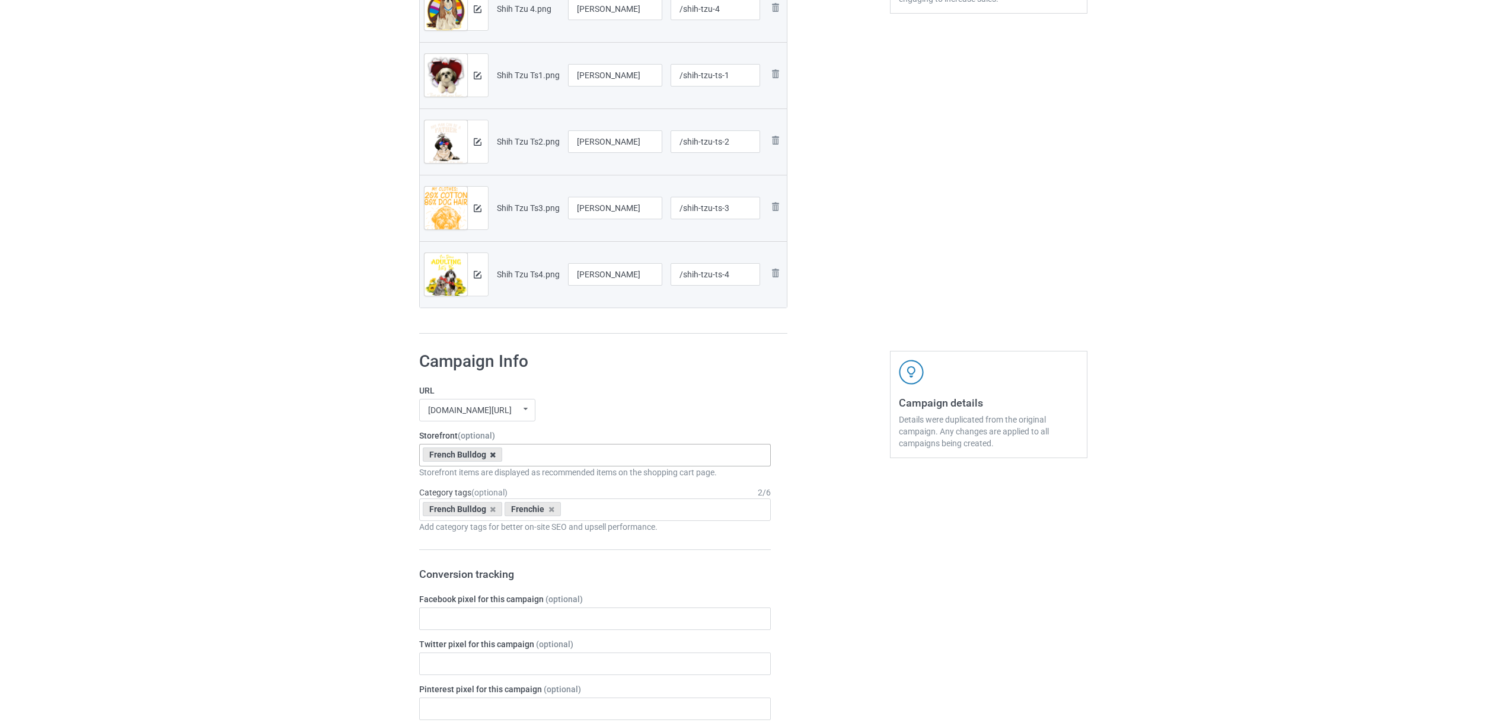
click at [491, 454] on icon at bounding box center [493, 455] width 6 height 8
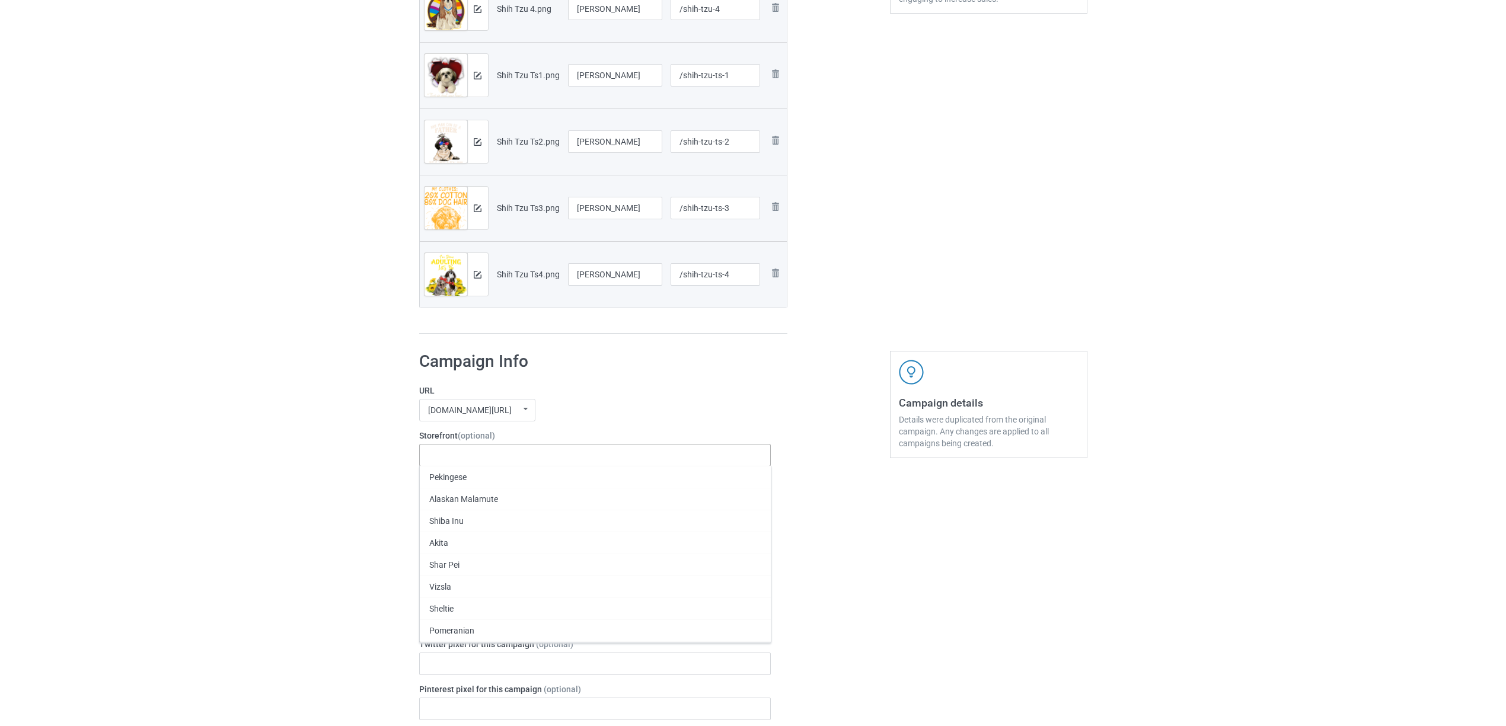
paste input "Shih Tzu"
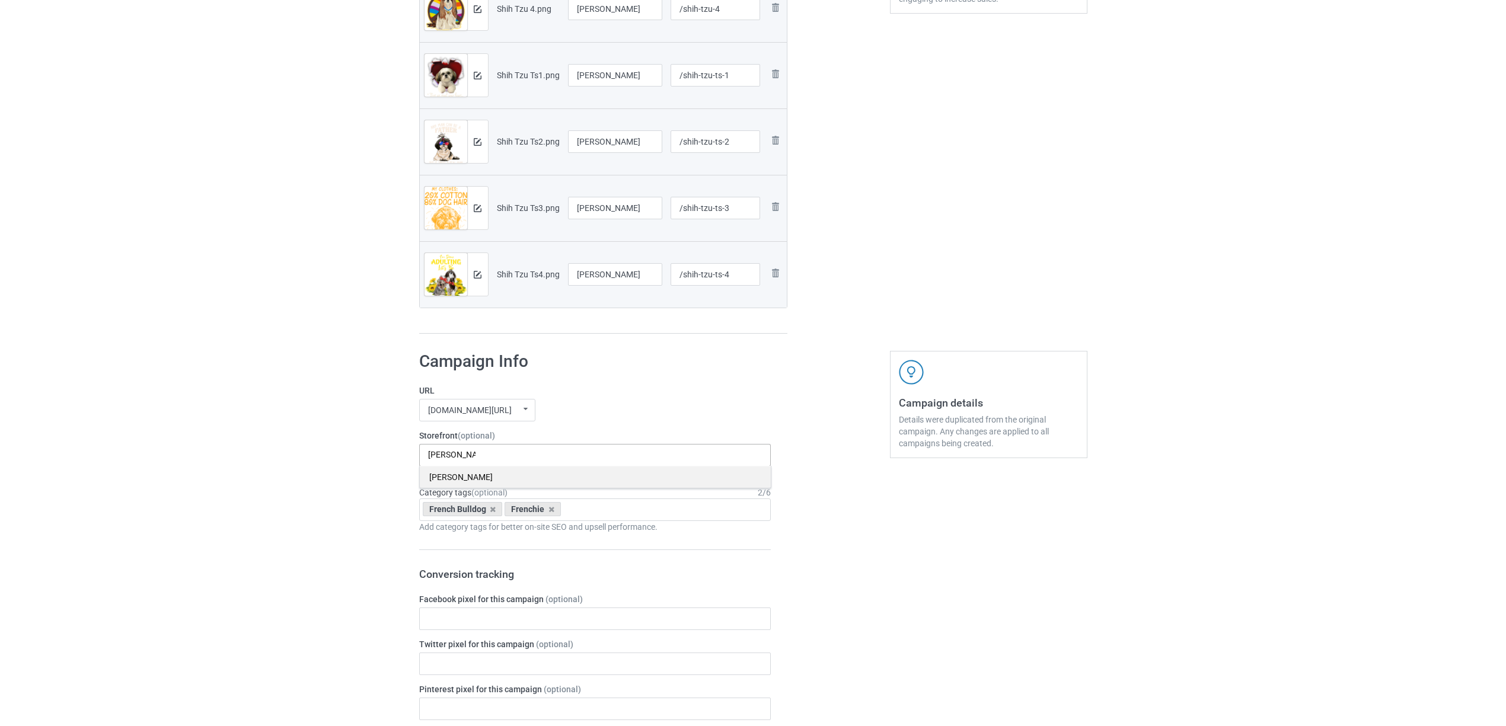
type input "Shih Tzu"
click at [444, 478] on div "Shih Tzu" at bounding box center [595, 477] width 351 height 22
click at [492, 511] on icon at bounding box center [493, 510] width 6 height 8
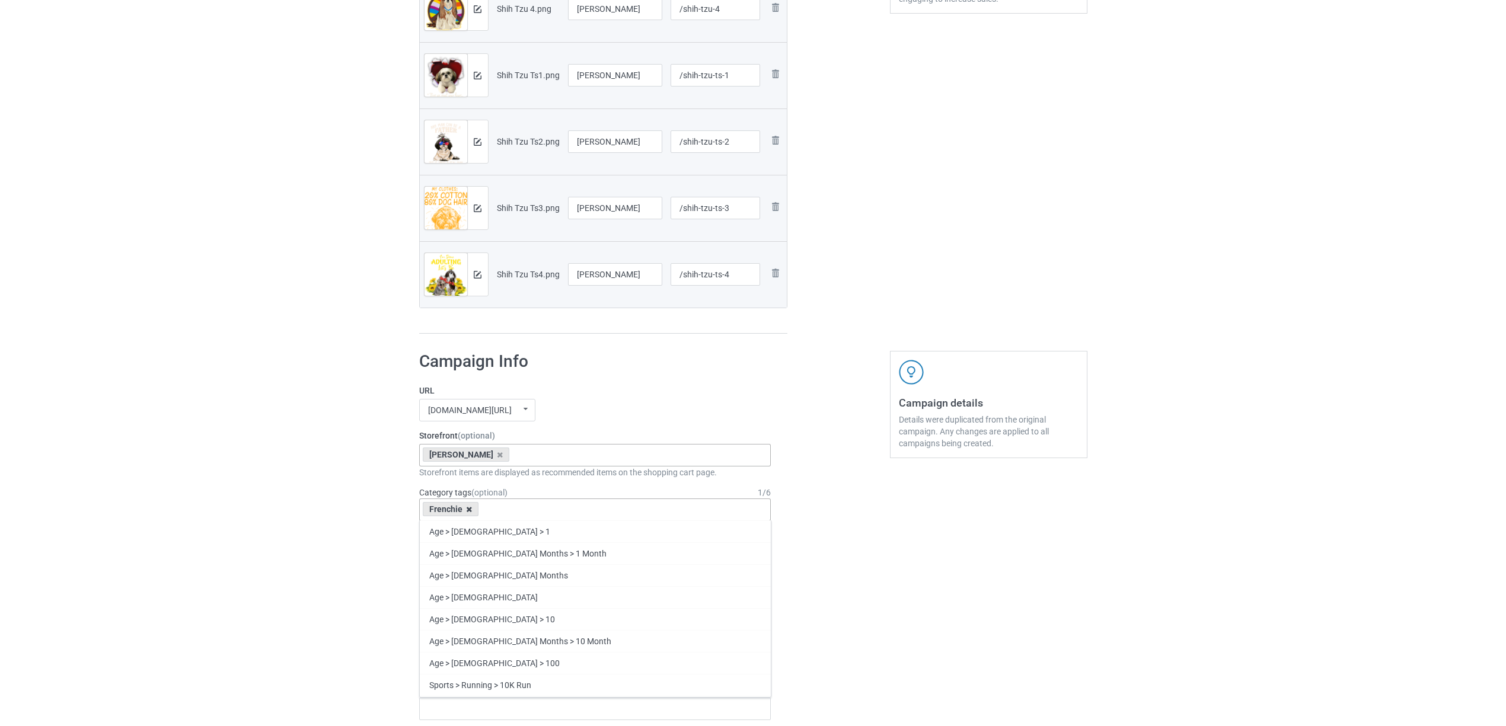
click at [470, 511] on icon at bounding box center [469, 510] width 6 height 8
paste input "Shih Tzu"
type input "Shih Tzu"
drag, startPoint x: 453, startPoint y: 556, endPoint x: 266, endPoint y: 492, distance: 197.3
click at [452, 556] on div "Shih Tzu" at bounding box center [595, 554] width 351 height 22
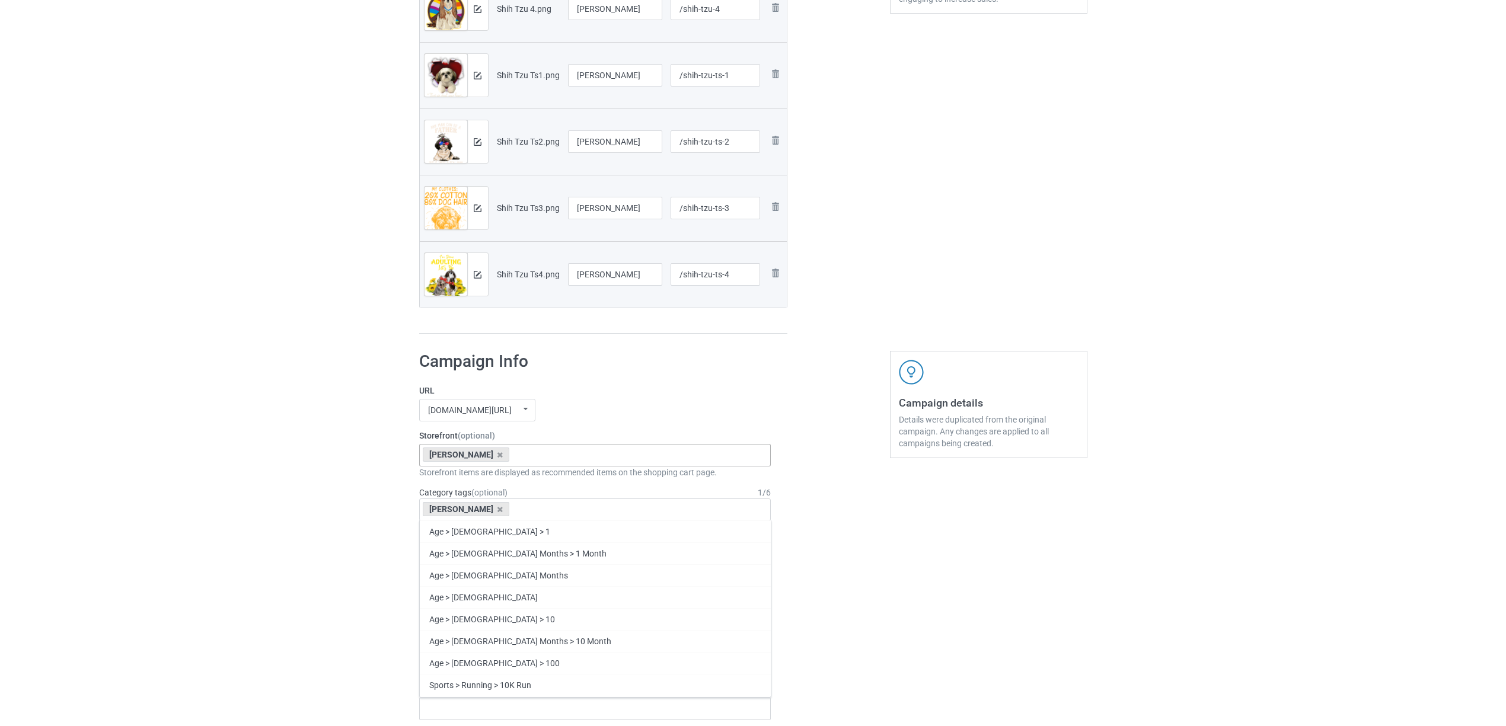
click at [266, 492] on div "Bulk duplicate campaign Campaign to duplicate Frenchie Original Artwork 2148x29…" at bounding box center [753, 542] width 1506 height 1809
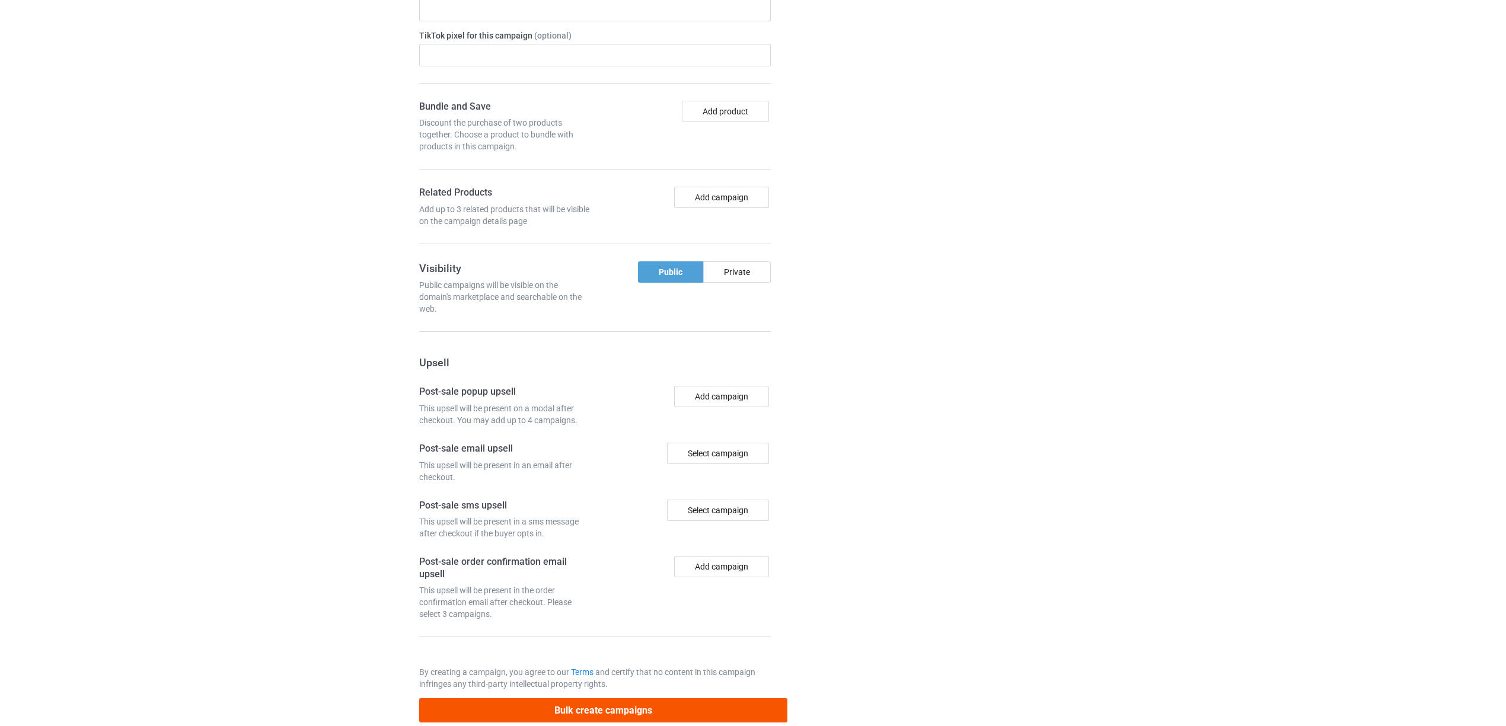
scroll to position [1122, 0]
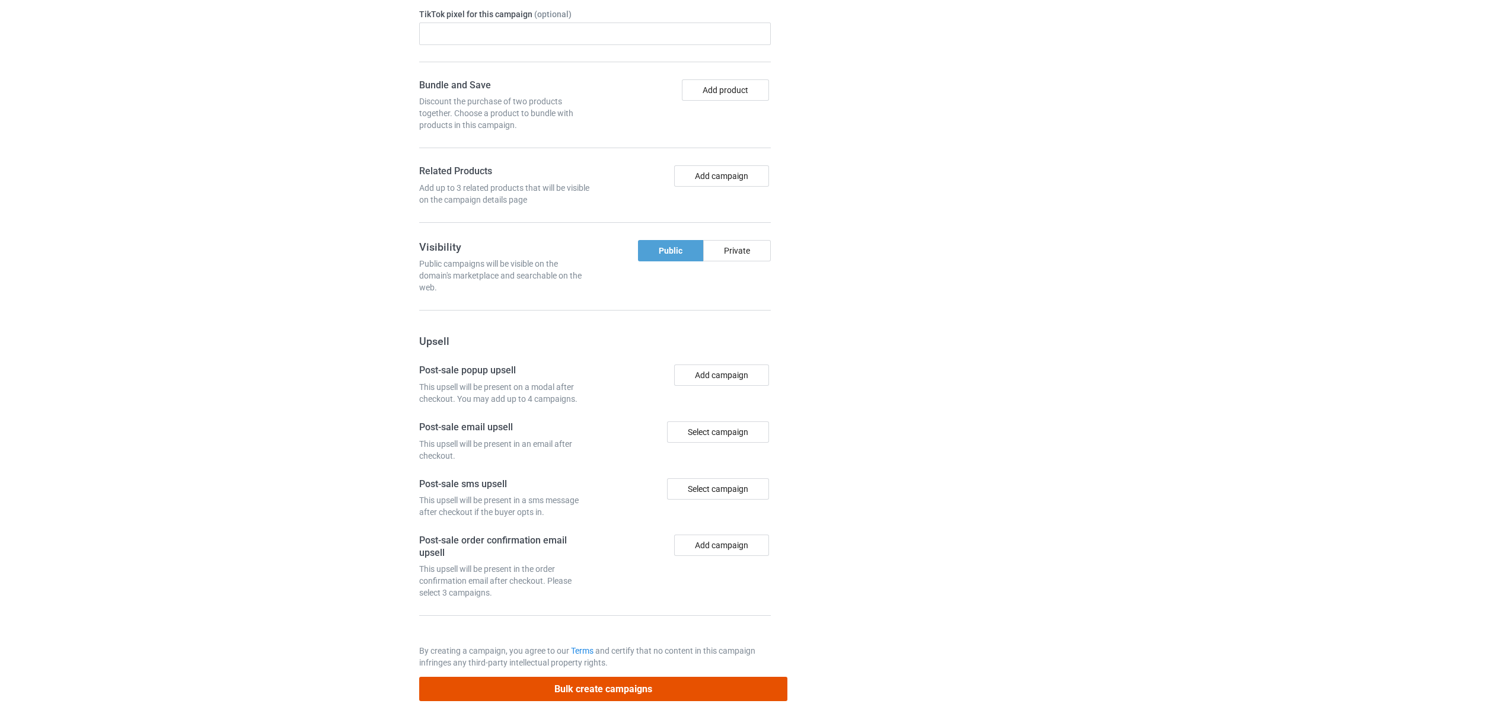
click at [658, 678] on button "Bulk create campaigns" at bounding box center [603, 689] width 369 height 24
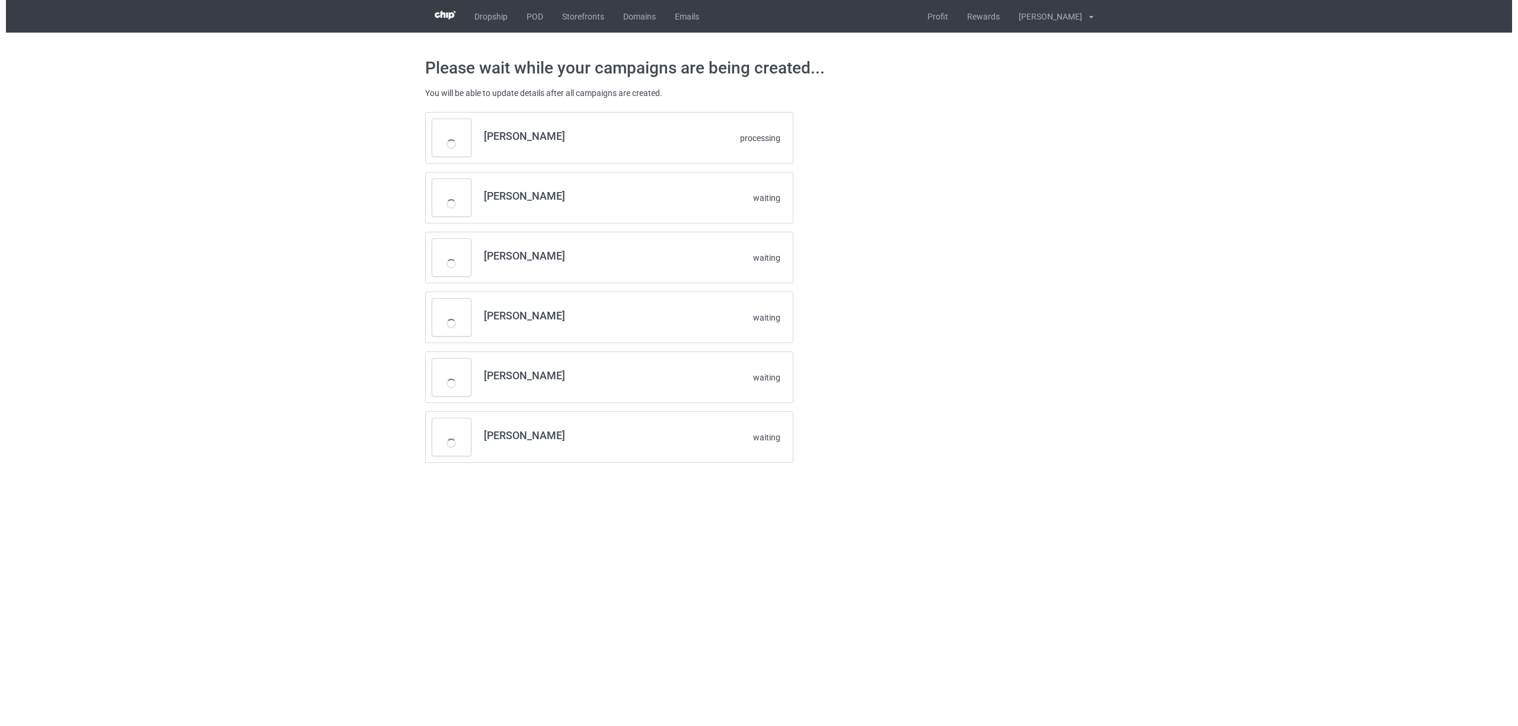
scroll to position [0, 0]
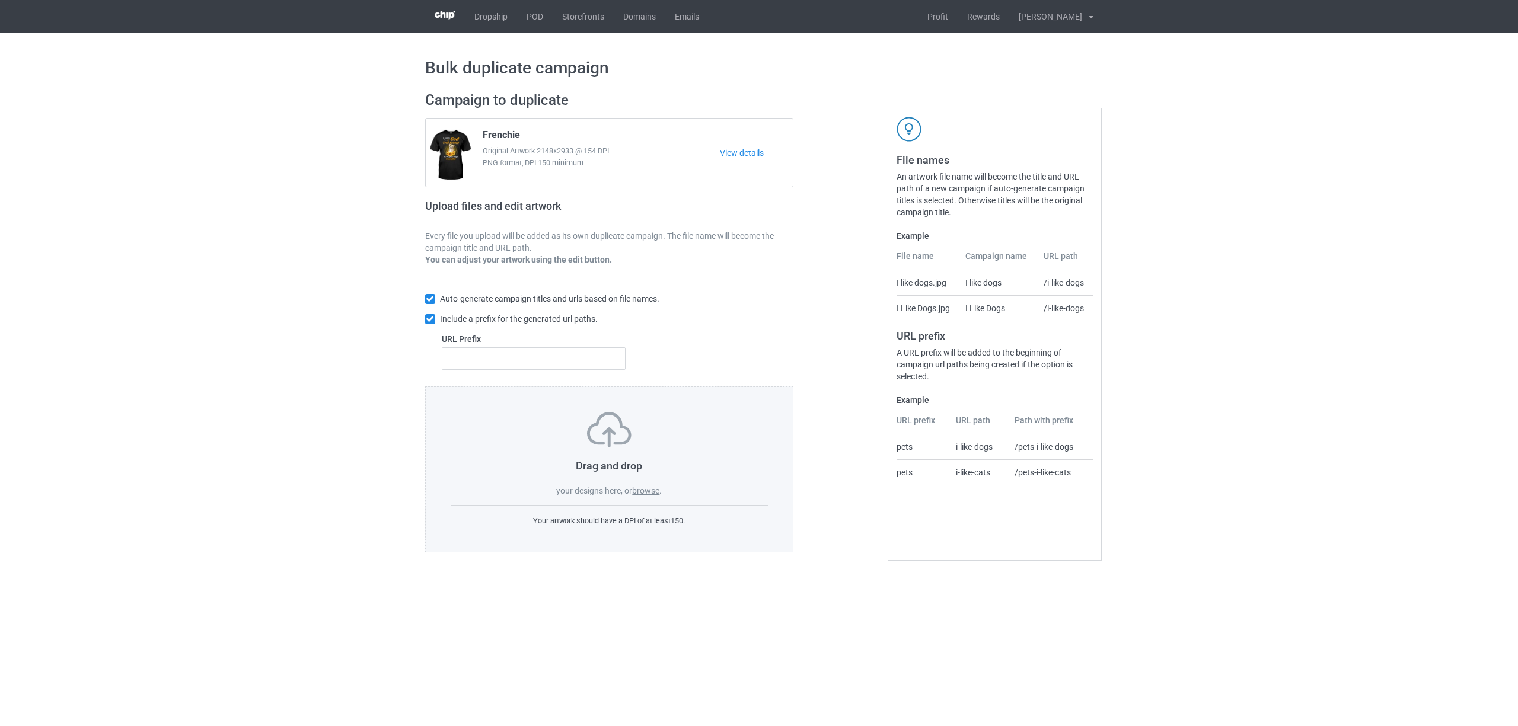
click at [645, 487] on label "browse" at bounding box center [645, 490] width 27 height 9
click at [0, 0] on input "browse" at bounding box center [0, 0] width 0 height 0
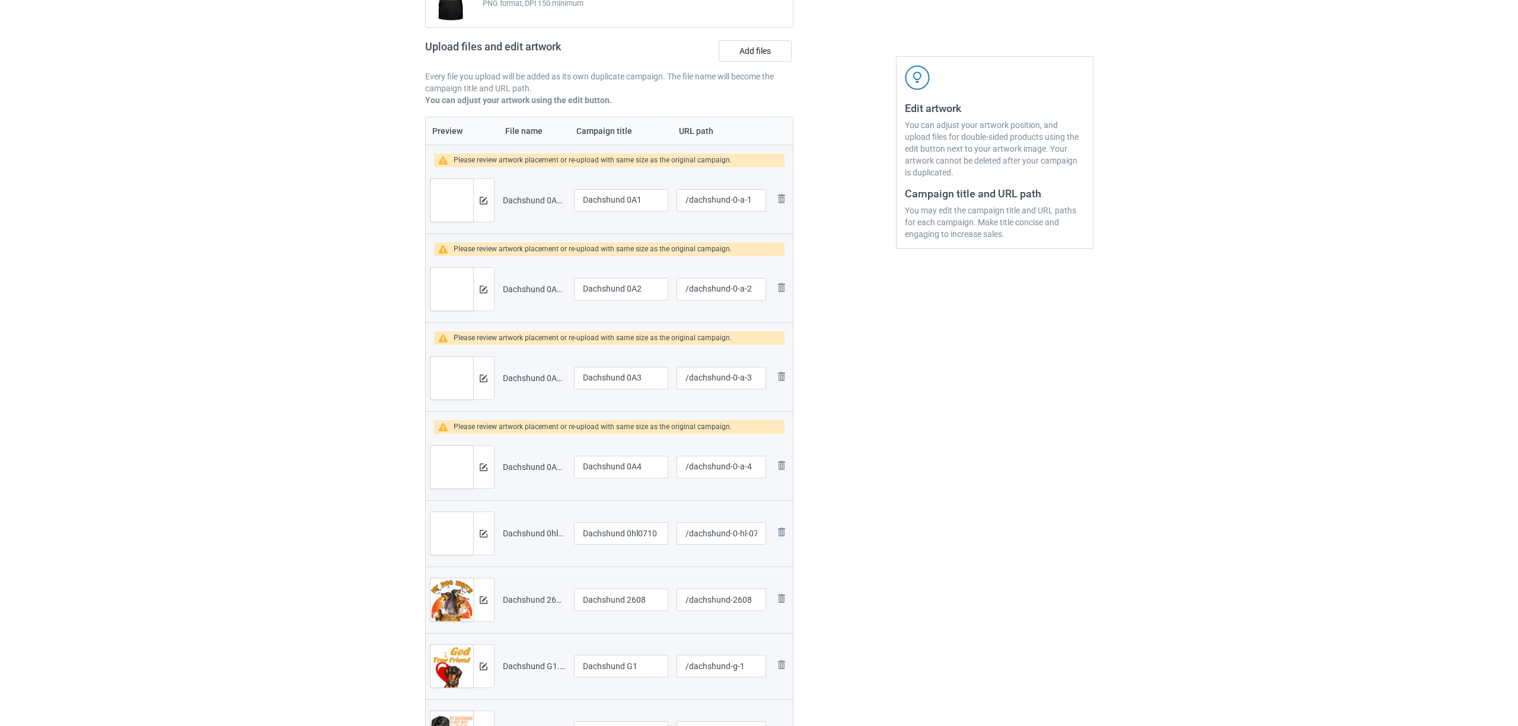
scroll to position [158, 0]
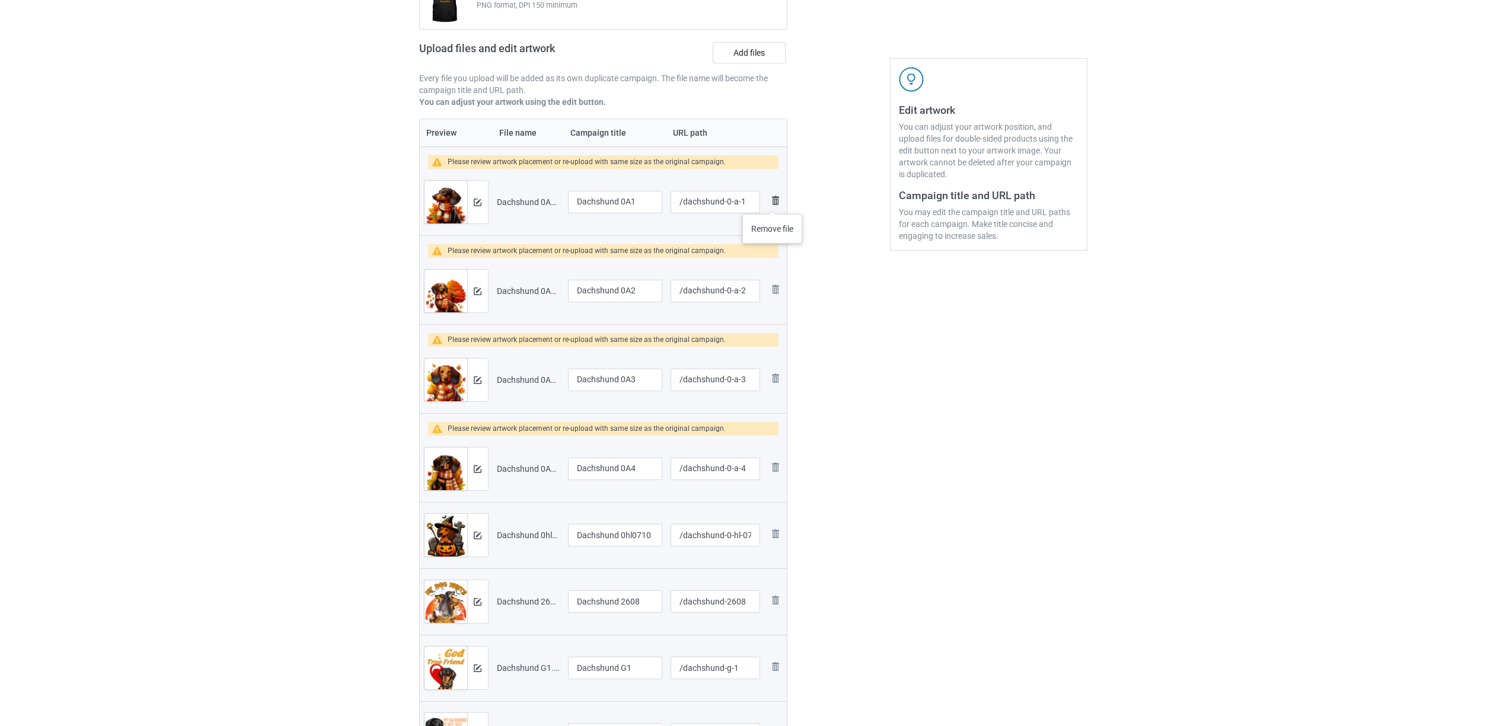
click at [773, 202] on img at bounding box center [776, 200] width 14 height 14
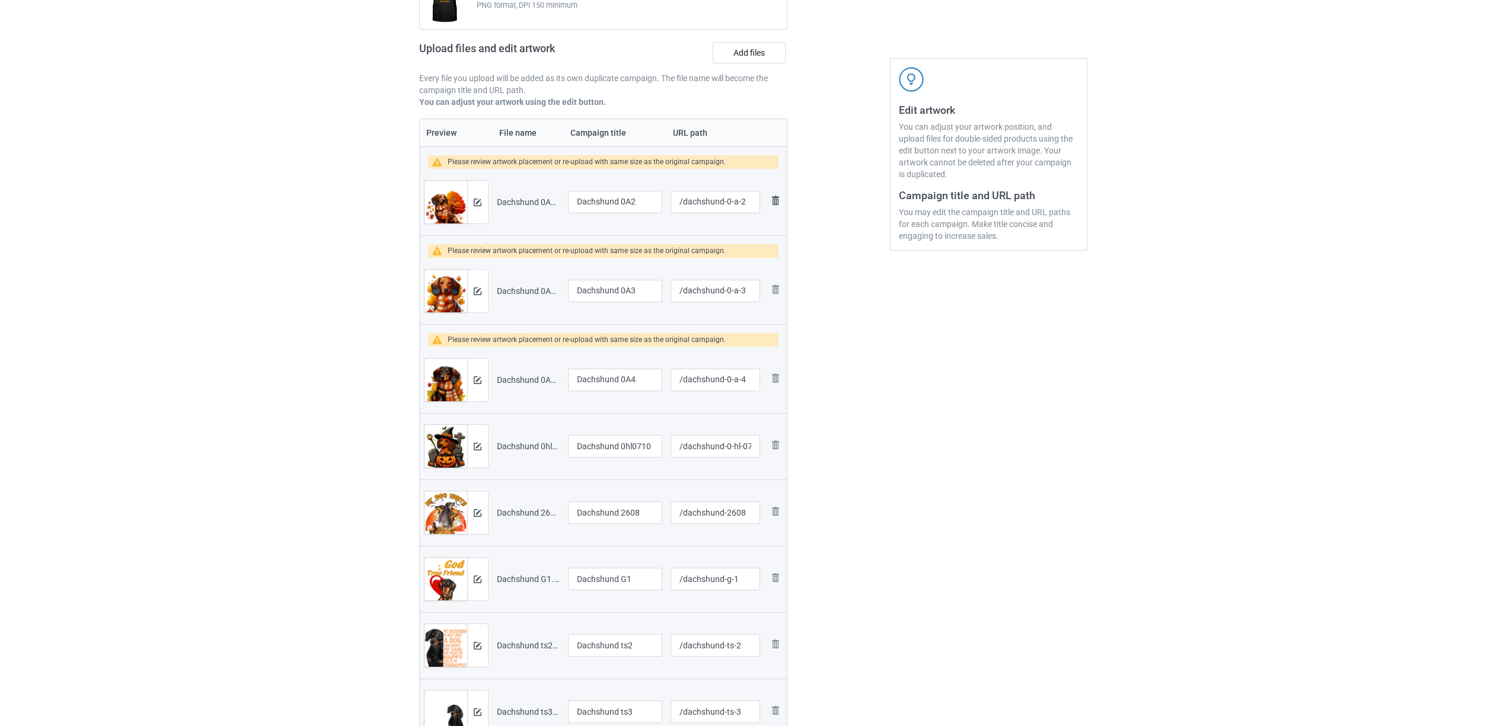
click at [774, 200] on img at bounding box center [776, 200] width 14 height 14
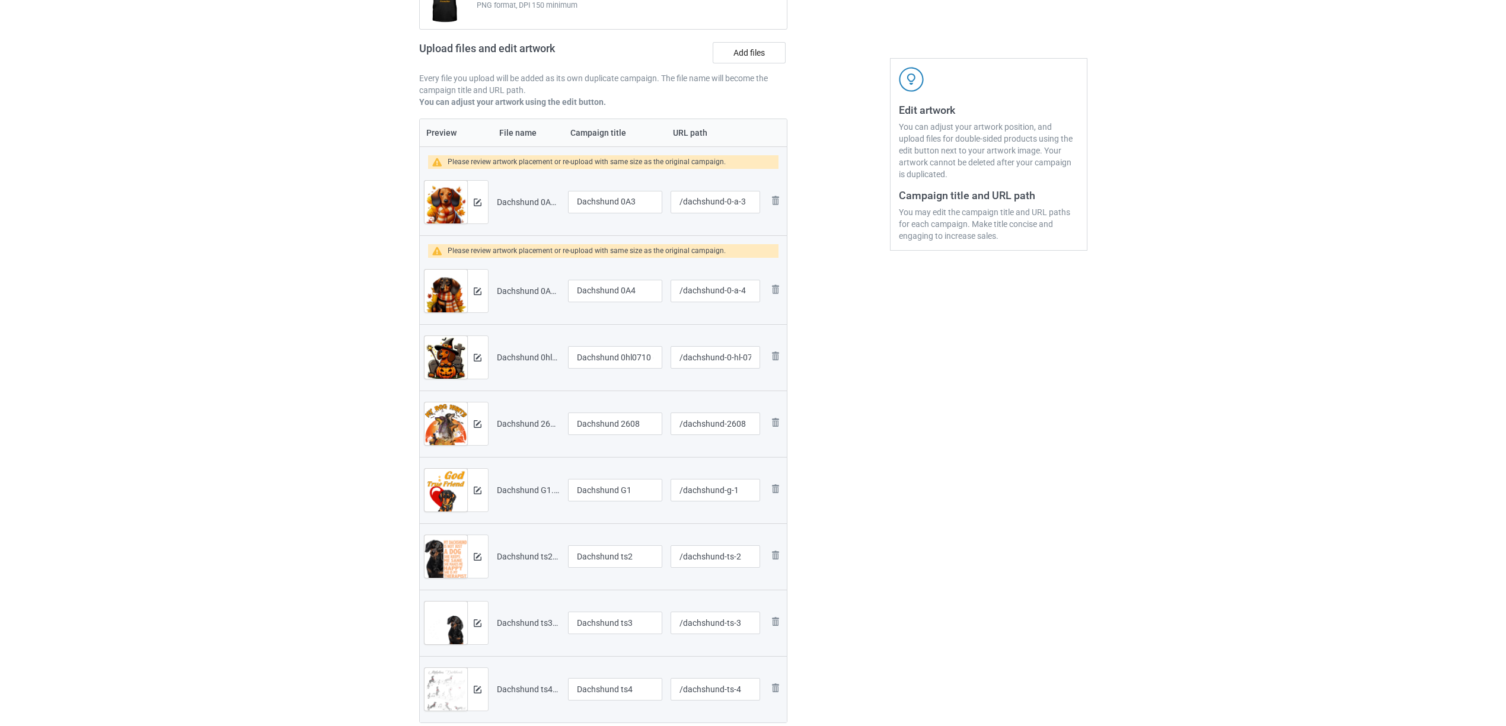
click at [0, 0] on img at bounding box center [0, 0] width 0 height 0
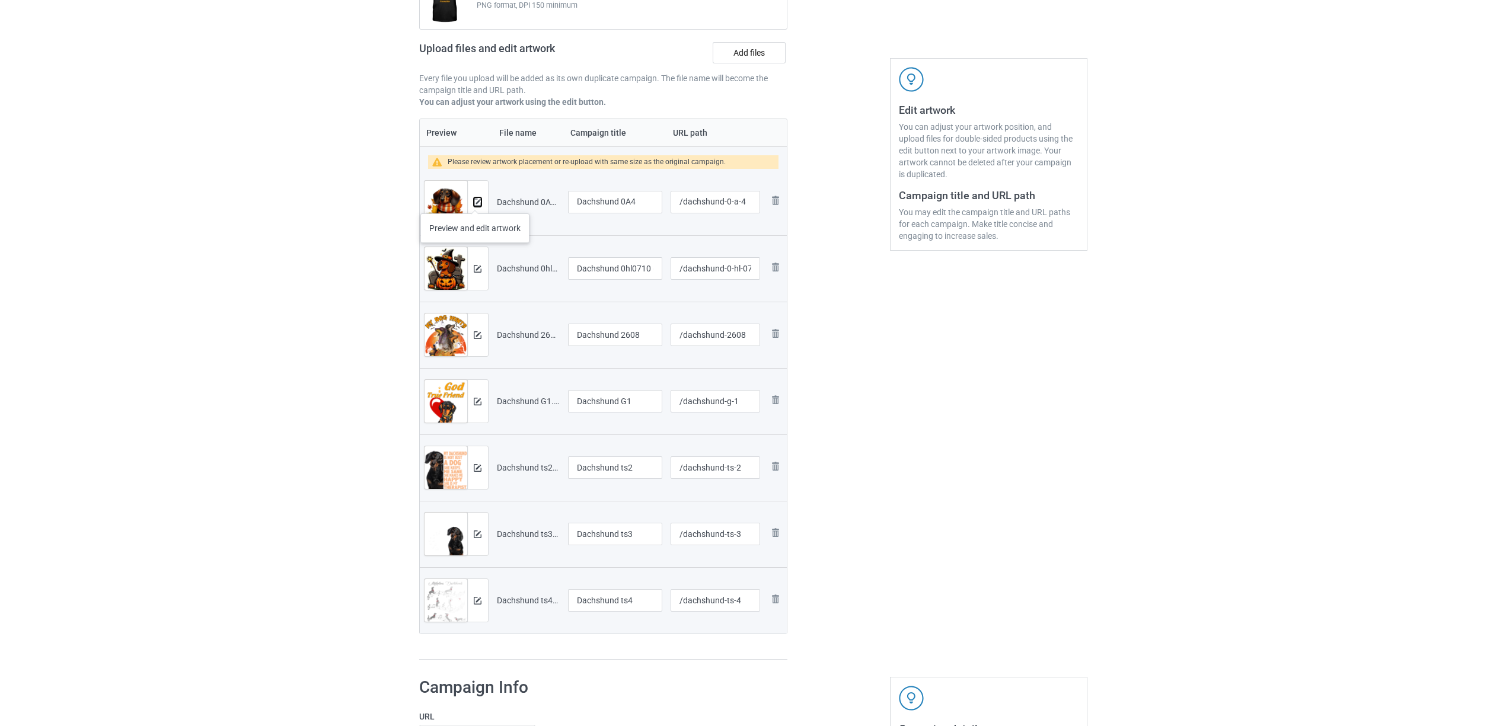
click at [475, 202] on img at bounding box center [478, 203] width 8 height 8
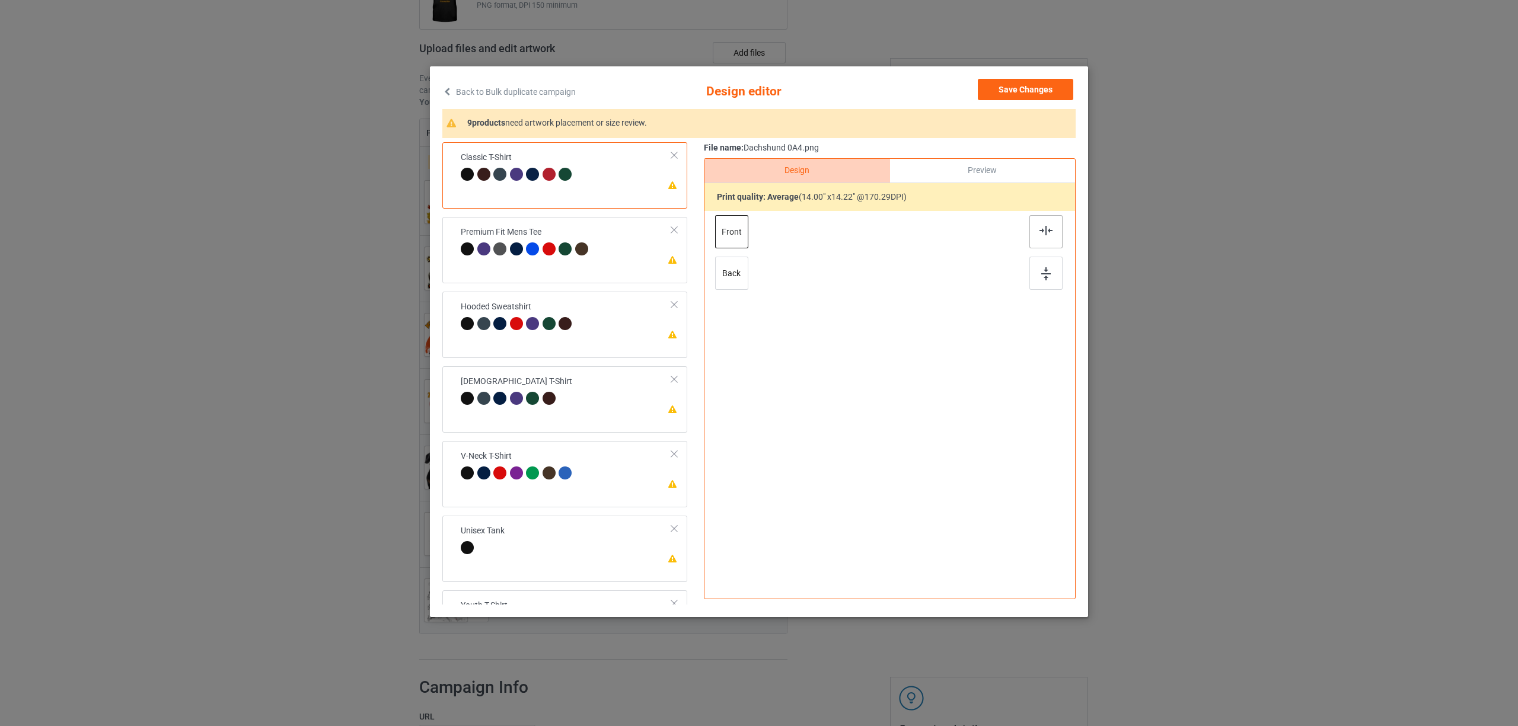
click at [1047, 236] on div at bounding box center [1046, 231] width 33 height 33
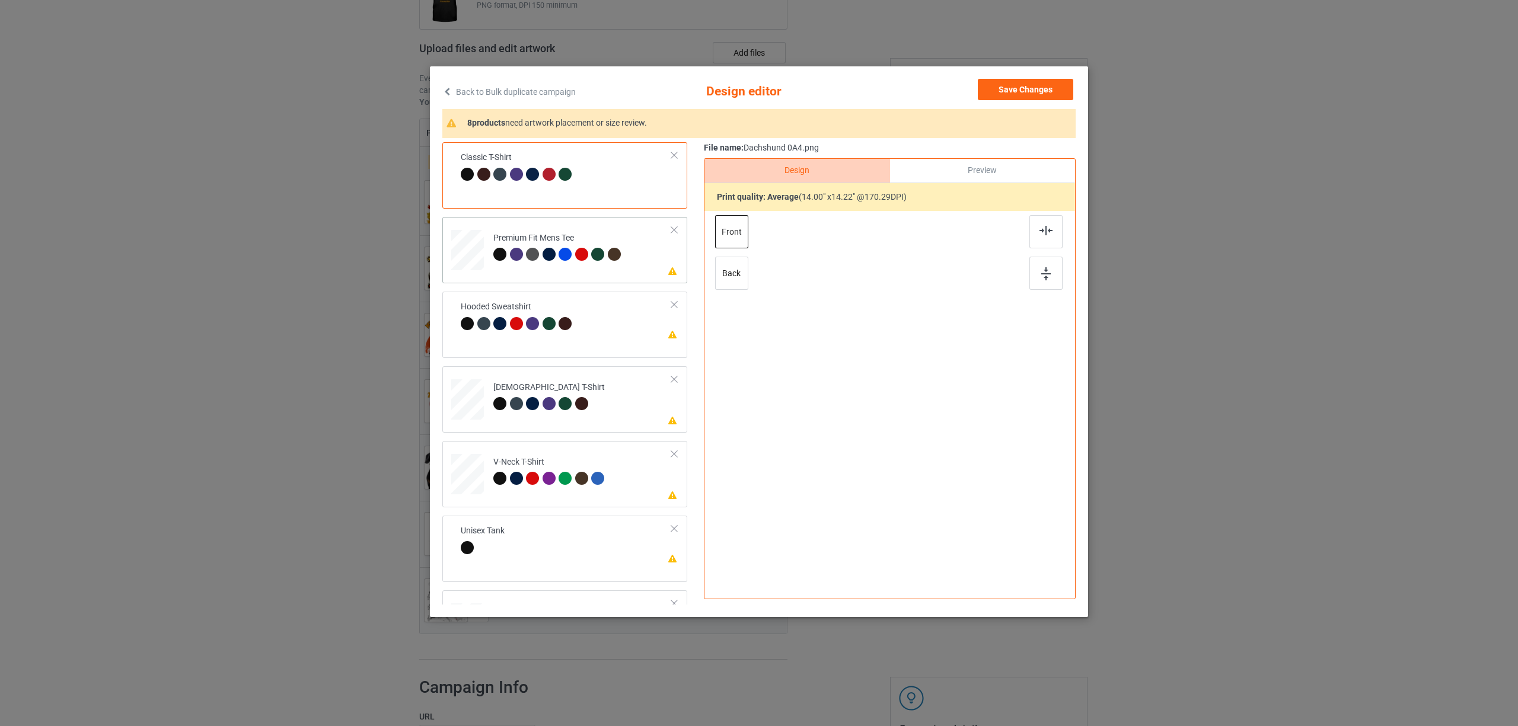
click at [595, 248] on div at bounding box center [597, 254] width 13 height 13
click at [1039, 236] on div at bounding box center [1046, 231] width 33 height 33
click at [553, 295] on div "Please review artwork placement Hooded Sweatshirt" at bounding box center [564, 325] width 245 height 66
click at [1050, 221] on div at bounding box center [1046, 231] width 33 height 33
click at [511, 401] on div at bounding box center [516, 403] width 13 height 13
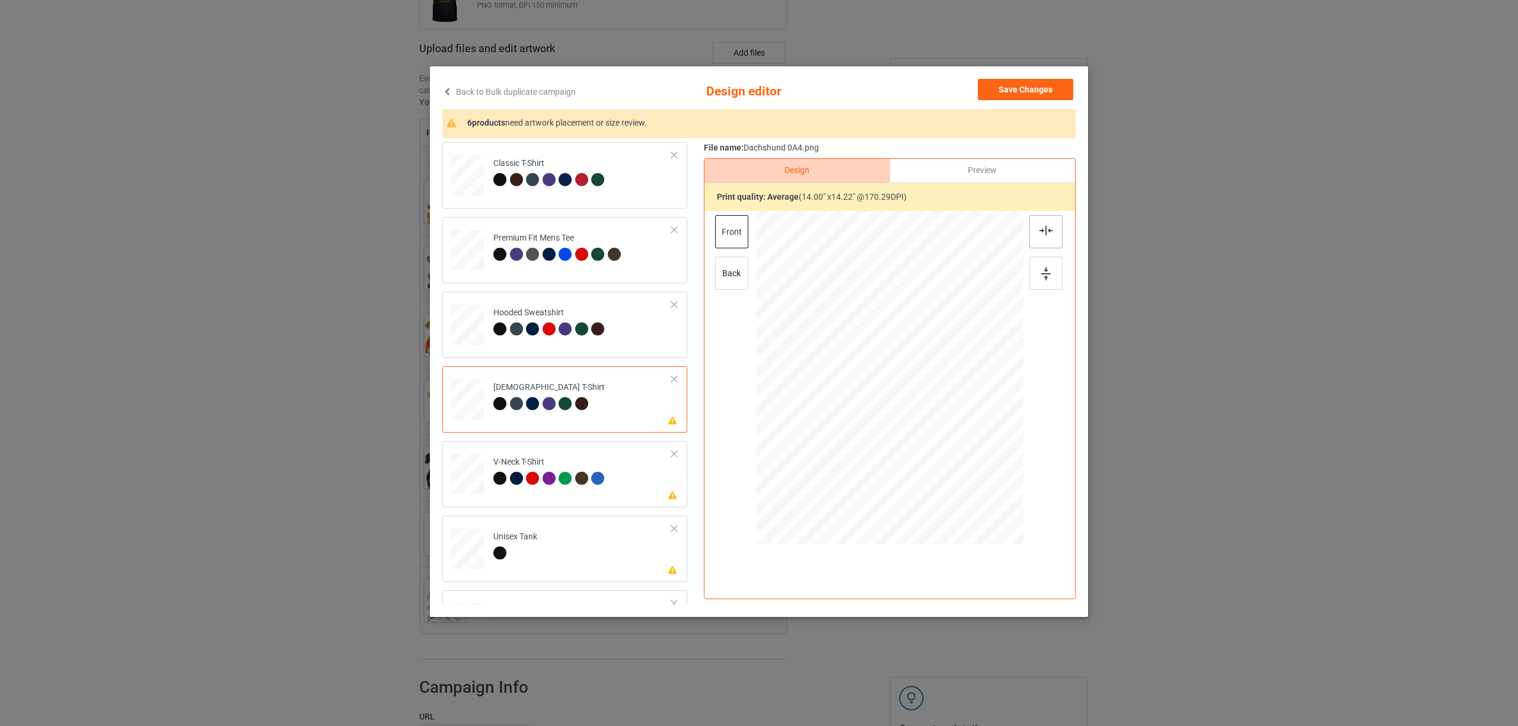
click at [1040, 228] on img at bounding box center [1046, 230] width 13 height 9
click at [513, 478] on div at bounding box center [516, 478] width 13 height 13
click at [1045, 225] on div at bounding box center [1046, 231] width 33 height 33
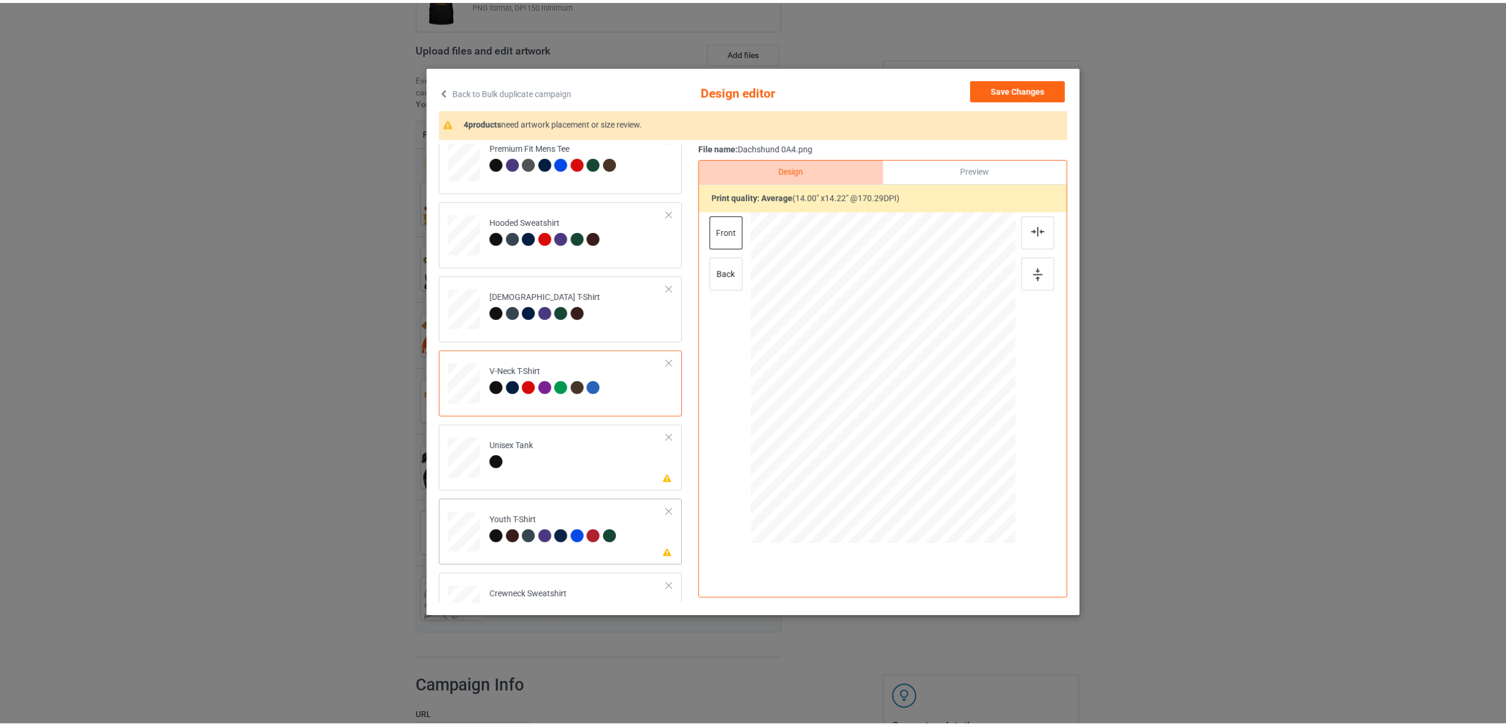
scroll to position [202, 0]
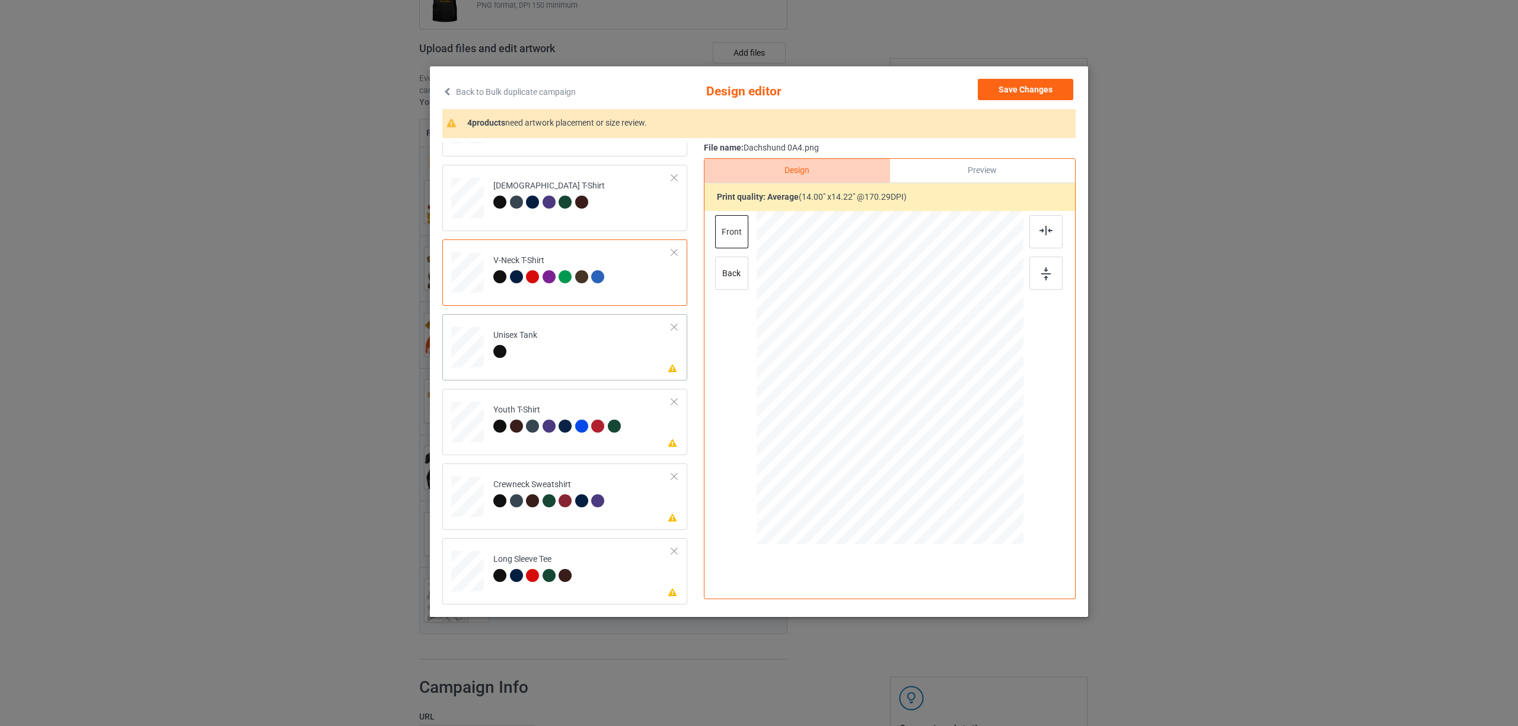
click at [539, 368] on td "Please review artwork placement Unisex Tank" at bounding box center [583, 345] width 192 height 52
drag, startPoint x: 1052, startPoint y: 228, endPoint x: 1011, endPoint y: 231, distance: 41.0
click at [1051, 228] on img at bounding box center [1046, 230] width 13 height 9
click at [527, 421] on div at bounding box center [534, 428] width 17 height 17
click at [1043, 231] on img at bounding box center [1046, 230] width 13 height 9
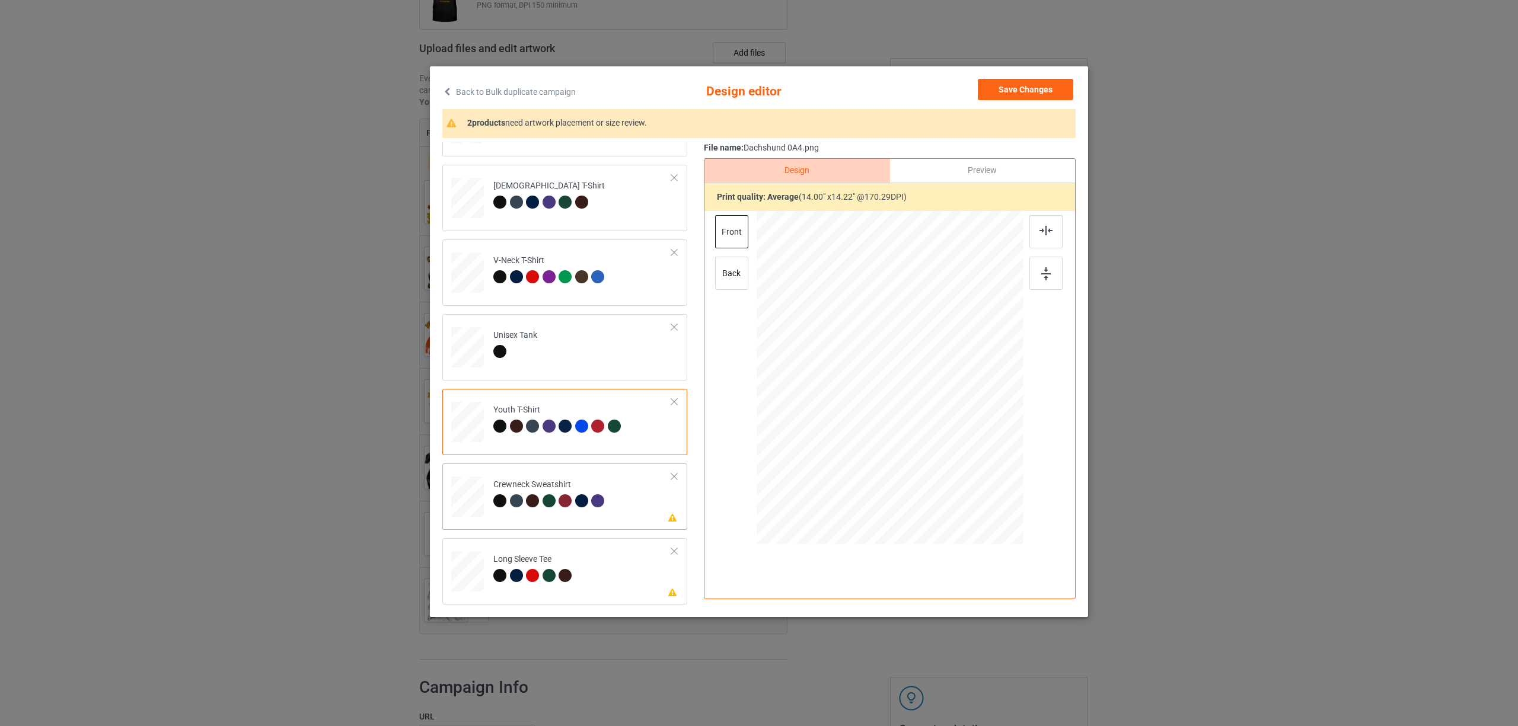
click at [532, 477] on td "Please review artwork placement Crewneck Sweatshirt" at bounding box center [583, 495] width 192 height 52
drag, startPoint x: 1037, startPoint y: 237, endPoint x: 515, endPoint y: 385, distance: 543.1
click at [1037, 237] on div at bounding box center [1046, 231] width 33 height 33
click at [527, 561] on div "Long Sleeve Tee" at bounding box center [534, 568] width 82 height 28
click at [1049, 230] on img at bounding box center [1046, 230] width 13 height 9
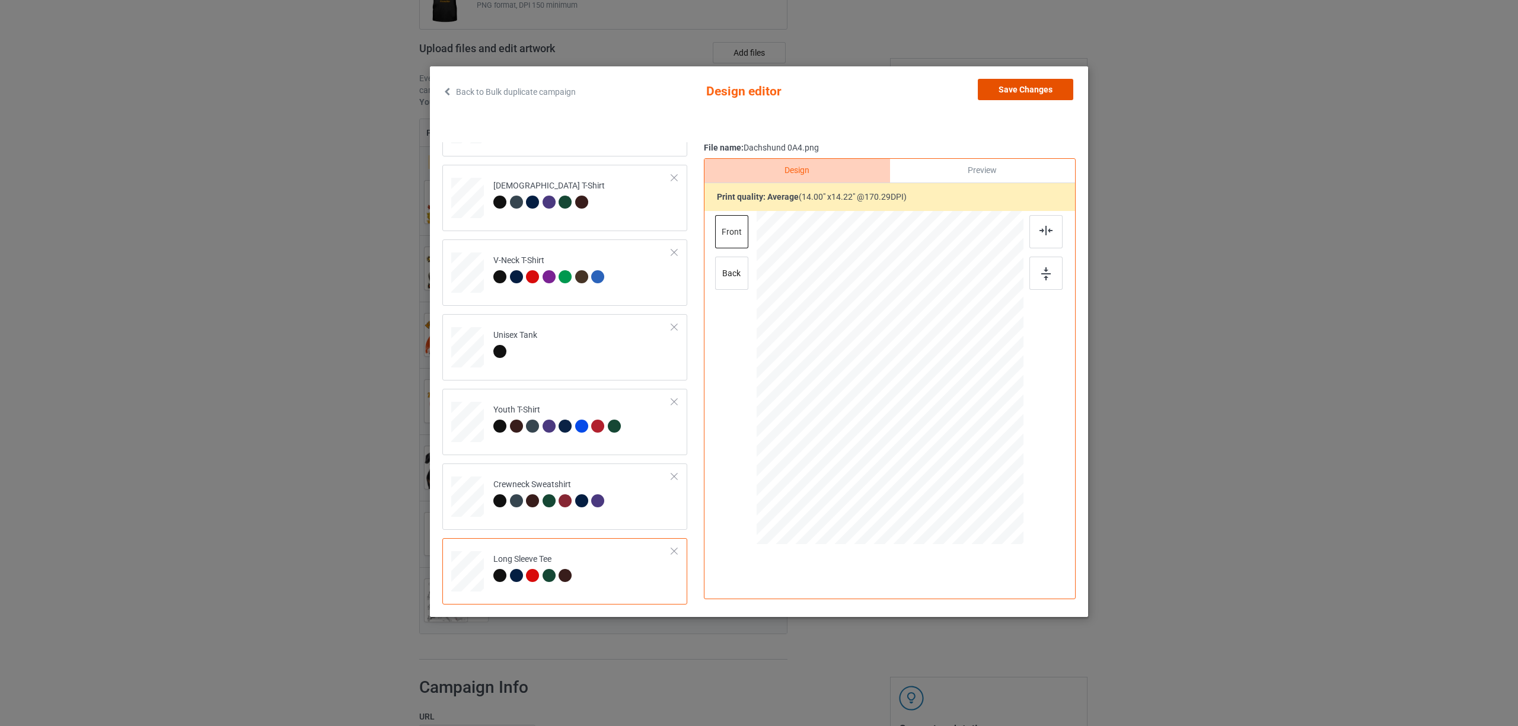
click at [1025, 85] on button "Save Changes" at bounding box center [1025, 89] width 95 height 21
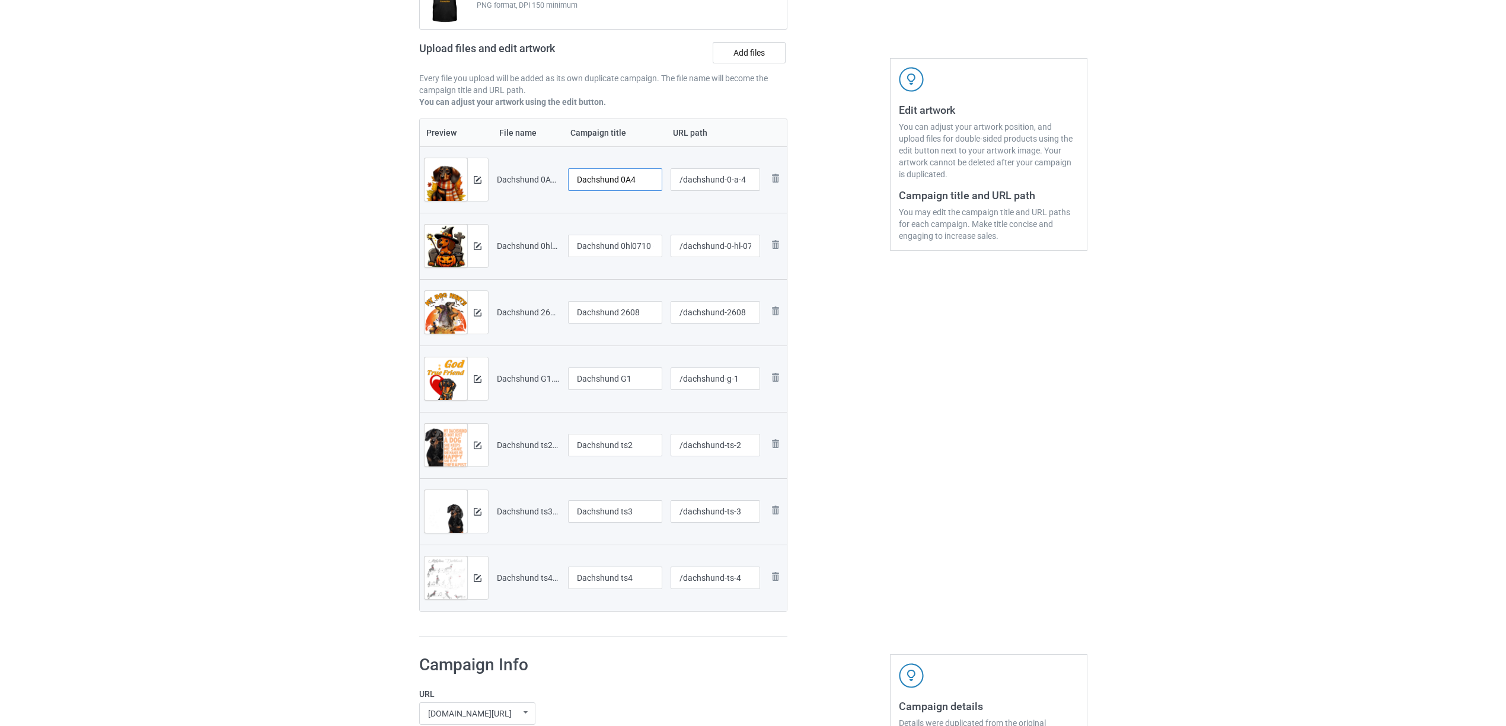
drag, startPoint x: 620, startPoint y: 176, endPoint x: 662, endPoint y: 179, distance: 42.2
click at [662, 179] on td "Dachshund 0A4" at bounding box center [615, 179] width 103 height 66
drag, startPoint x: 640, startPoint y: 180, endPoint x: 425, endPoint y: 167, distance: 215.7
click at [425, 167] on tr "Preview and edit artwork Dachshund 0A4.png Dachshund /dachshund-0-a-4 Remove fi…" at bounding box center [604, 179] width 368 height 66
type input "Dachshund"
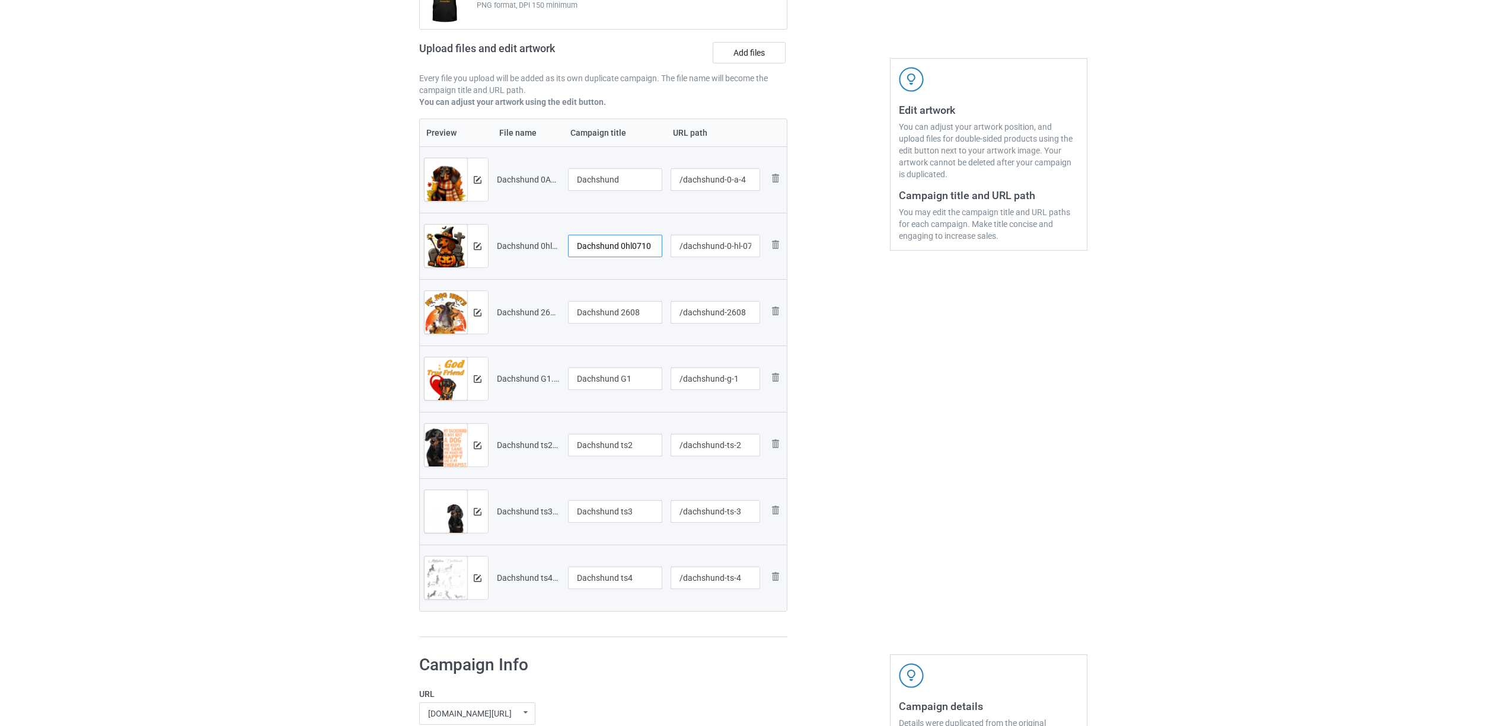
click at [629, 254] on input "Dachshund 0hl0710 (4)" at bounding box center [615, 246] width 95 height 23
paste input "text"
type input "Dachshund"
click at [629, 314] on input "Dachshund 2608" at bounding box center [615, 312] width 95 height 23
paste input "text"
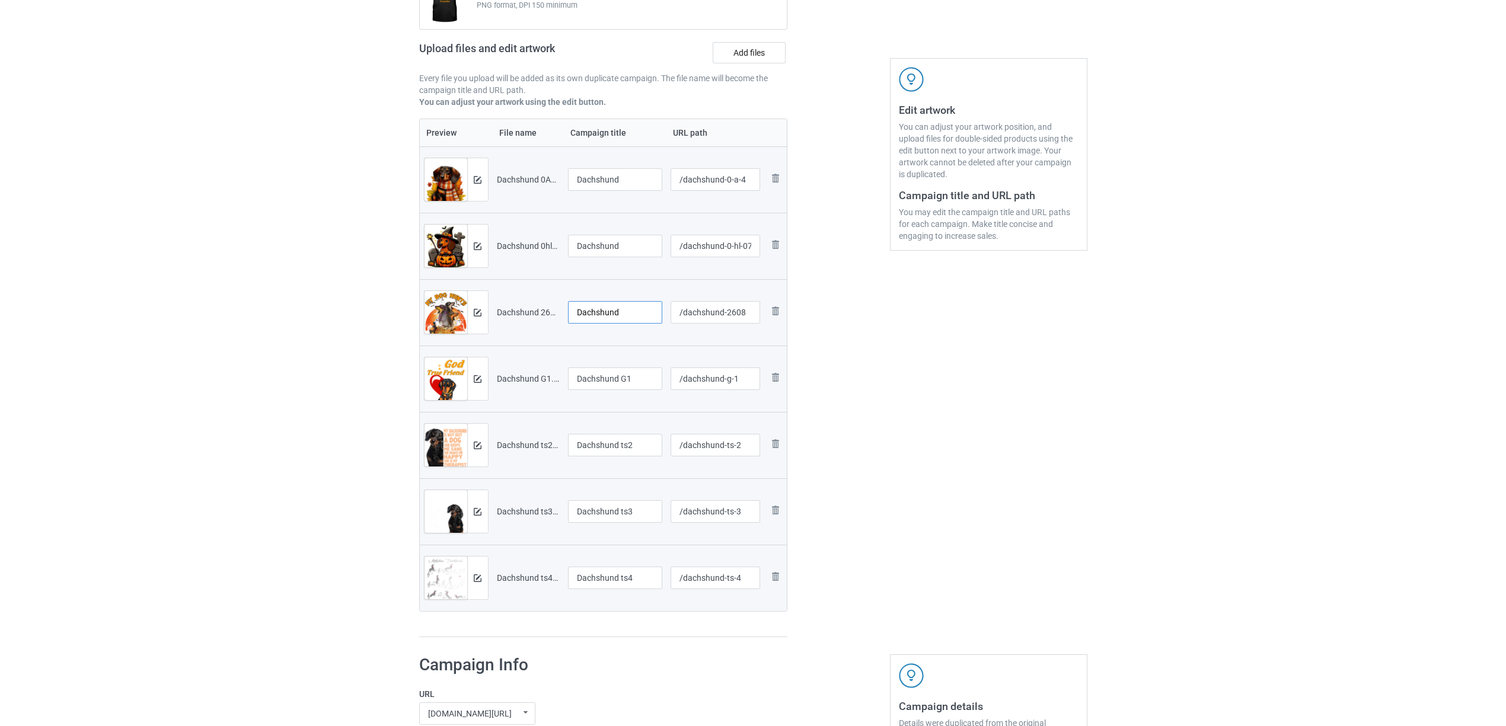
type input "Dachshund"
click at [608, 380] on input "Dachshund G1" at bounding box center [615, 379] width 95 height 23
paste input "text"
type input "Dachshund"
click at [607, 444] on input "Dachshund ts2" at bounding box center [615, 445] width 95 height 23
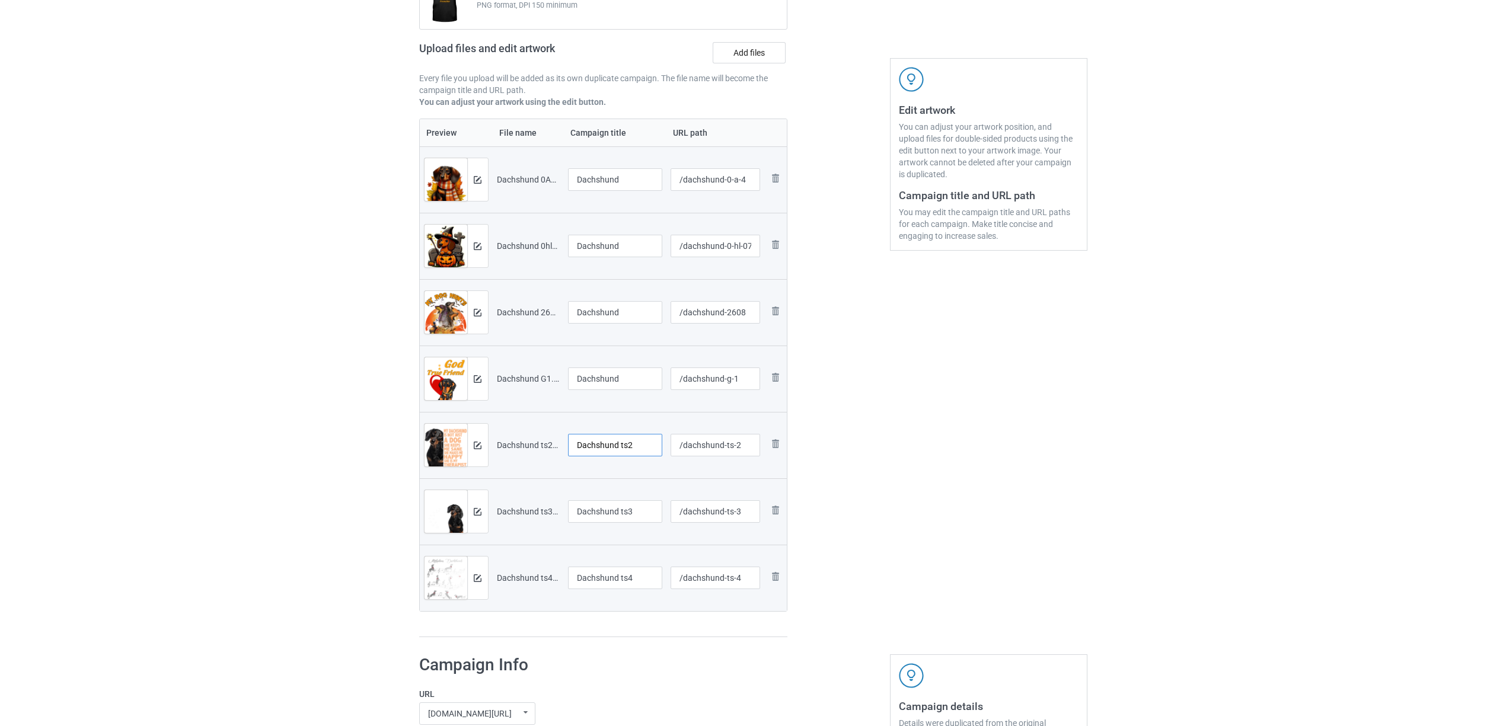
paste input "text"
type input "Dachshund"
click at [610, 510] on input "Dachshund ts3" at bounding box center [615, 512] width 95 height 23
paste input "text"
type input "Dachshund"
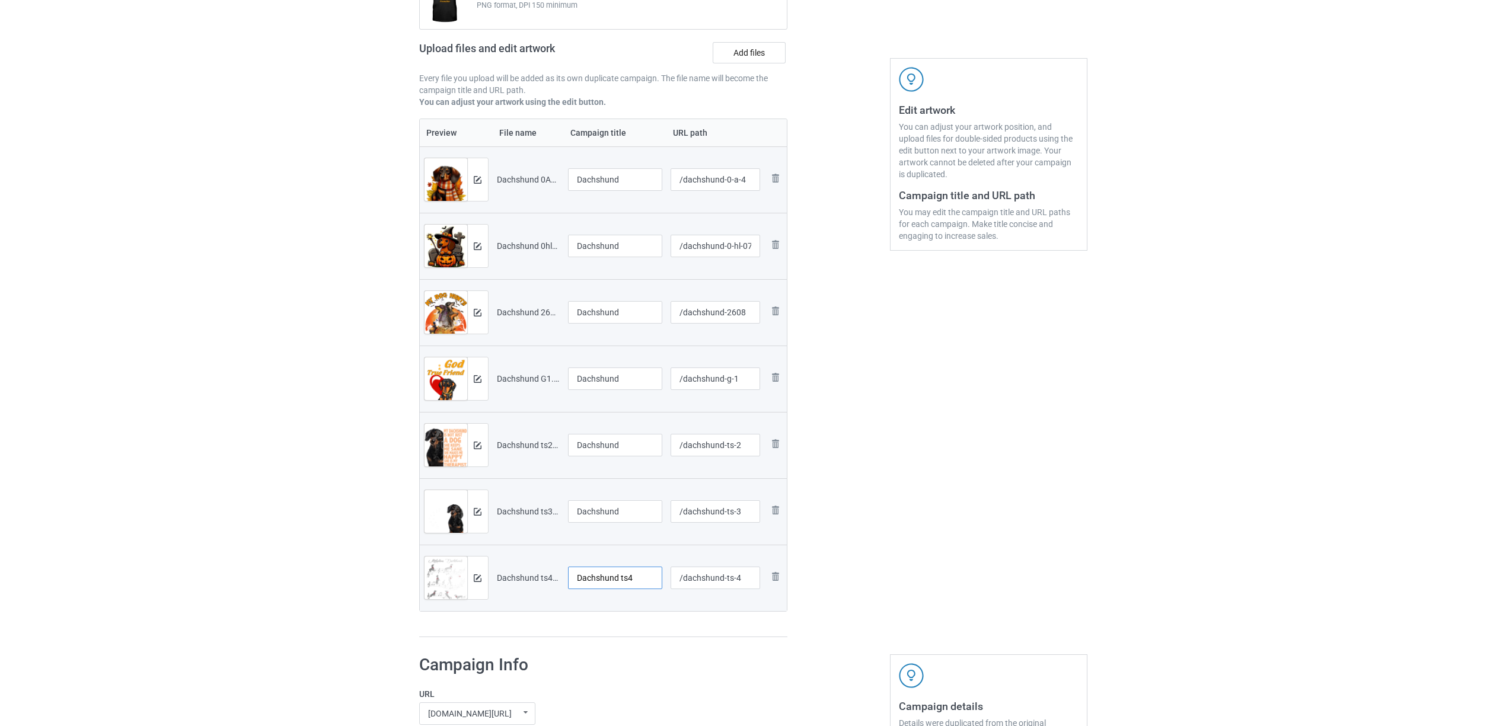
click at [603, 582] on input "Dachshund ts4" at bounding box center [615, 578] width 95 height 23
paste input "text"
type input "Dachshund"
click at [605, 633] on div "Preview File name Campaign title URL path Preview and edit artwork Dachshund 0A…" at bounding box center [603, 379] width 369 height 520
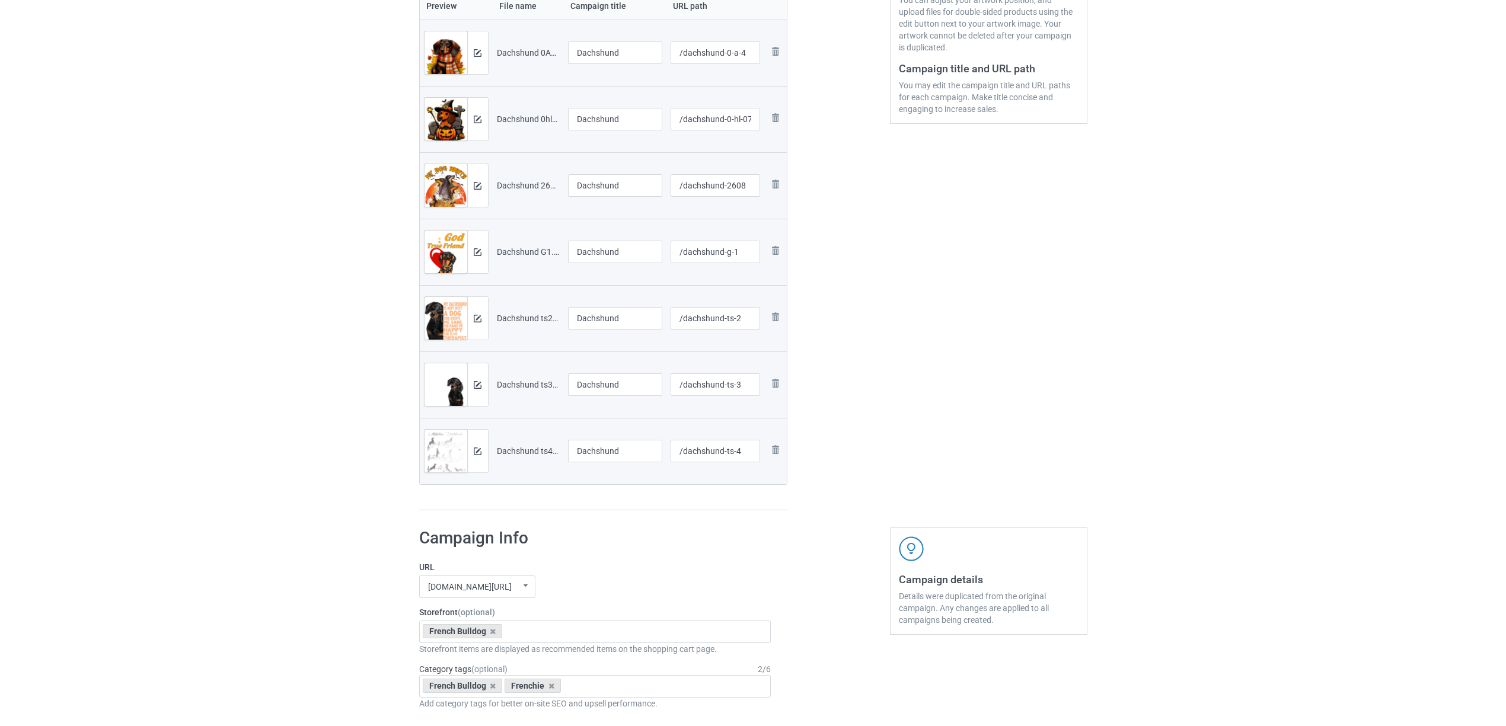
scroll to position [395, 0]
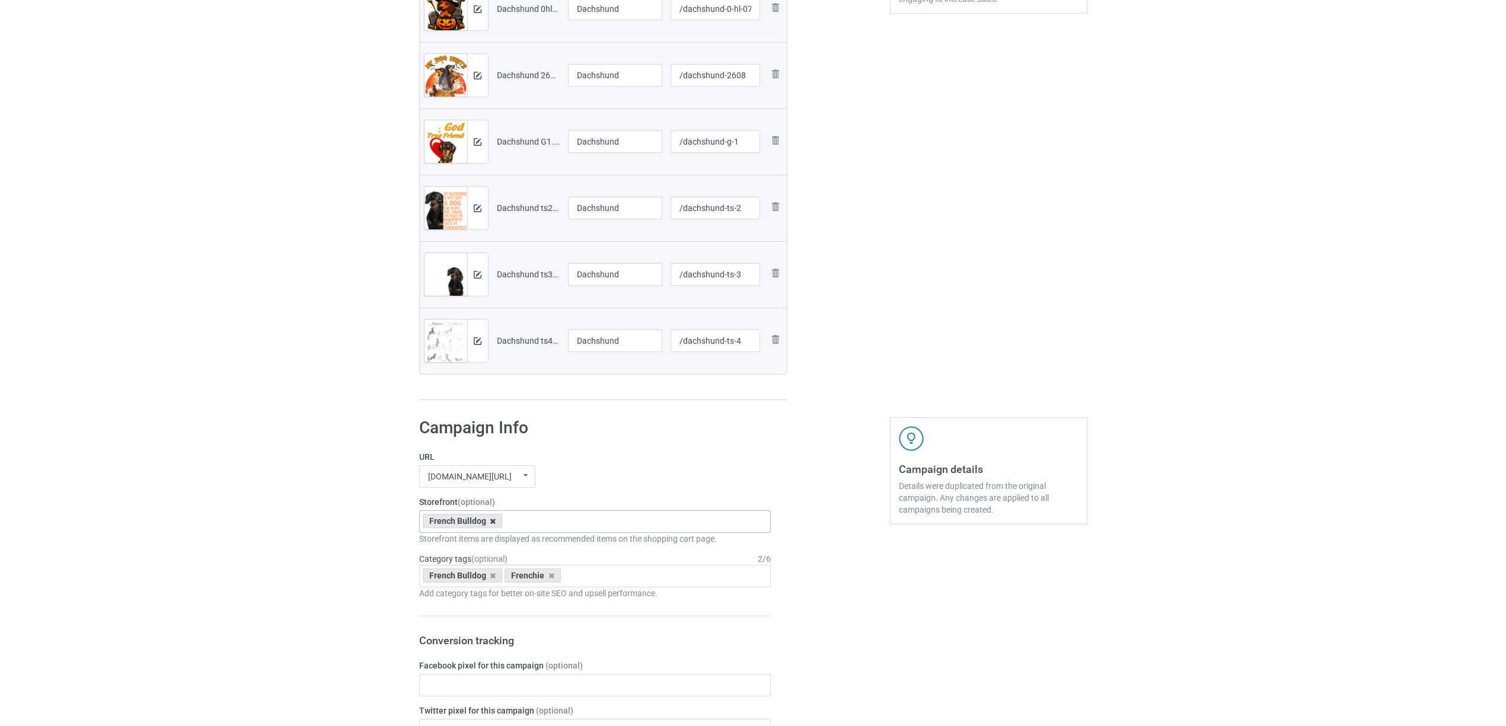
click at [491, 518] on icon at bounding box center [493, 522] width 6 height 8
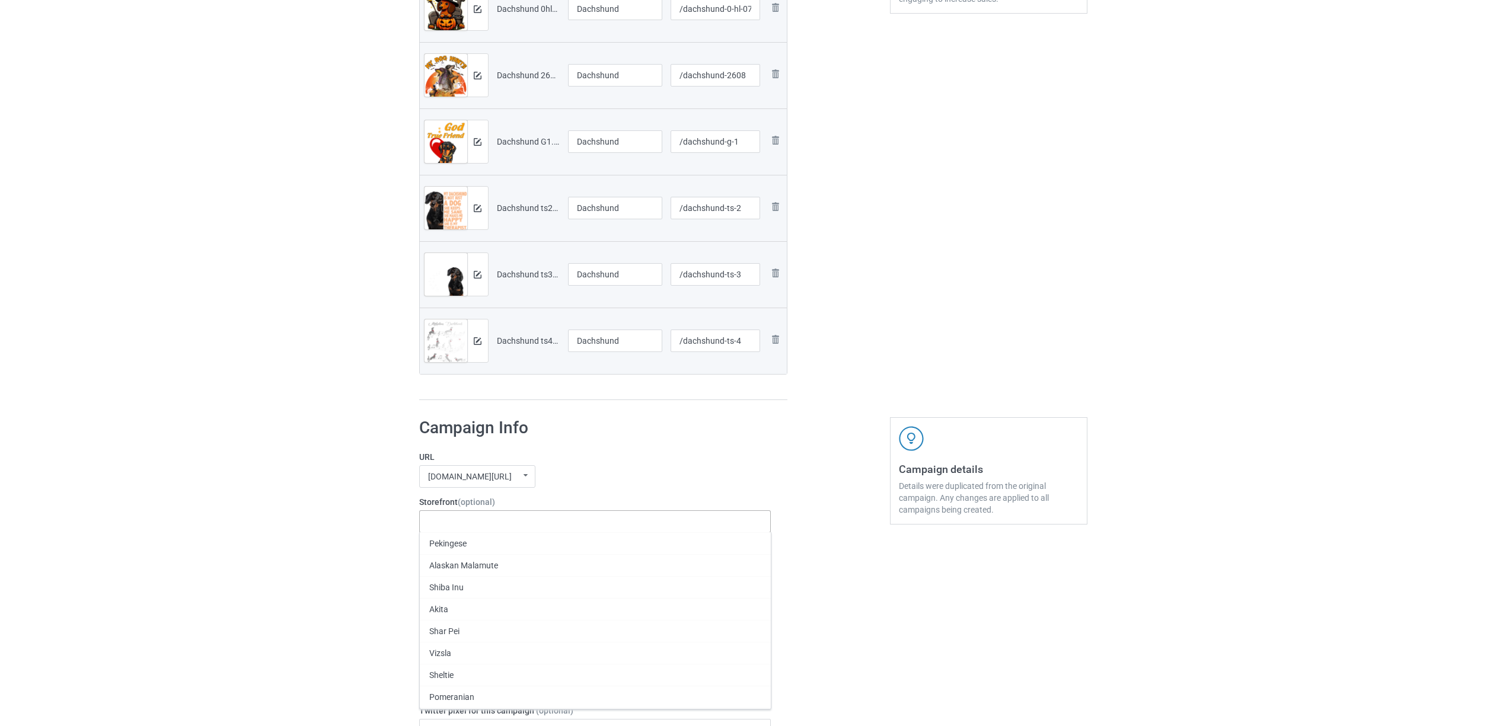
paste input "Dachshund"
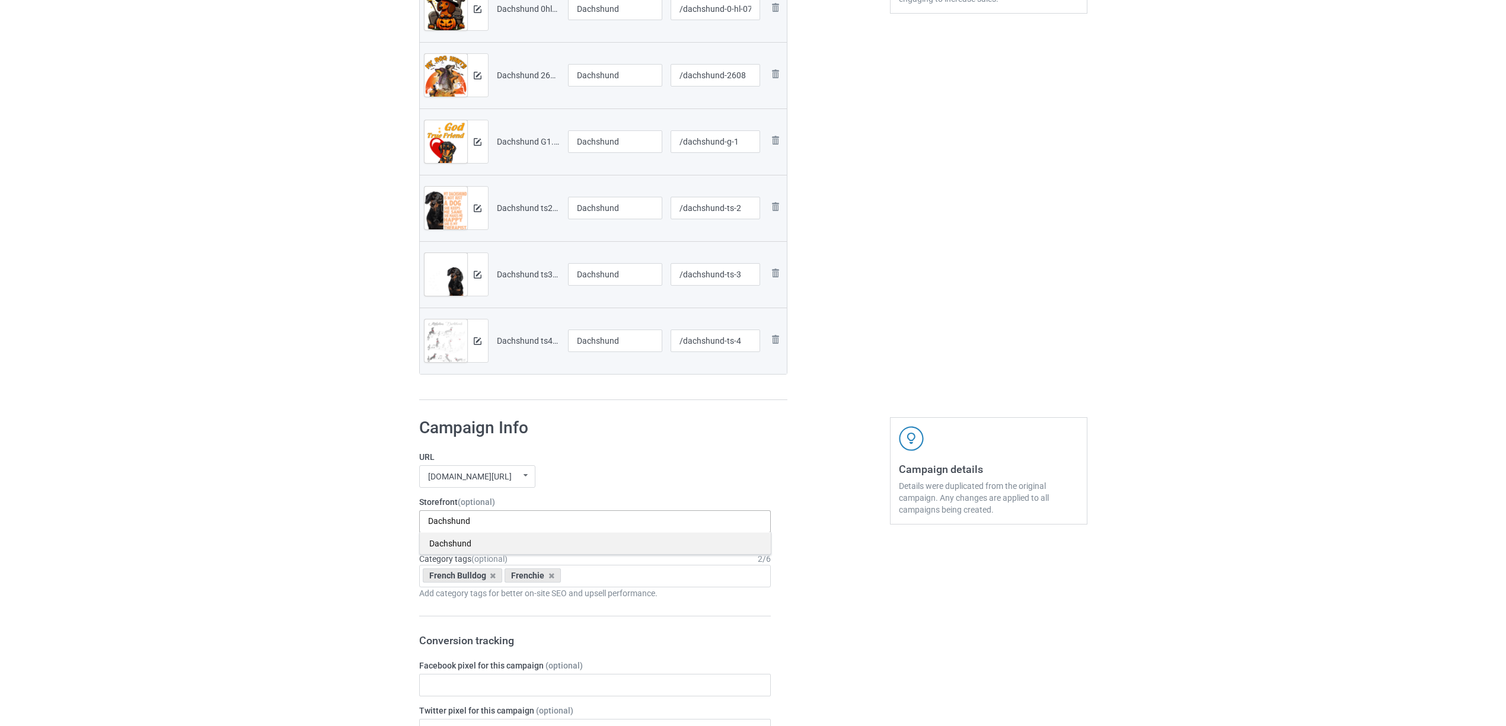
type input "Dachshund"
click at [454, 544] on div "Dachshund" at bounding box center [595, 544] width 351 height 22
click at [492, 579] on icon at bounding box center [493, 576] width 6 height 8
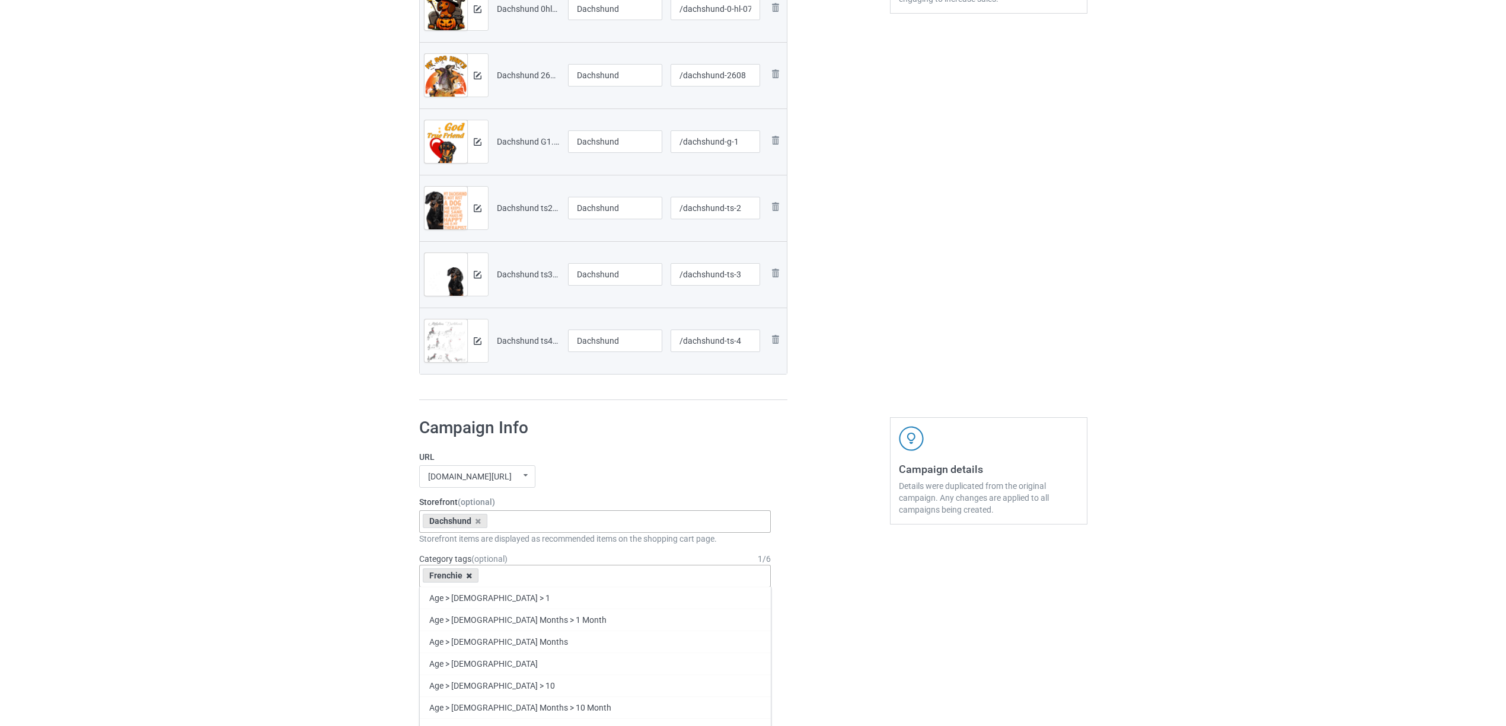
click at [468, 579] on icon at bounding box center [469, 576] width 6 height 8
paste input "Dachshund"
type input "Dachshund"
click at [461, 616] on div "Dachshund" at bounding box center [595, 620] width 351 height 22
click at [267, 567] on div "Bulk duplicate campaign Campaign to duplicate Frenchie Original Artwork 2148x29…" at bounding box center [753, 576] width 1506 height 1876
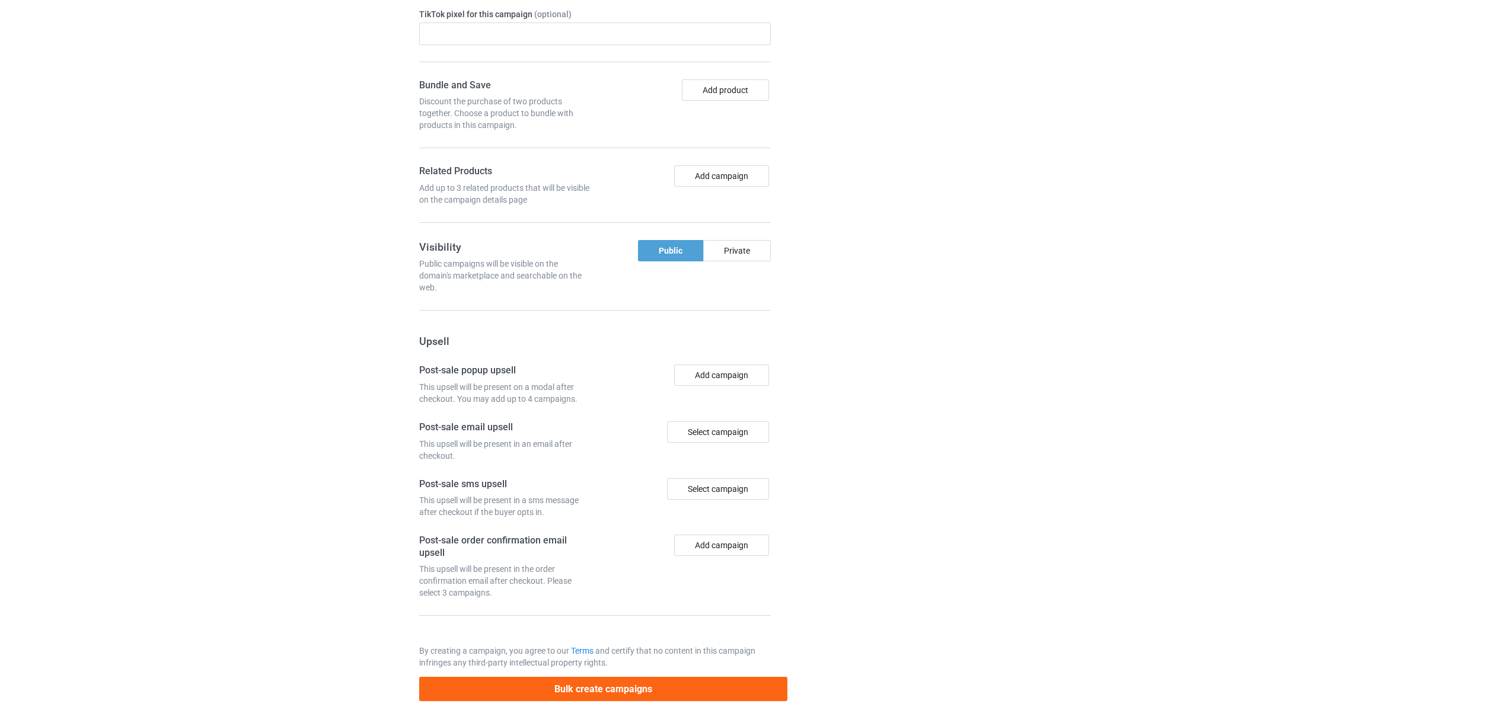
scroll to position [1188, 0]
click at [594, 689] on button "Bulk create campaigns" at bounding box center [603, 689] width 369 height 24
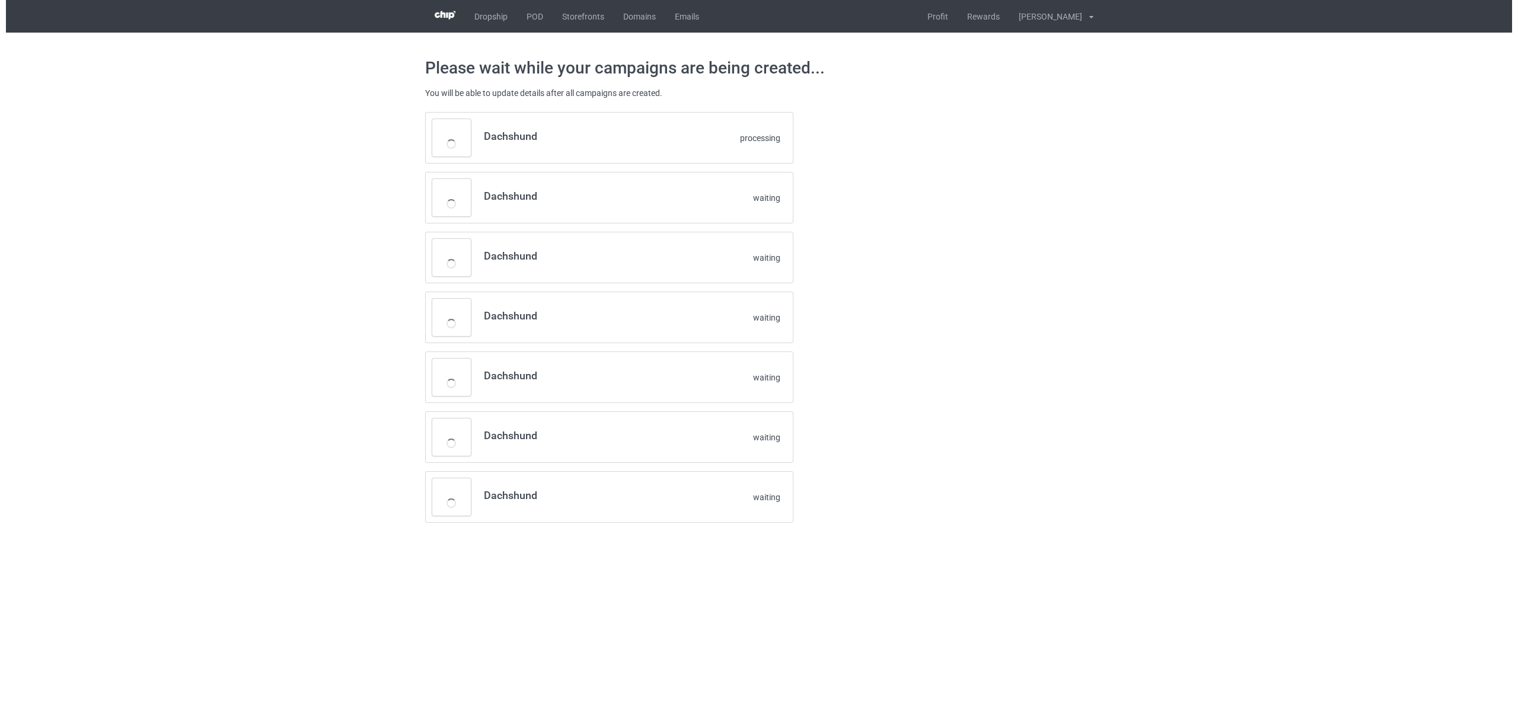
scroll to position [0, 0]
